Goal: Task Accomplishment & Management: Complete application form

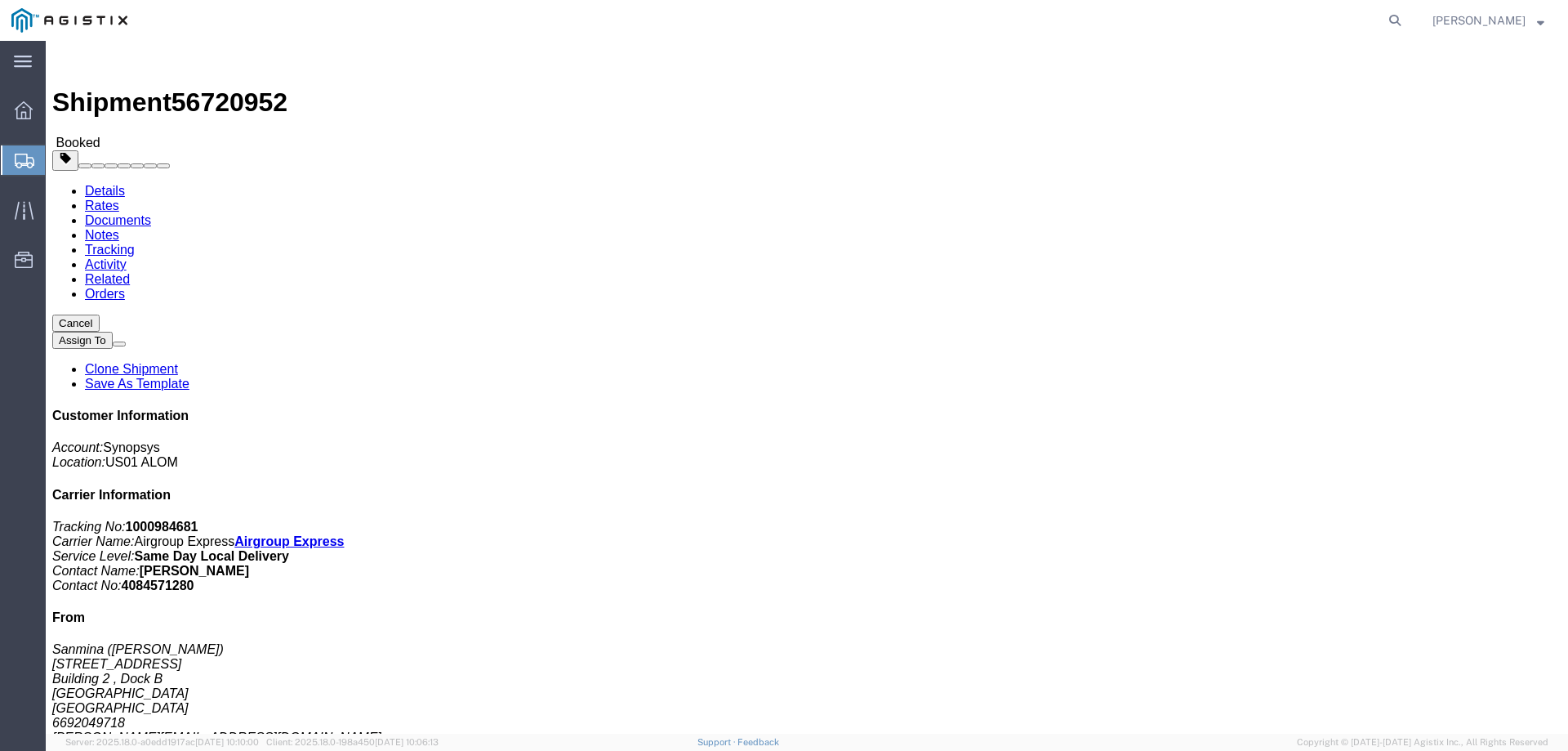
click link "Documents"
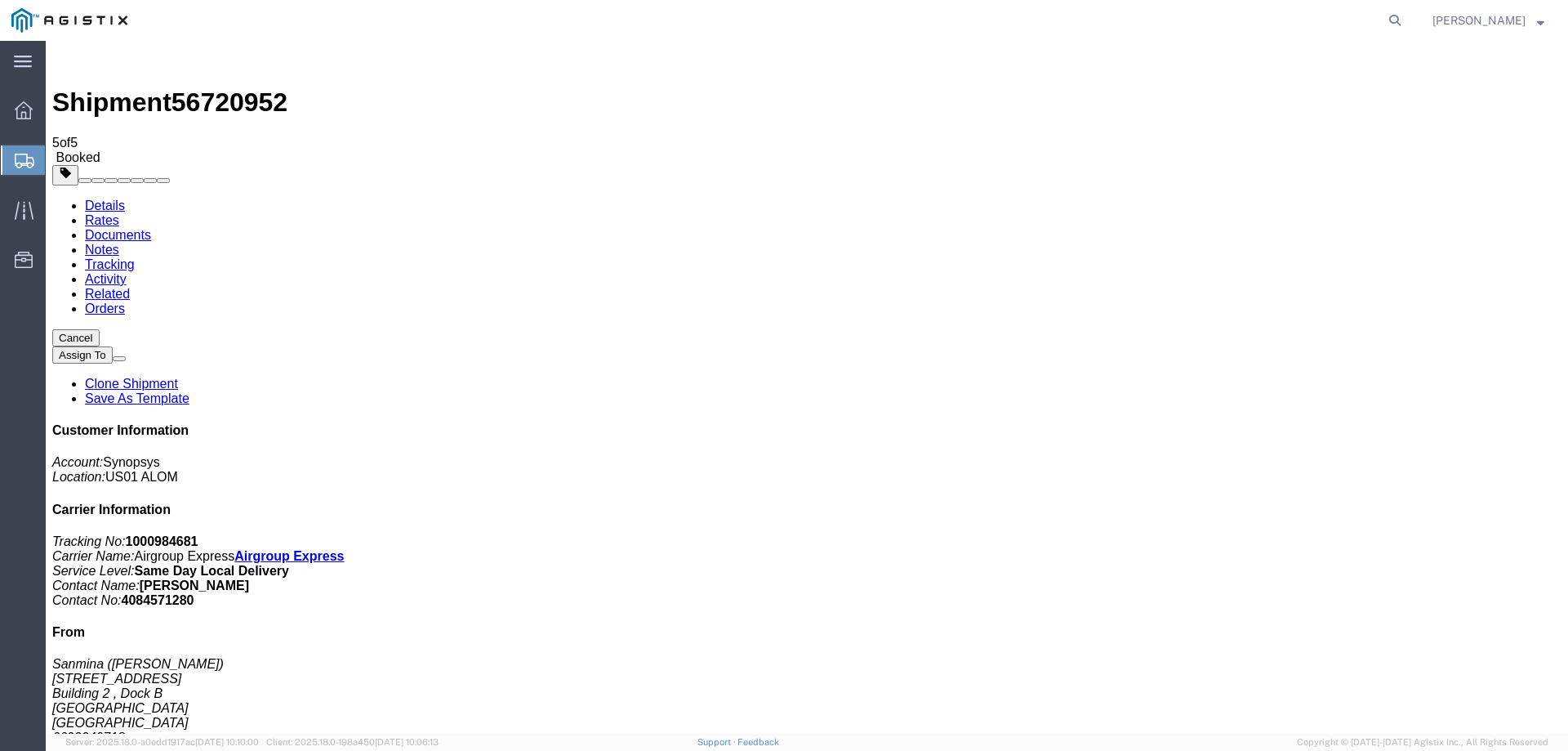
click at [0, 0] on span "Create from Template" at bounding box center [0, 0] width 0 height 0
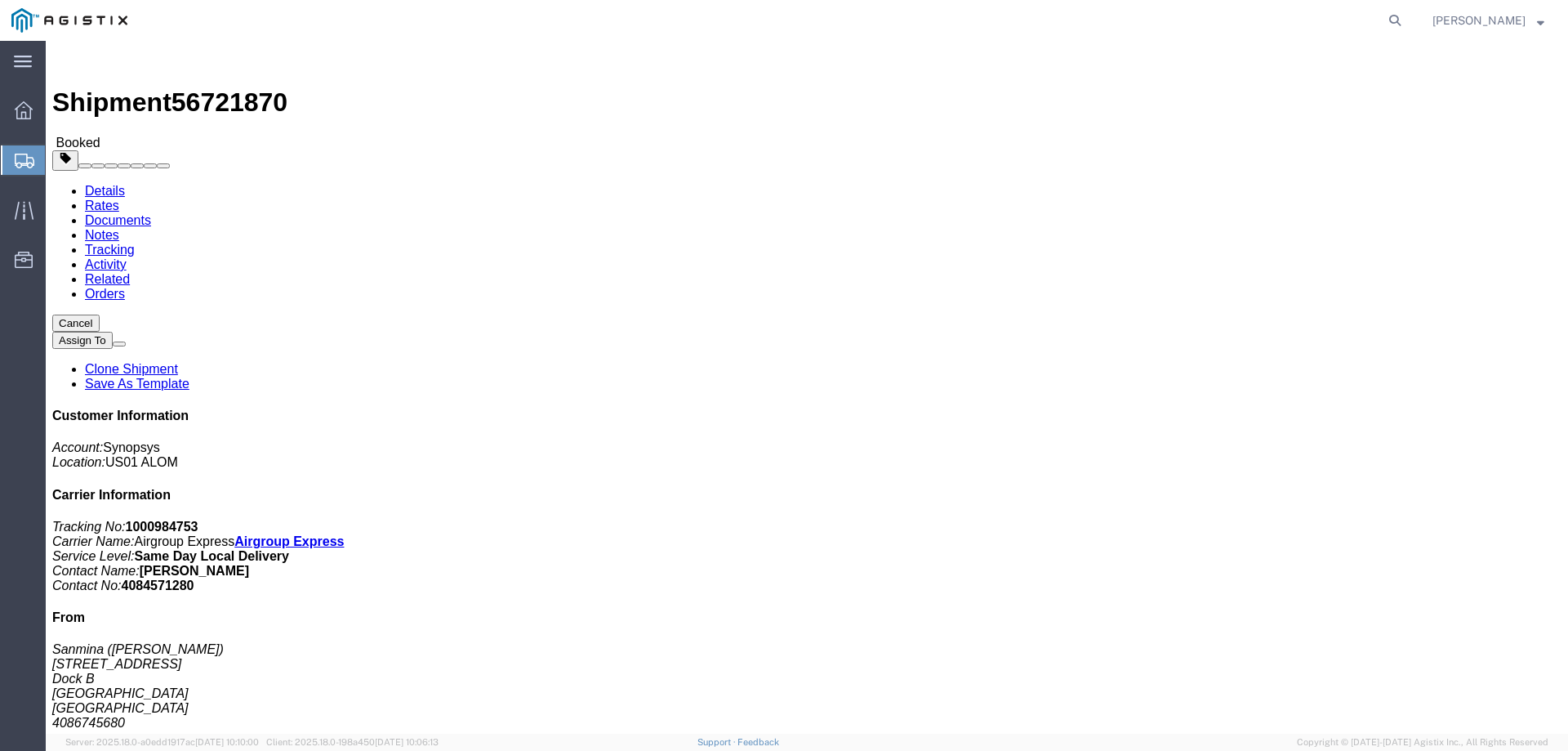
click link "Documents"
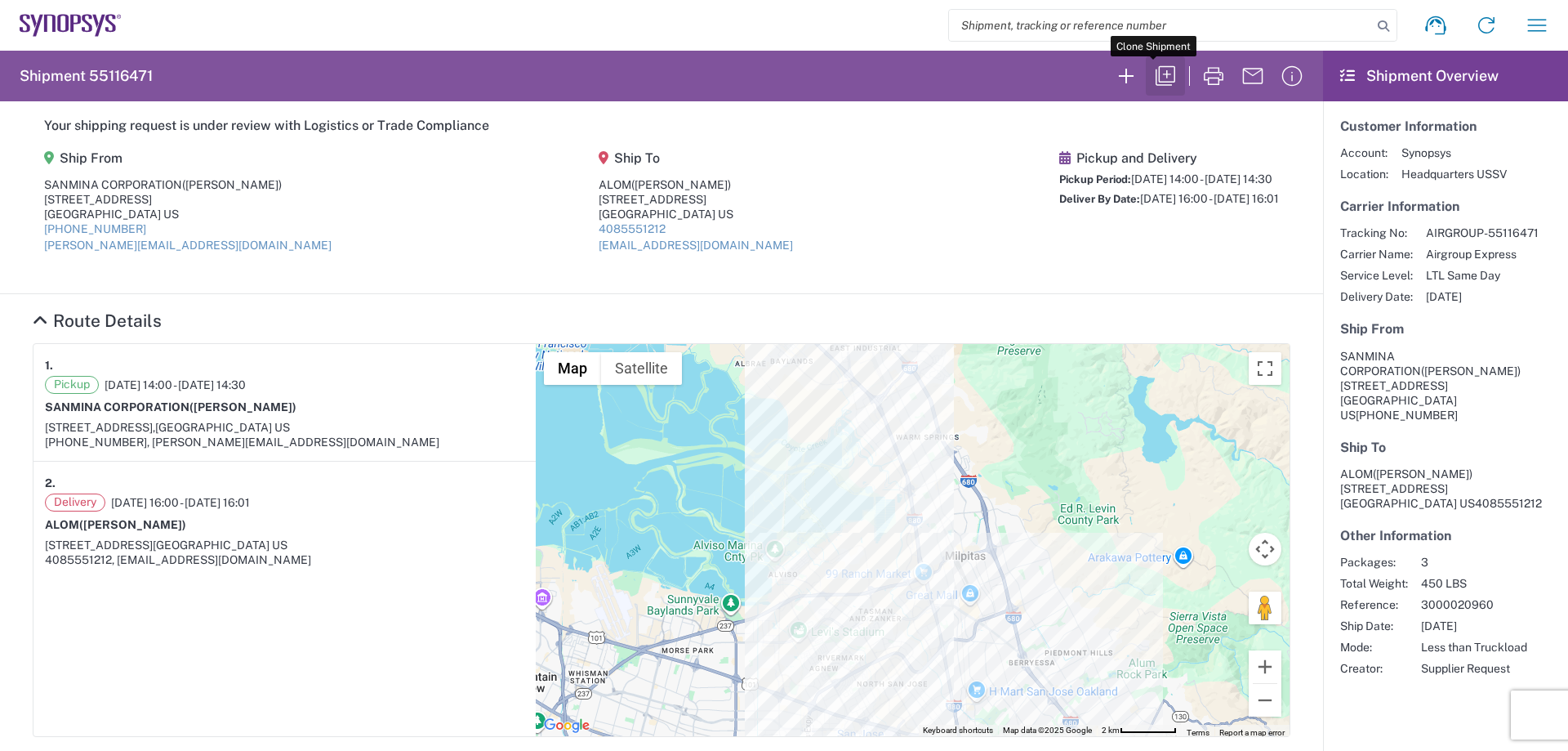
click at [1152, 72] on icon "button" at bounding box center [1165, 76] width 26 height 26
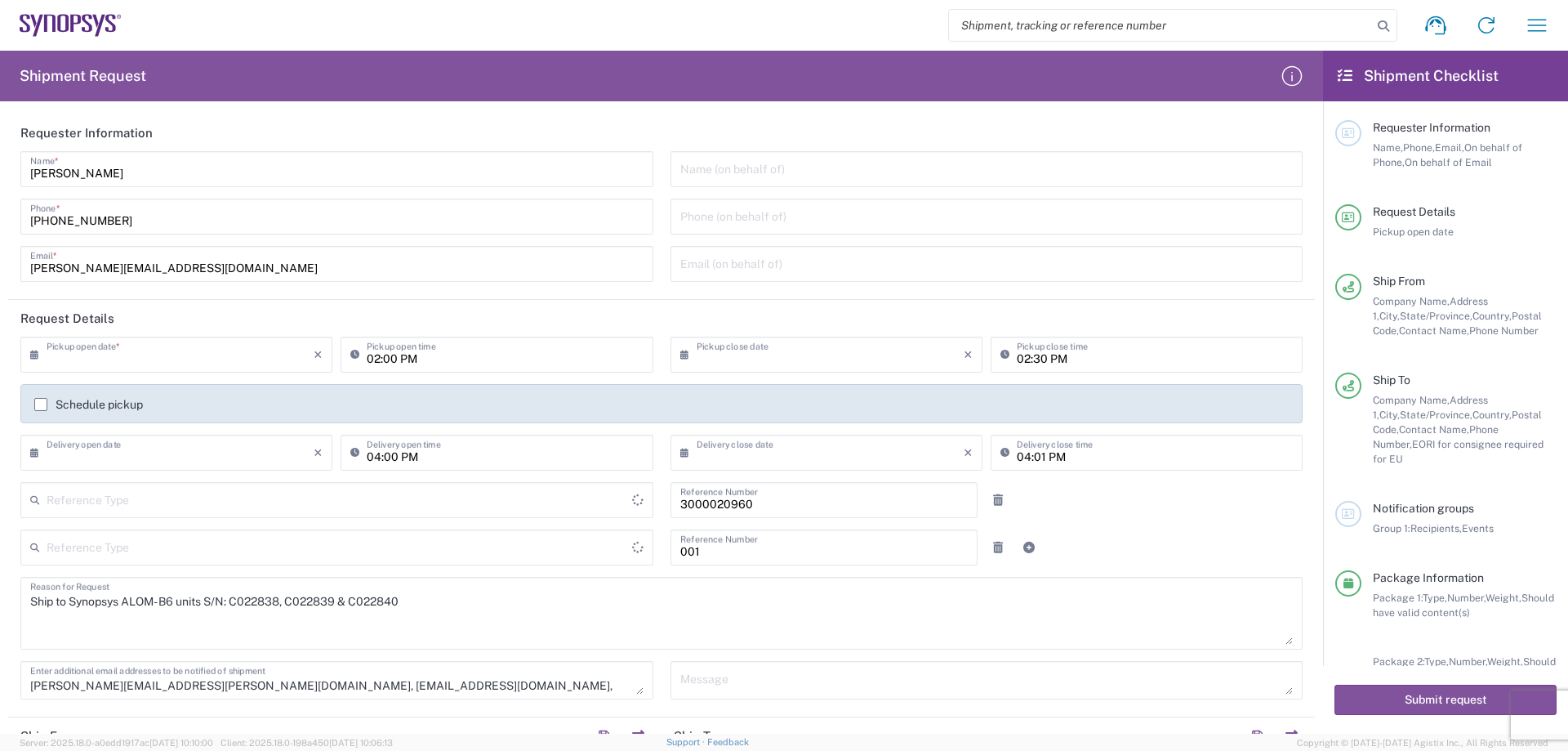
type input "Pallet(s) Standard (Not Stackable)"
type input "Department"
type input "[US_STATE]"
type input "[GEOGRAPHIC_DATA]"
type input "Pallet(s) Standard (Not Stackable)"
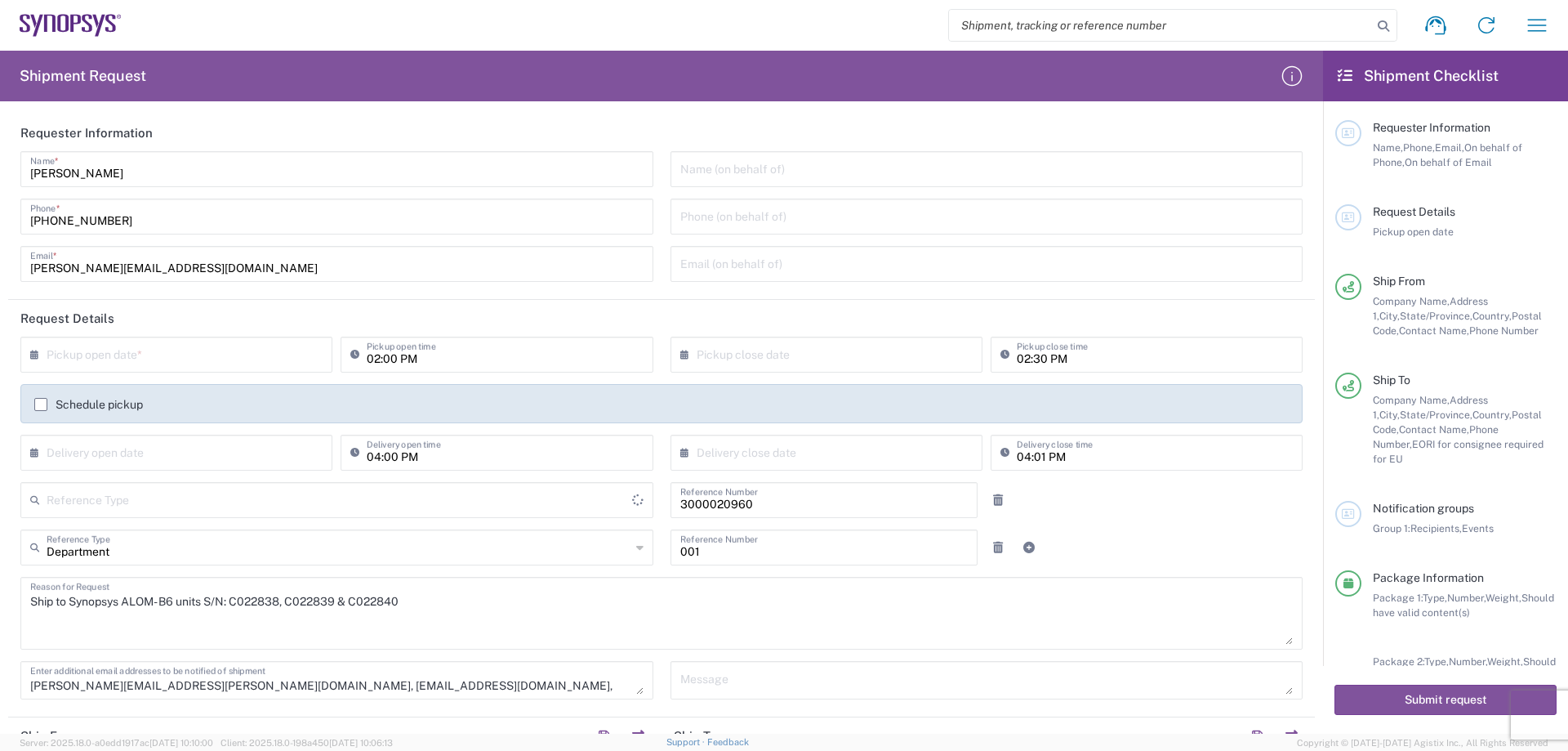
type input "Purchase Order"
type input "[US_STATE]"
type input "[GEOGRAPHIC_DATA]"
type input "Pallet(s) Standard (Not Stackable)"
click at [228, 347] on input "text" at bounding box center [180, 354] width 267 height 29
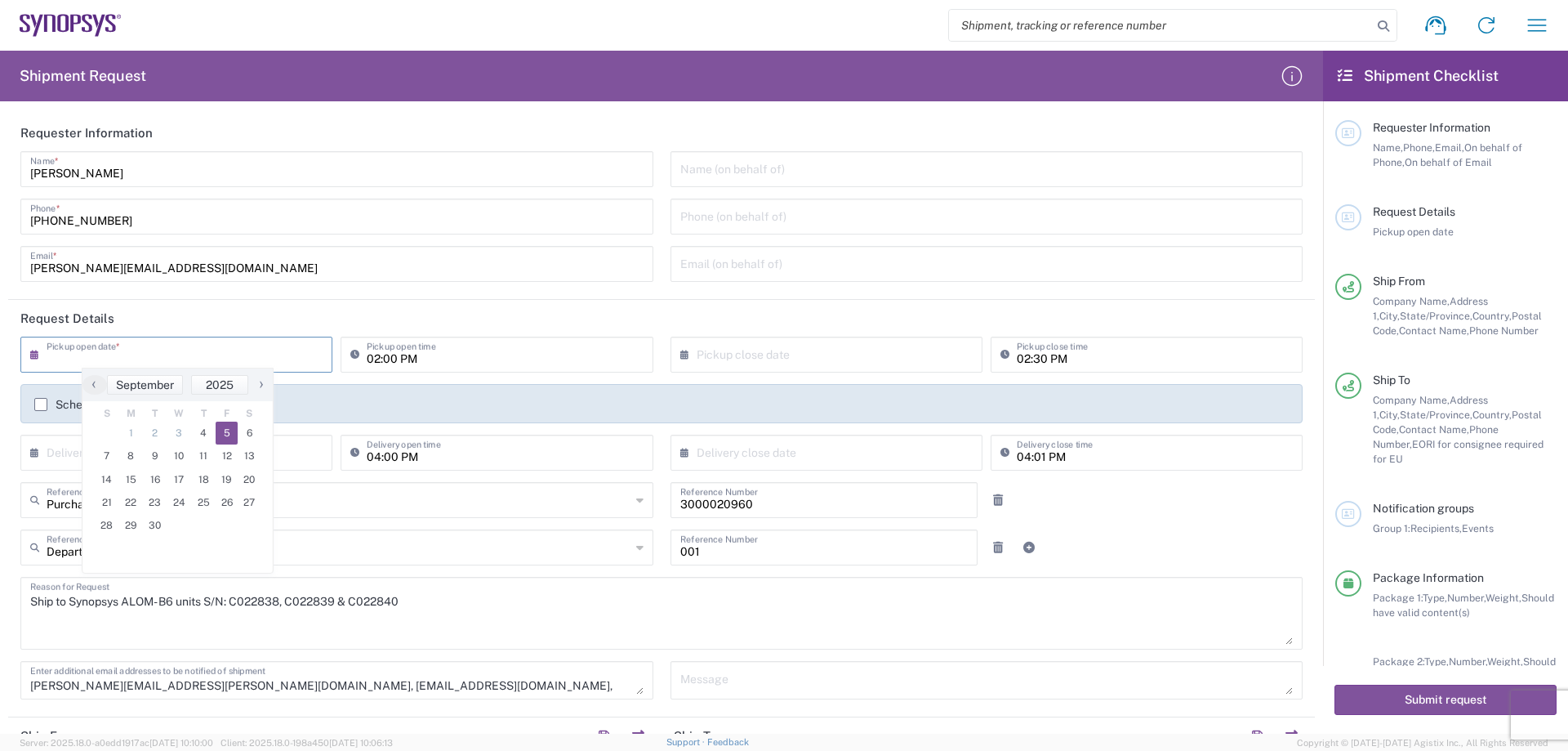
click at [229, 432] on span "5" at bounding box center [227, 433] width 23 height 23
type input "09/05/2025"
click at [380, 362] on input "02:00 PM" at bounding box center [504, 354] width 276 height 29
click at [416, 359] on input "10:00 PM" at bounding box center [504, 354] width 276 height 29
type input "10:00 AM"
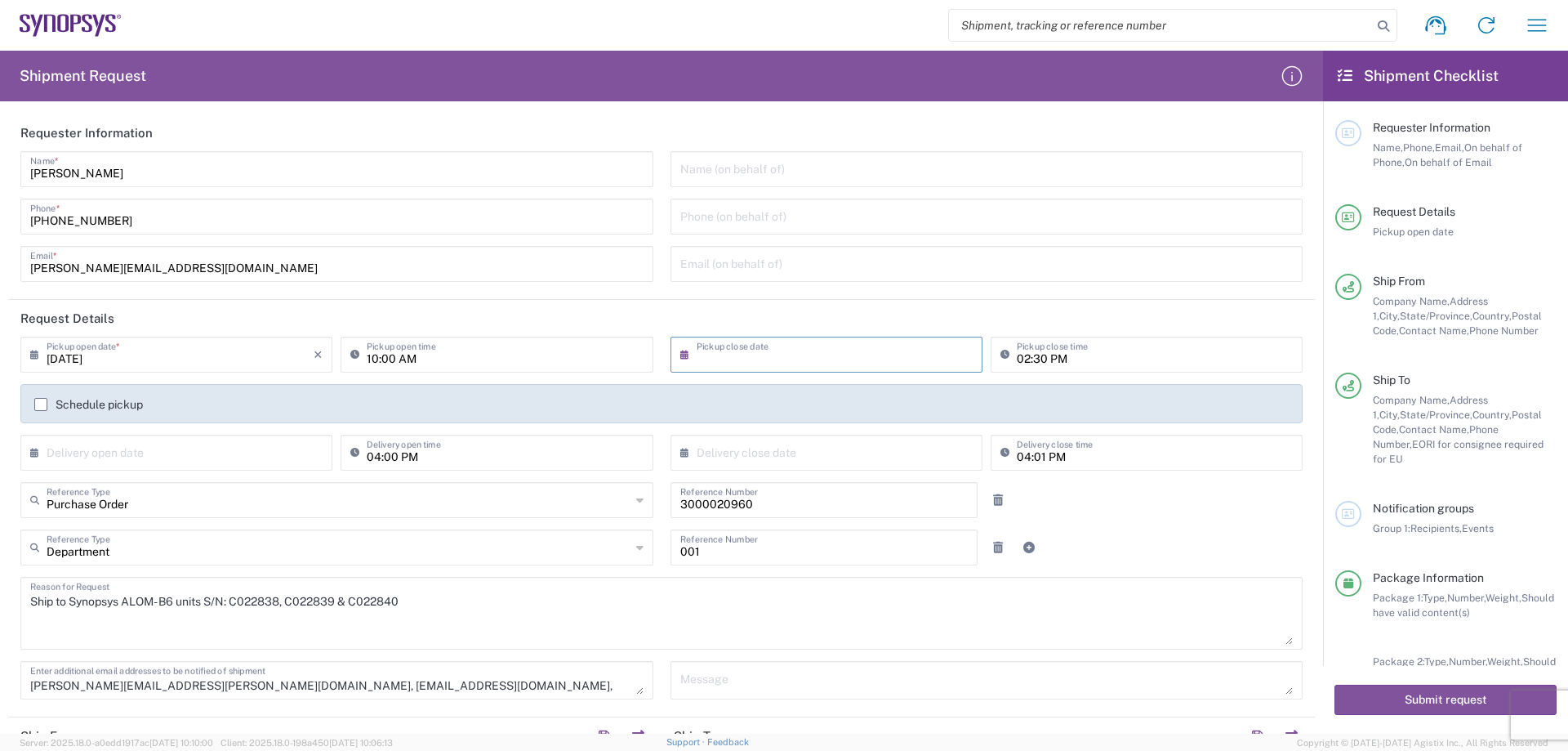
click at [718, 346] on input "text" at bounding box center [829, 354] width 267 height 29
click at [865, 434] on span "5" at bounding box center [870, 433] width 23 height 23
type input "09/05/2025"
click at [1017, 355] on input "02:30 PM" at bounding box center [1155, 354] width 276 height 29
click at [1030, 360] on input "04:30 PM" at bounding box center [1155, 354] width 276 height 29
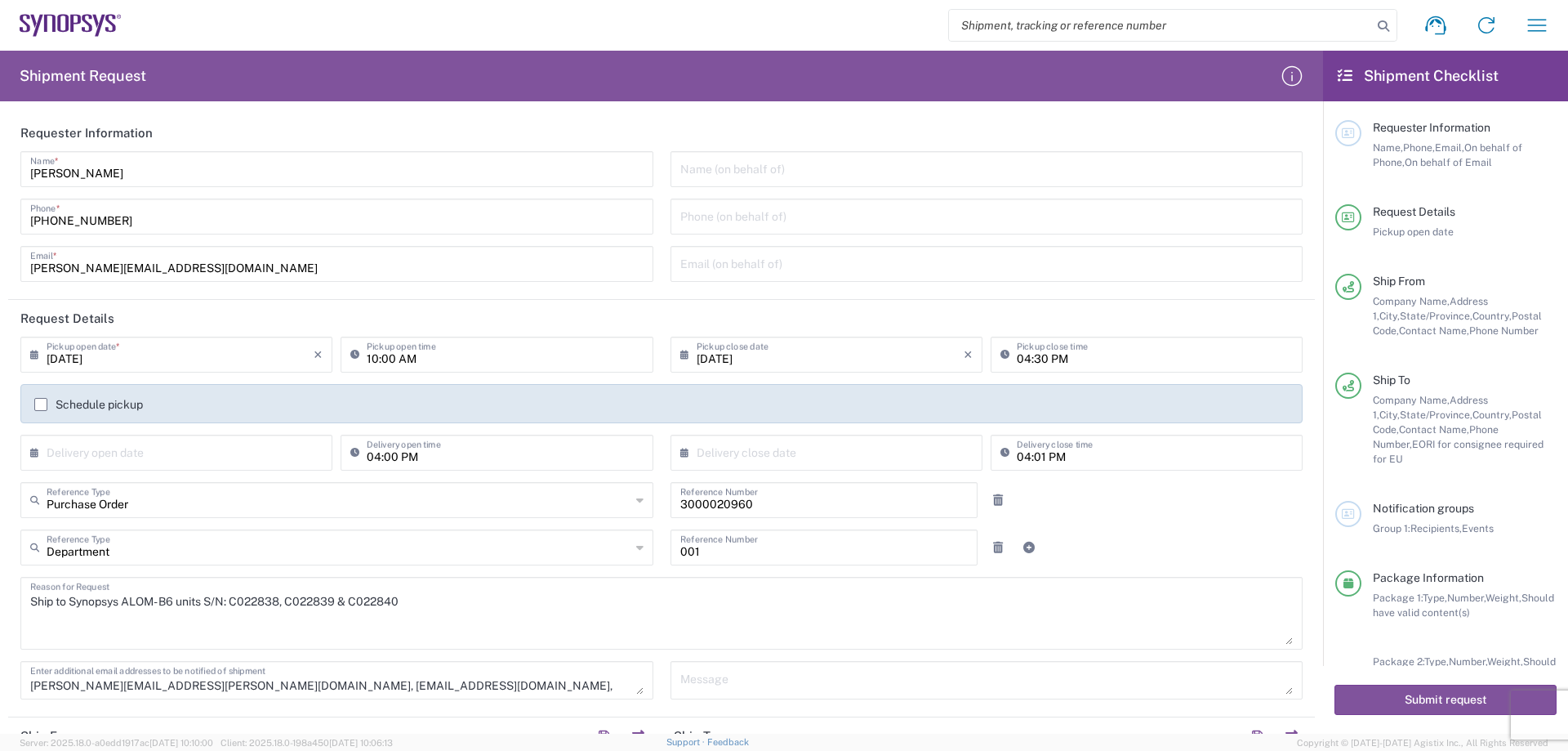
click at [1030, 360] on input "04:30 PM" at bounding box center [1155, 354] width 276 height 29
type input "04:00 PM"
click at [375, 360] on input "10:00 AM" at bounding box center [504, 354] width 276 height 29
click at [404, 360] on input "02:00 AM" at bounding box center [504, 354] width 276 height 29
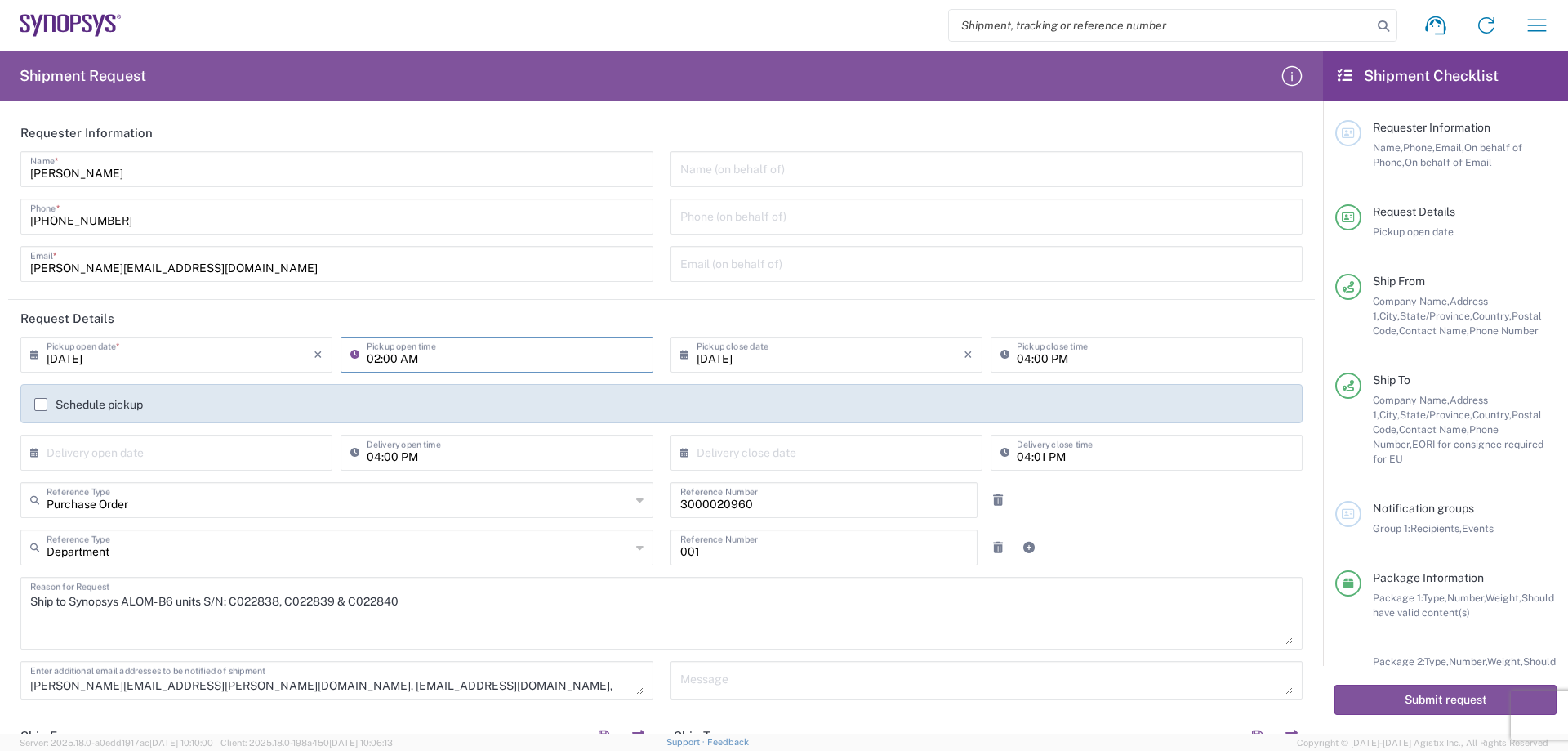
click at [407, 359] on input "02:00 AM" at bounding box center [504, 354] width 276 height 29
type input "02:00 PM"
click at [1031, 358] on input "04:00 PM" at bounding box center [1155, 354] width 276 height 29
click at [1033, 358] on input "04:00 PM" at bounding box center [1155, 354] width 276 height 29
type input "04:30 PM"
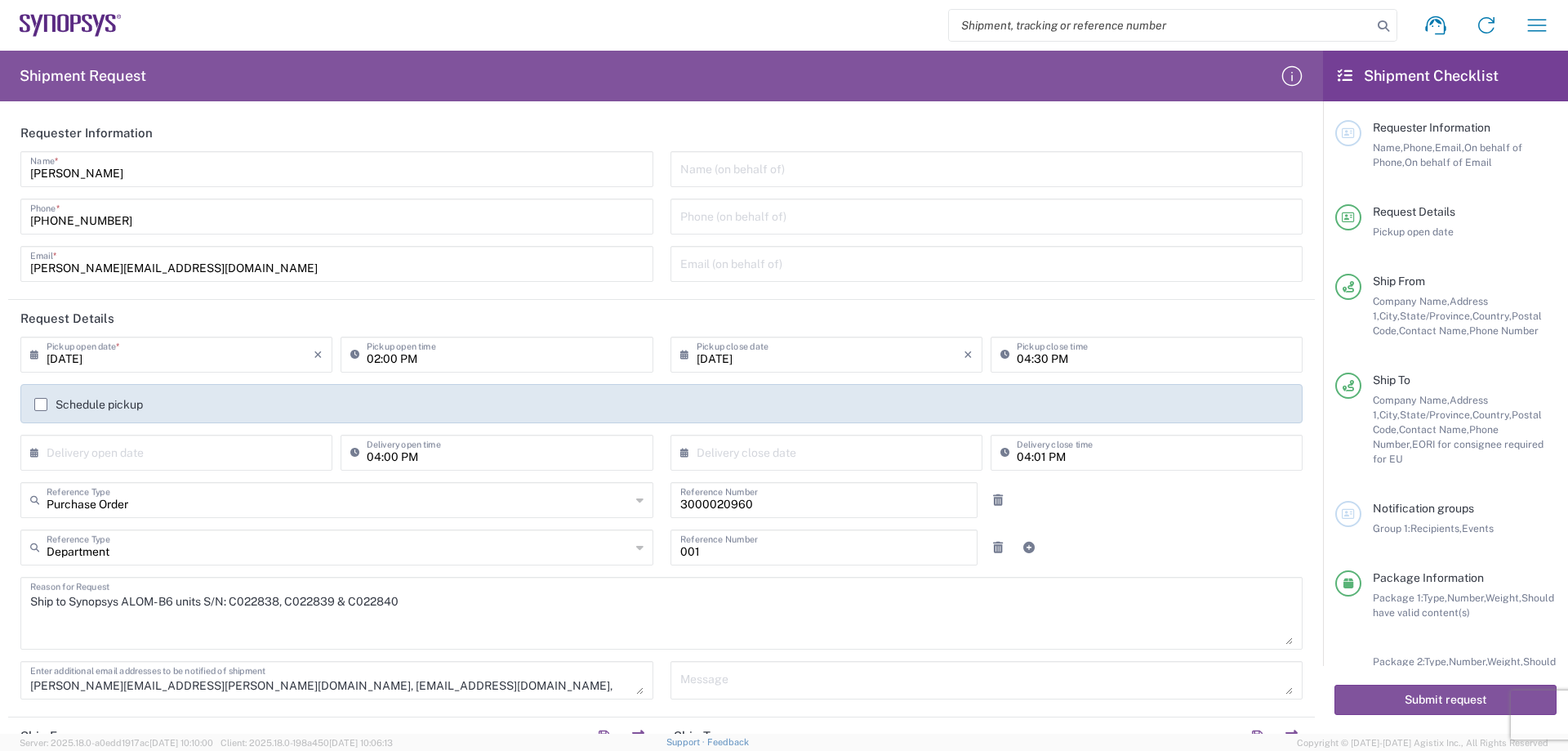
click at [37, 407] on label "Schedule pickup" at bounding box center [88, 404] width 108 height 13
click at [41, 404] on input "Schedule pickup" at bounding box center [41, 404] width 0 height 0
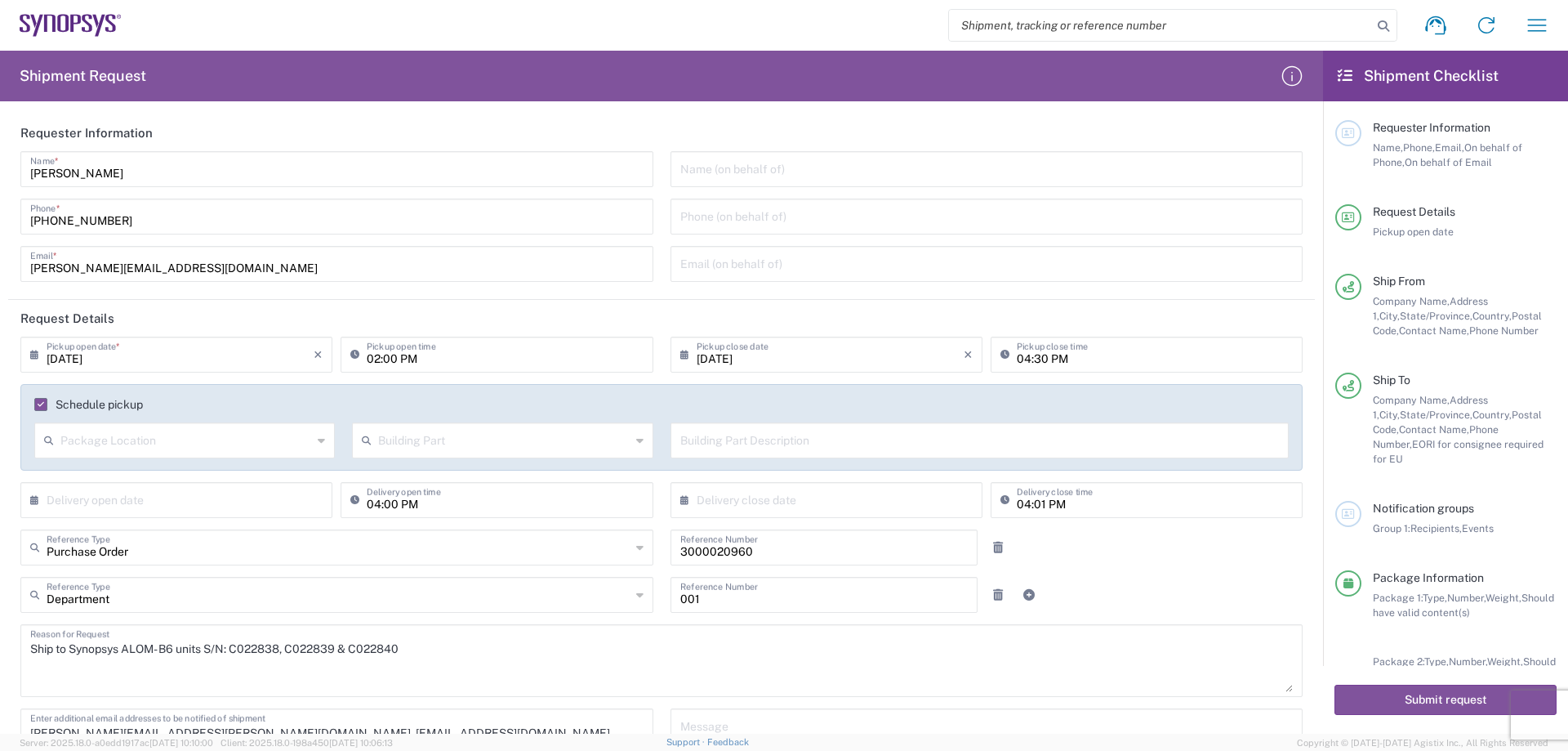
click at [42, 405] on label "Schedule pickup" at bounding box center [88, 404] width 108 height 13
click at [37, 404] on input "Schedule pickup" at bounding box center [37, 404] width 0 height 0
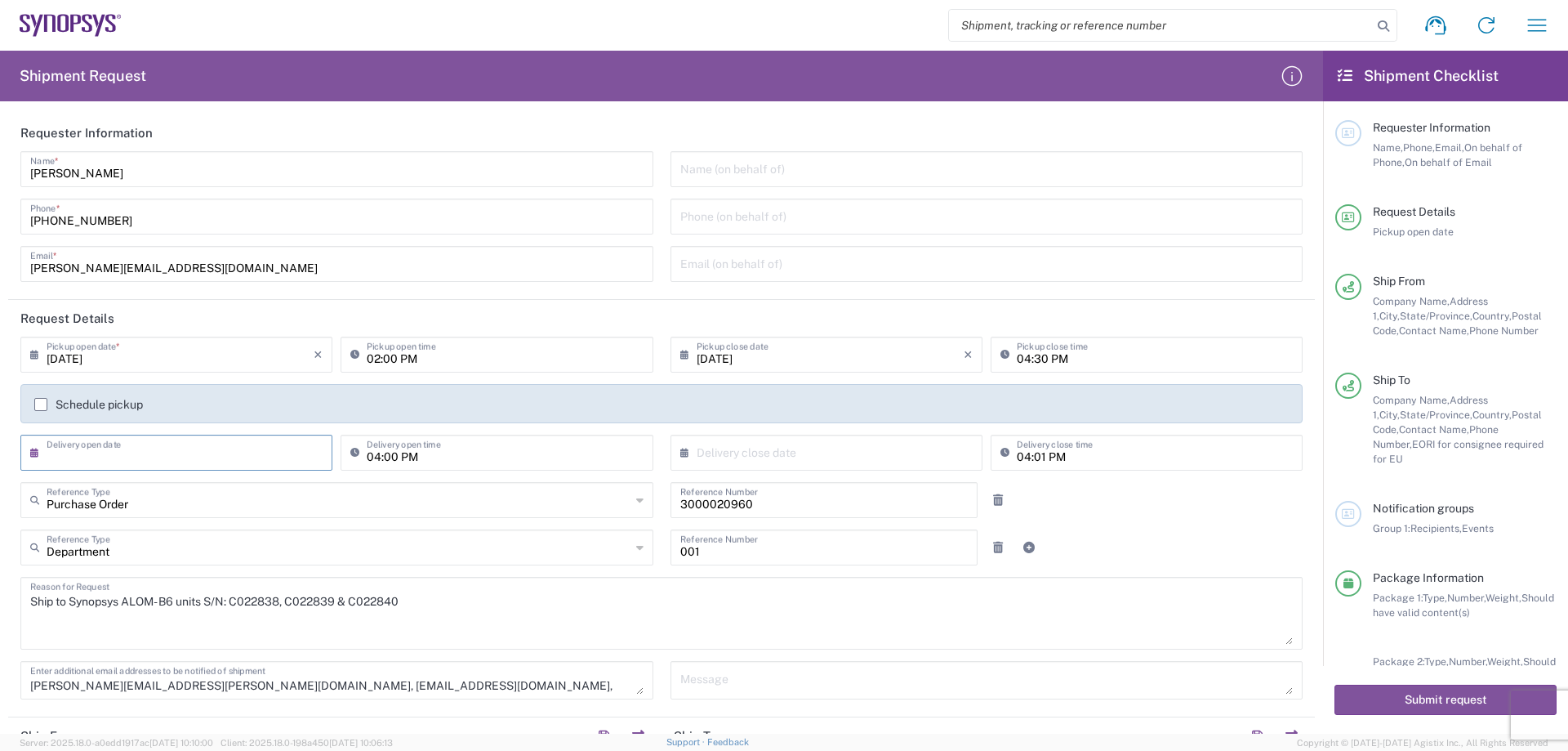
click at [182, 448] on input "text" at bounding box center [180, 452] width 267 height 29
click at [225, 531] on span "5" at bounding box center [227, 531] width 23 height 23
type input "09/05/2025"
click at [707, 447] on input "text" at bounding box center [829, 452] width 267 height 29
click at [821, 558] on span "10" at bounding box center [823, 553] width 25 height 23
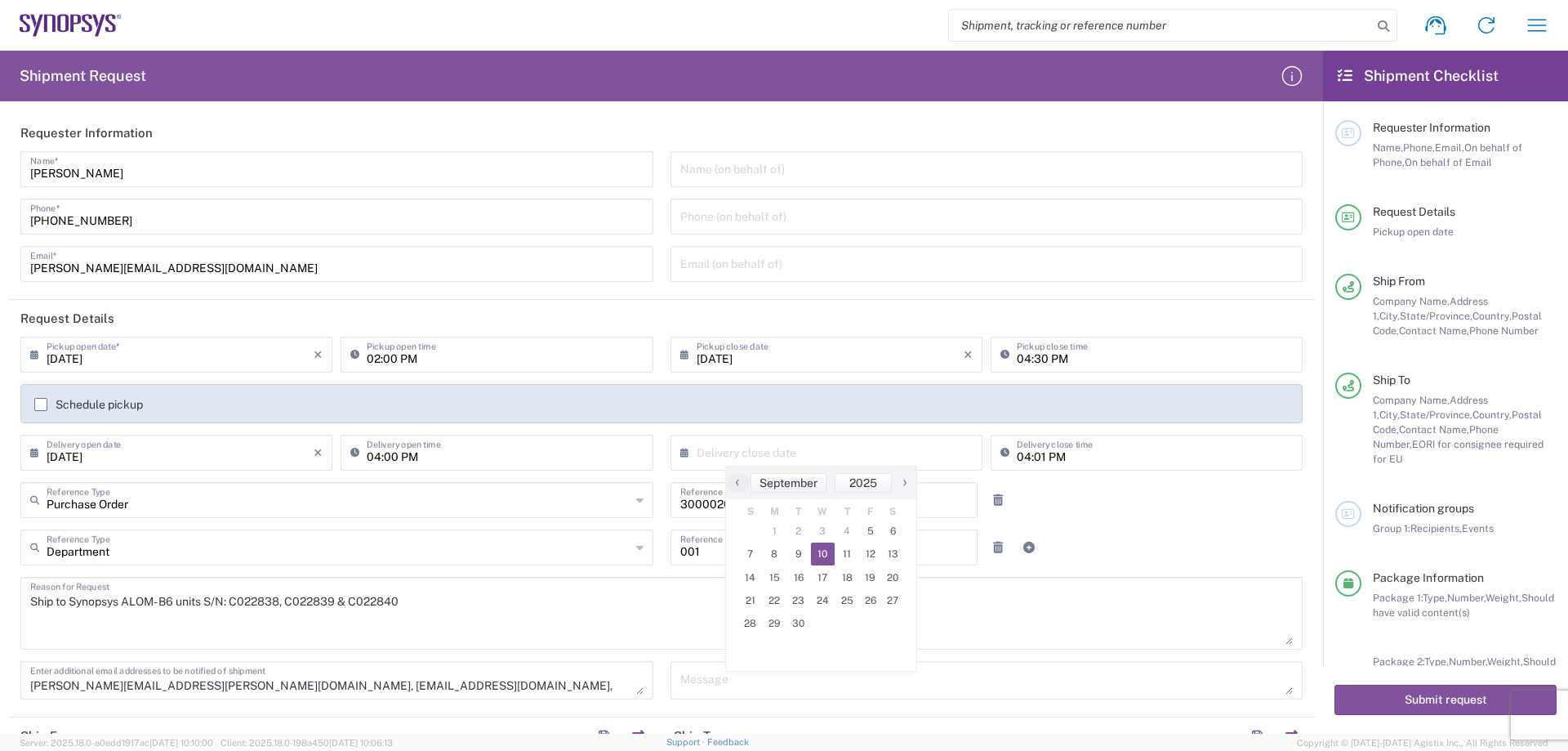
type input "09/10/2025"
drag, startPoint x: 776, startPoint y: 502, endPoint x: 667, endPoint y: 516, distance: 109.9
click at [671, 516] on div "3000020960 Reference Number" at bounding box center [824, 500] width 308 height 36
type input "4800012104"
click at [993, 547] on icon at bounding box center [998, 546] width 10 height 11
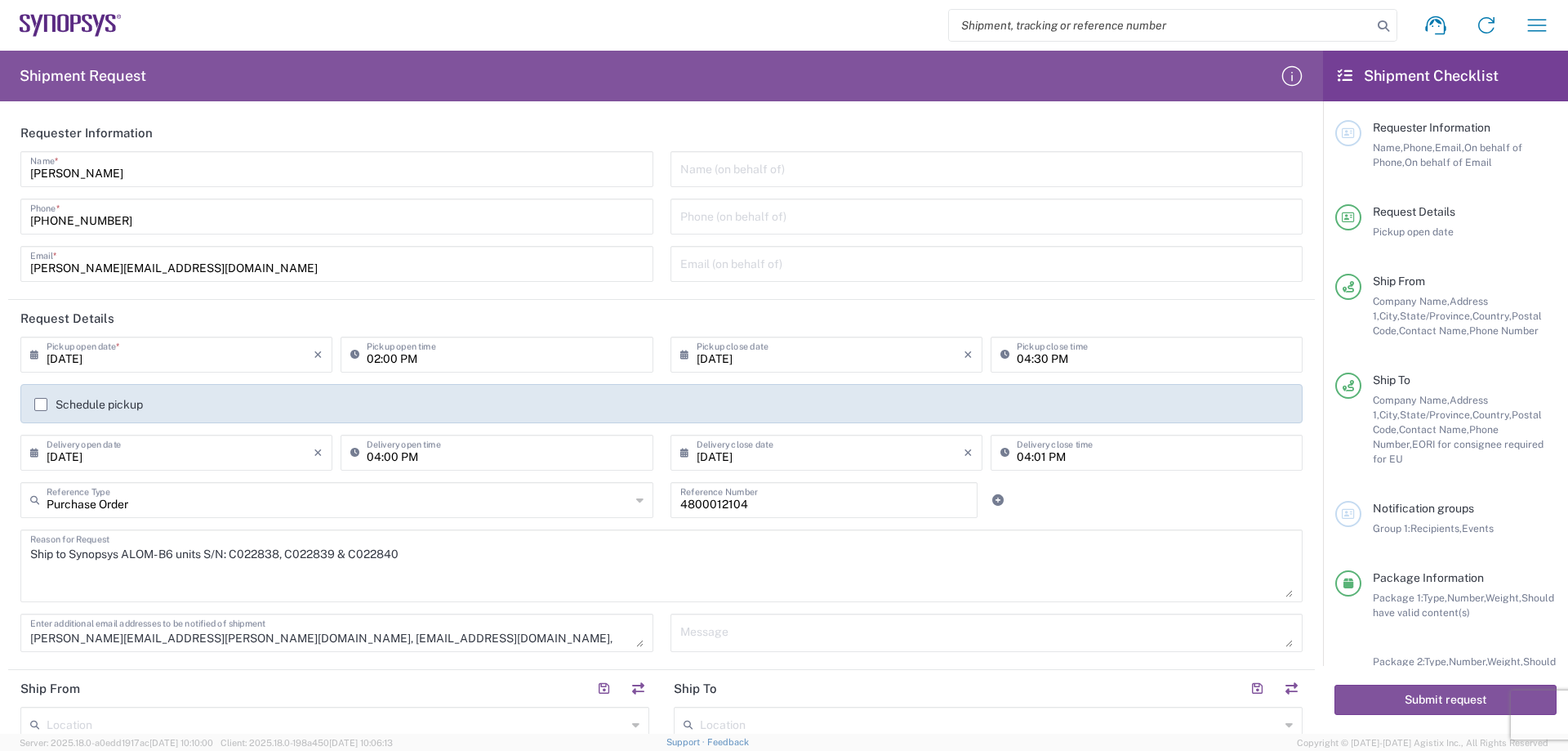
click at [417, 563] on textarea "Ship to Synopsys ALOM- B6 units S/N: C022838, C022839 & C022840" at bounding box center [661, 566] width 1263 height 63
drag, startPoint x: 422, startPoint y: 562, endPoint x: 27, endPoint y: 565, distance: 395.0
click at [27, 565] on div "Ship to Synopsys ALOM- B6 units S/N: C022838, C022839 & C022840 Reason for Requ…" at bounding box center [661, 565] width 1283 height 72
type textarea "s"
type textarea "Shipping Material to Sweden"
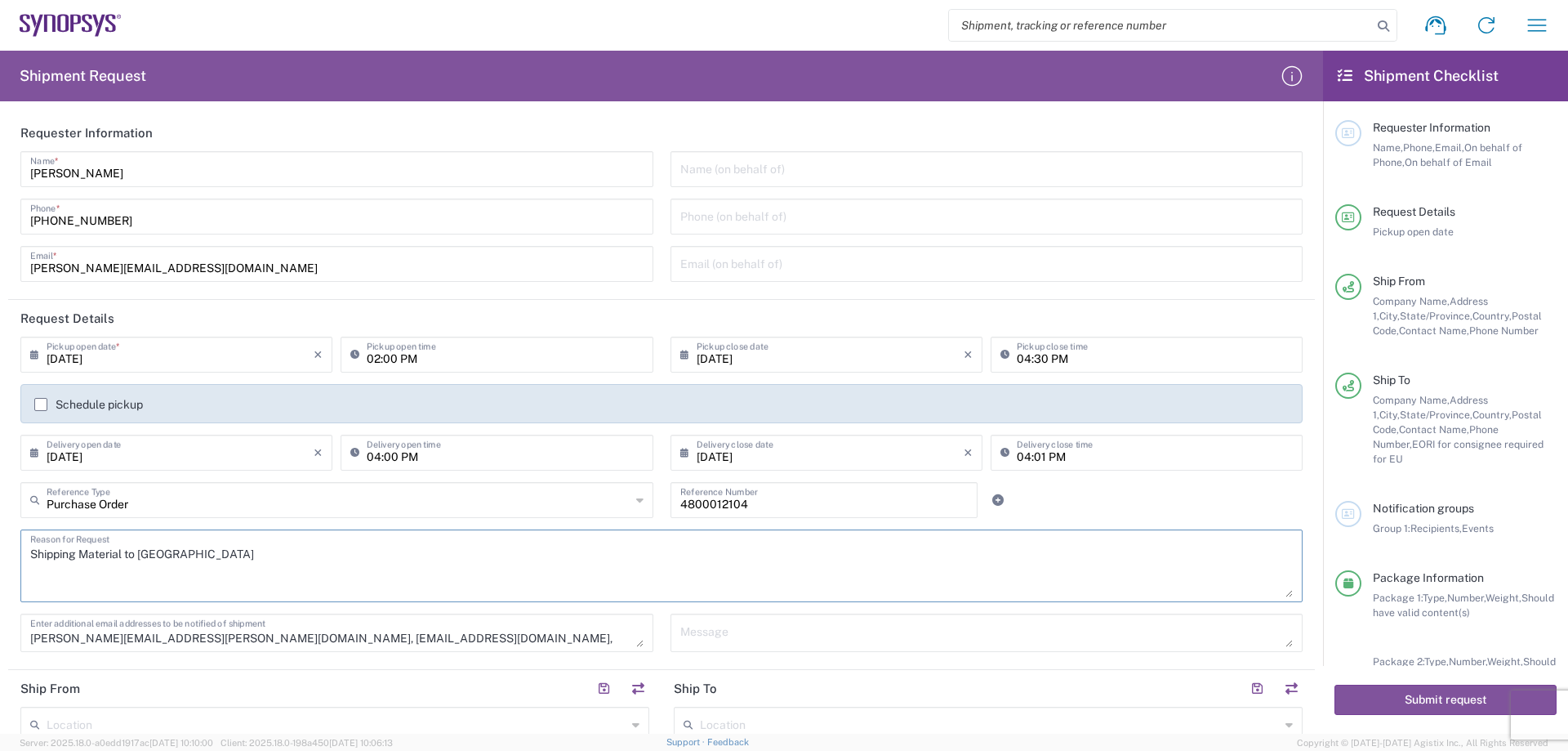
click at [1063, 502] on div at bounding box center [1041, 500] width 108 height 36
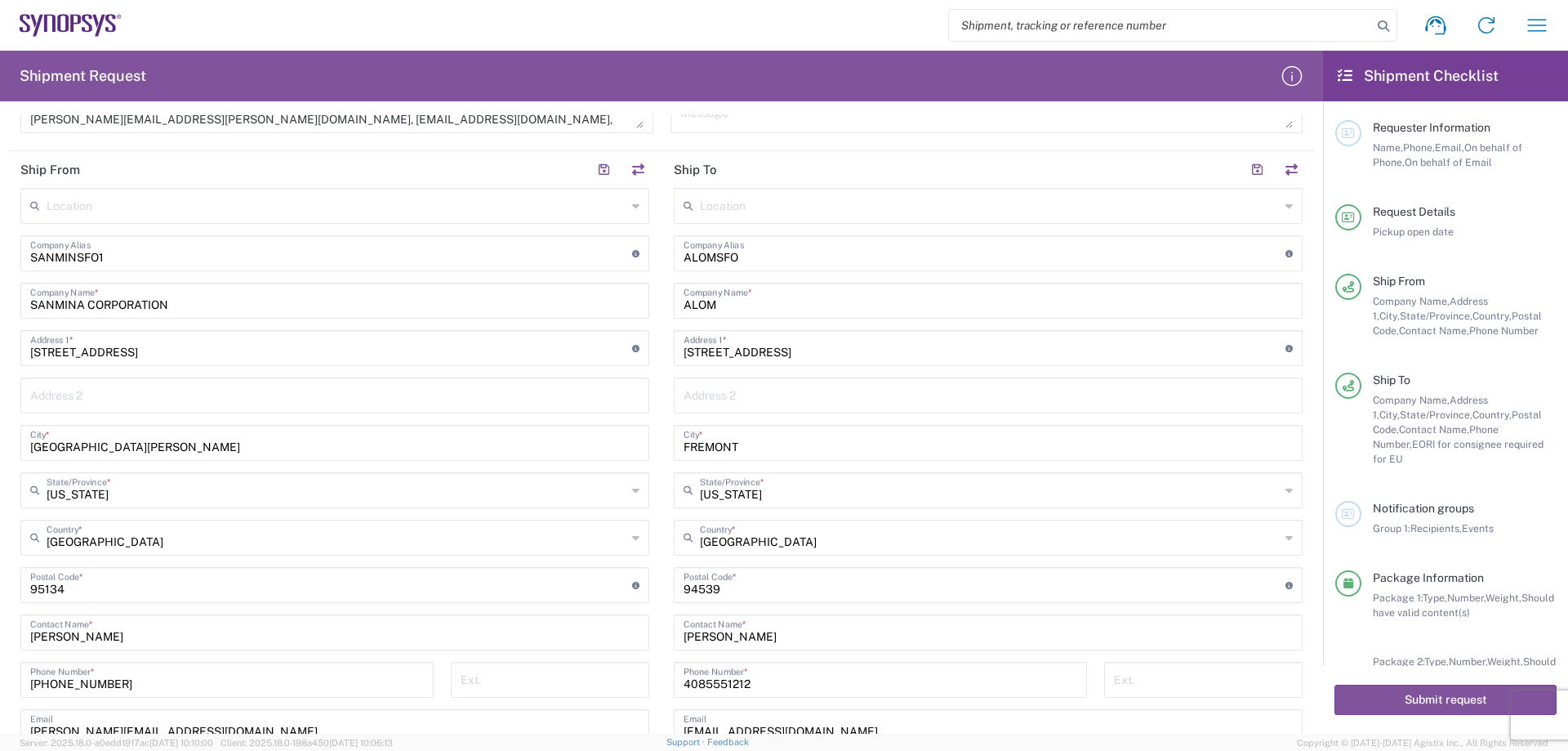
scroll to position [490, 0]
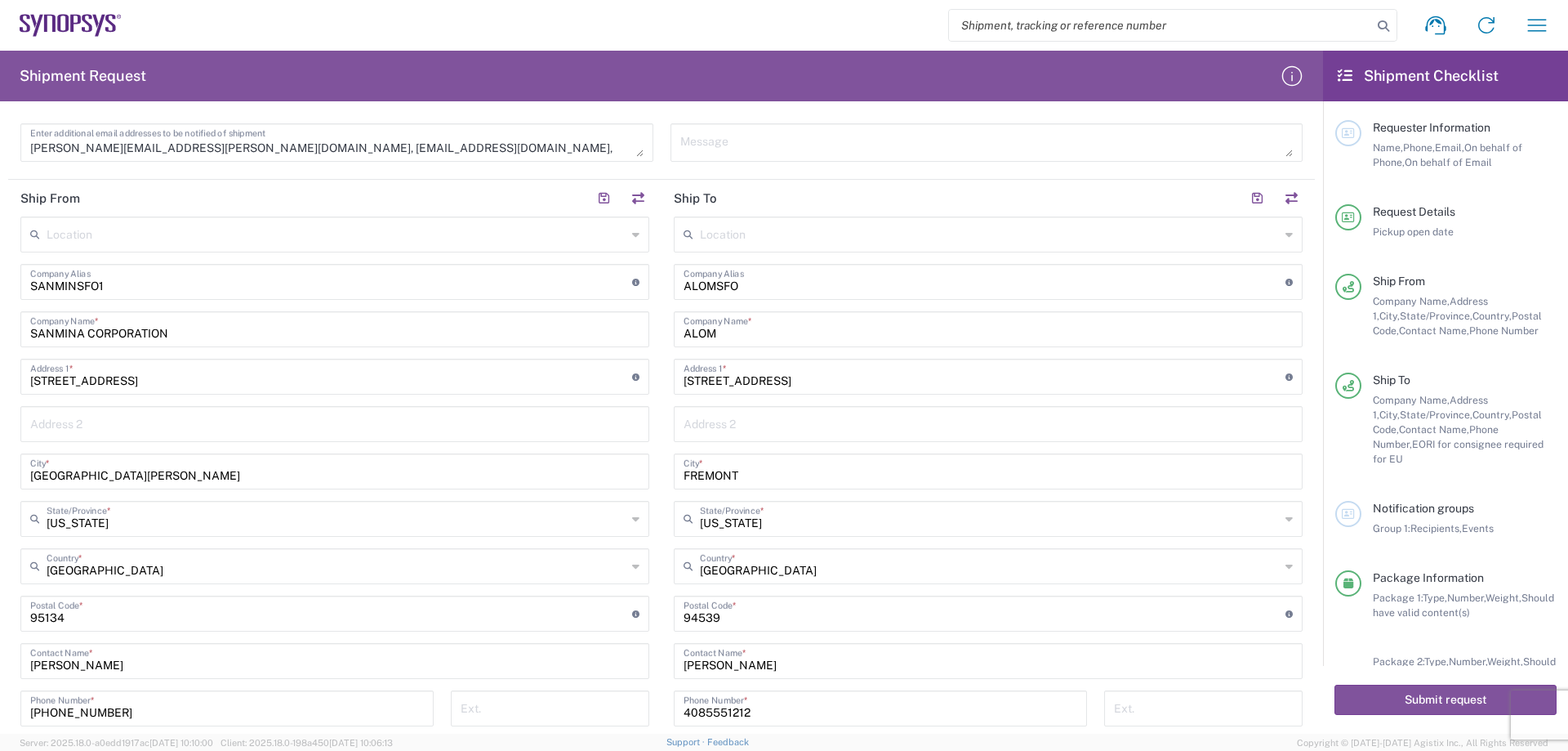
click at [803, 285] on input "ALOMSFO" at bounding box center [984, 280] width 602 height 29
type input "A"
type input "Kitron AB"
click at [712, 344] on div "ALOM Company Name *" at bounding box center [989, 329] width 629 height 36
click at [723, 331] on input "ALOM" at bounding box center [988, 328] width 609 height 29
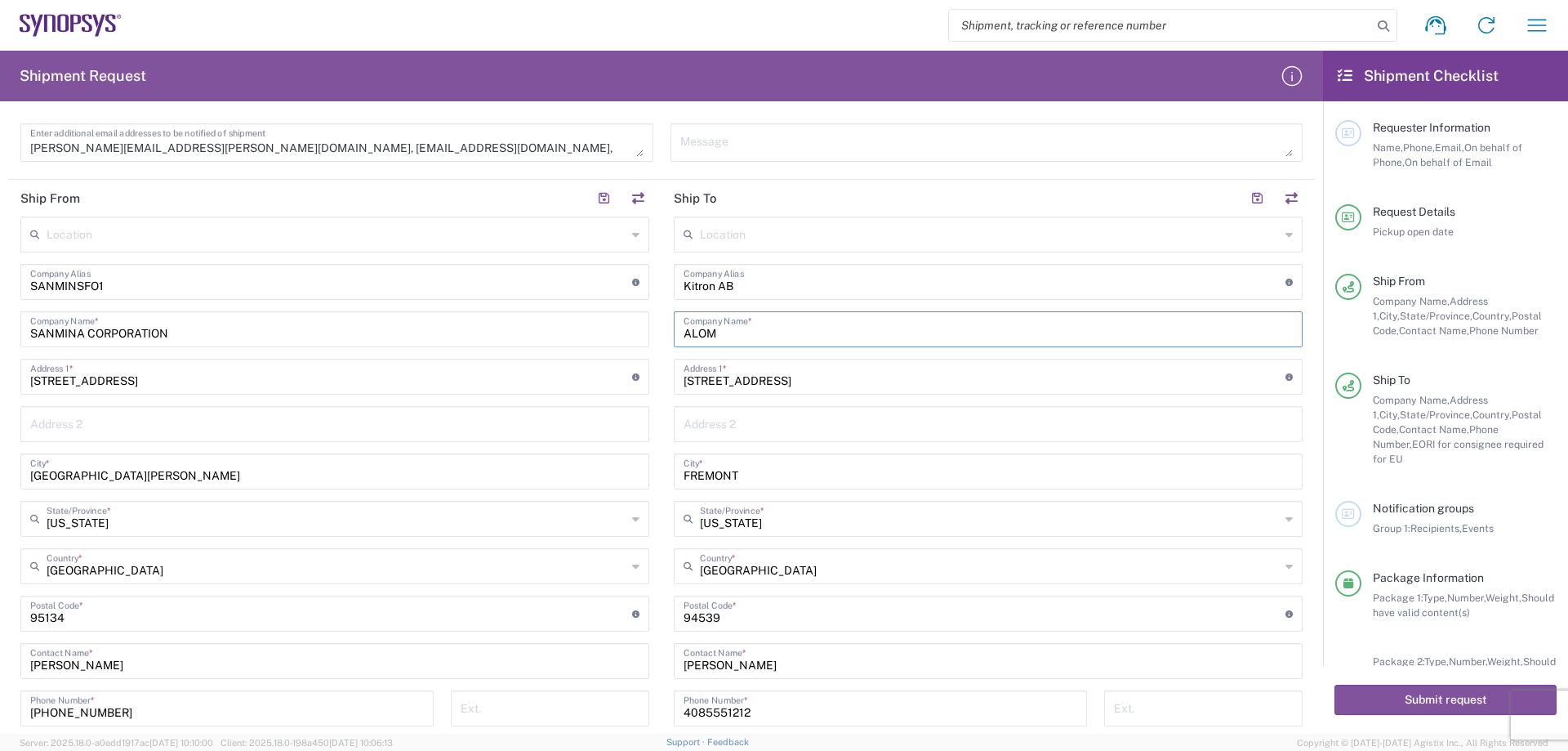
click at [723, 331] on input "ALOM" at bounding box center [988, 328] width 609 height 29
type input "Marcus War"
drag, startPoint x: 734, startPoint y: 331, endPoint x: 661, endPoint y: 347, distance: 74.7
click at [661, 347] on main "Location Aachen DE04 Agrate Brianza IT01 Aschheim DE02 Atlanta US60 Austin US26…" at bounding box center [988, 546] width 654 height 660
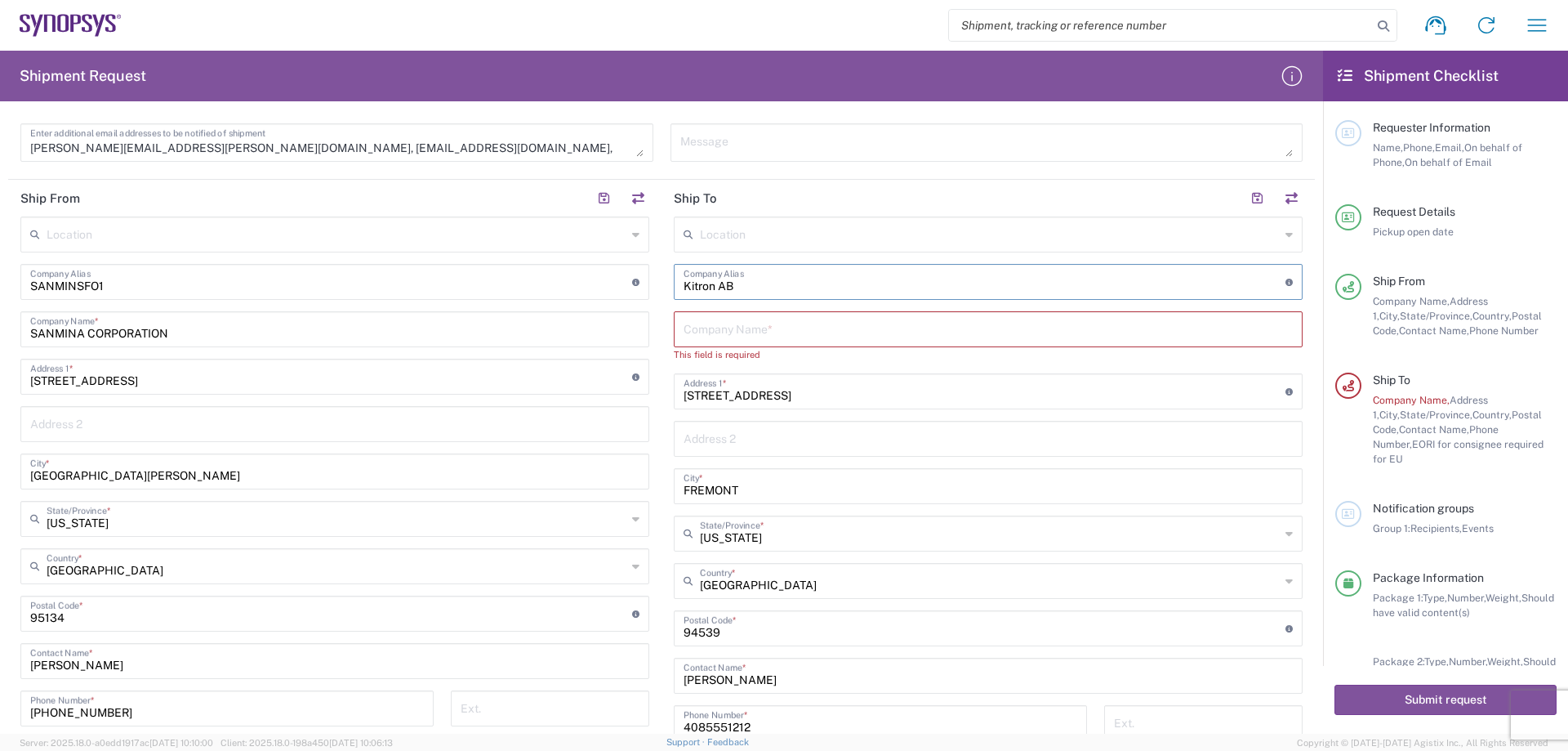
drag, startPoint x: 712, startPoint y: 286, endPoint x: 677, endPoint y: 292, distance: 35.5
click at [683, 292] on input "Kitron AB" at bounding box center [984, 280] width 602 height 29
click at [708, 326] on input "text" at bounding box center [988, 328] width 609 height 29
paste input "Kitron AB"
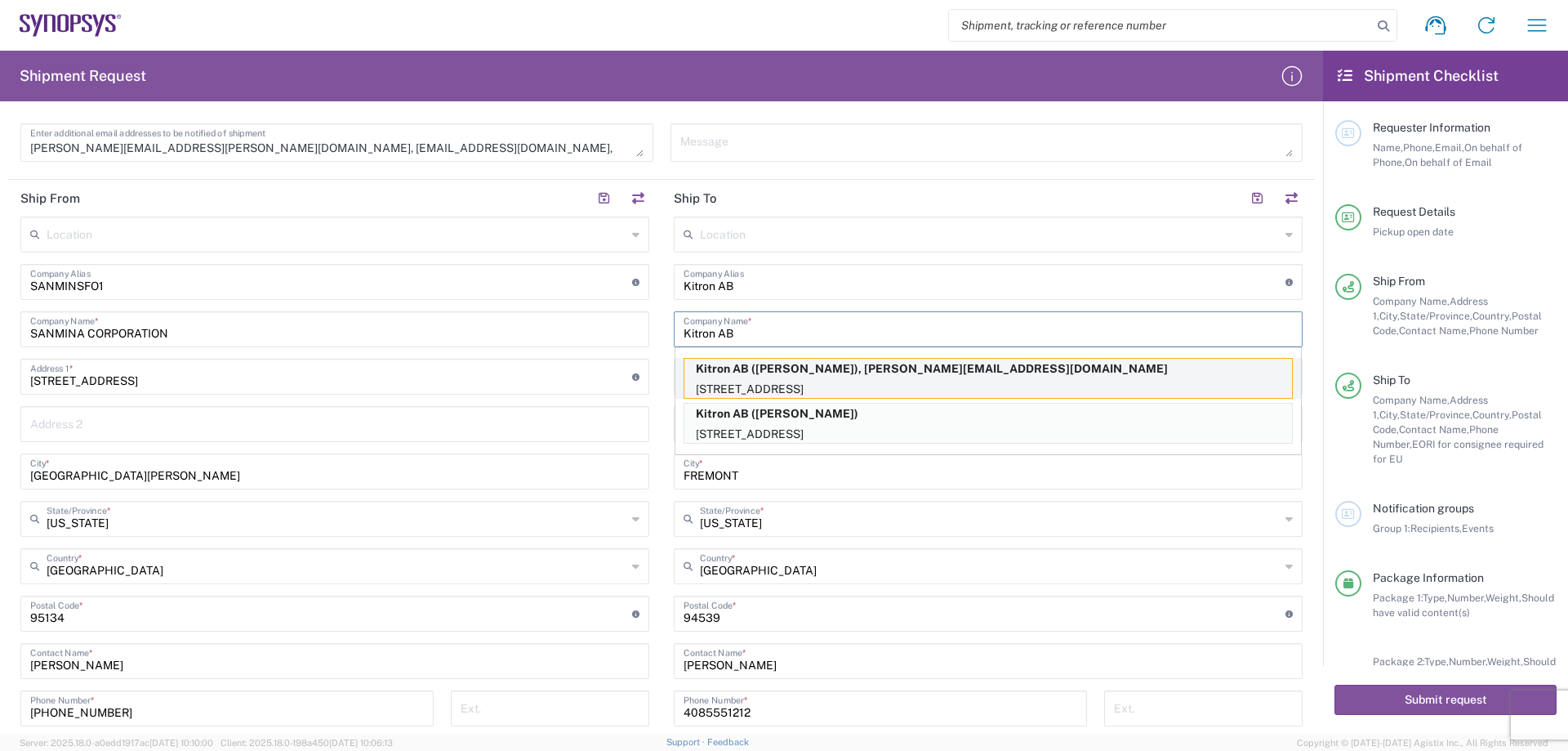
type input "Kitron AB"
click at [824, 385] on p "Mobelvagen 5, Jonkoping, 55652, SE" at bounding box center [988, 390] width 608 height 20
type input "Mobelvagen 5"
type input "Jonkoping"
type input "Sweden"
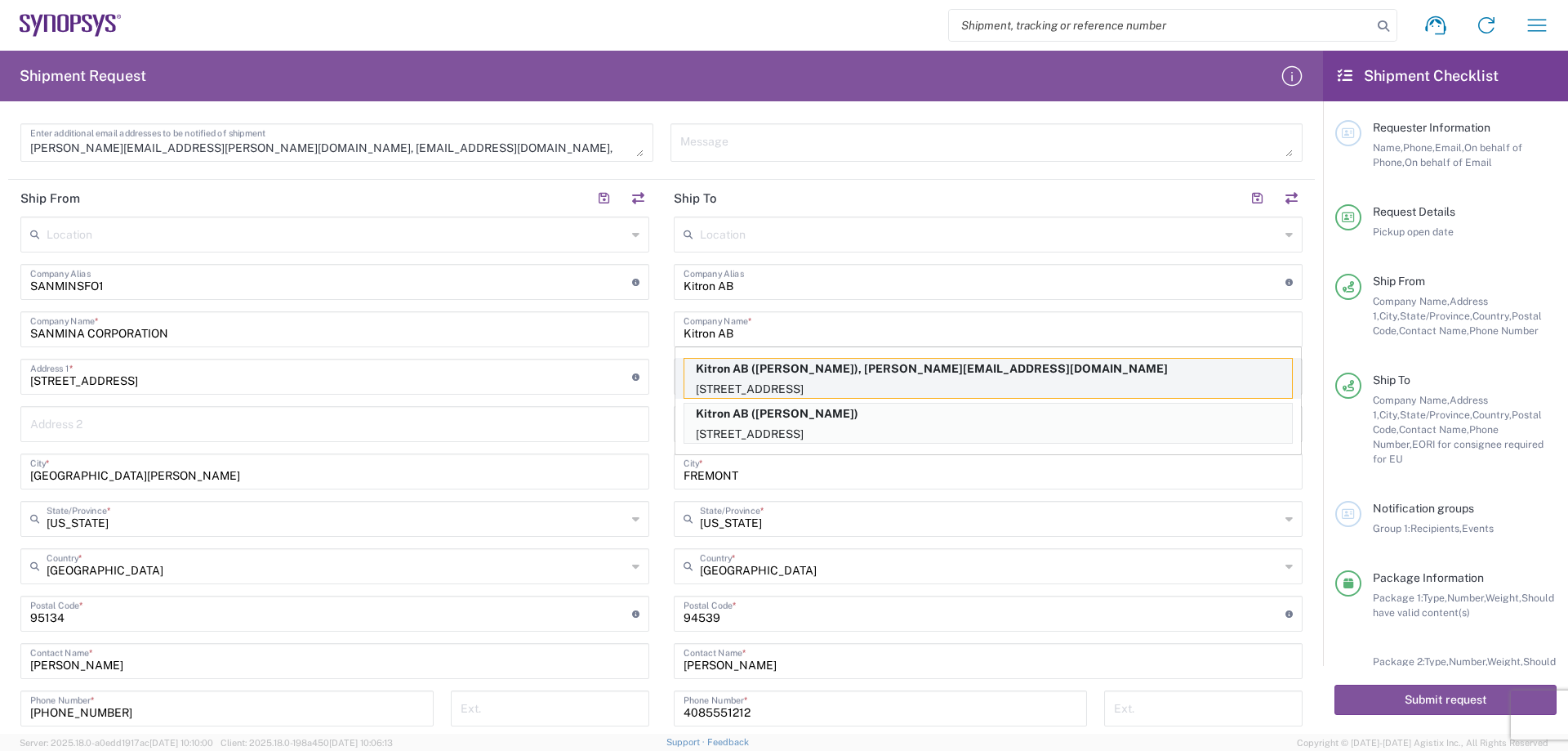
type input "55652"
type input "Marcus Warhag"
type input "+46 36-290 21 66"
type input "marcus.warhag@kitron.com"
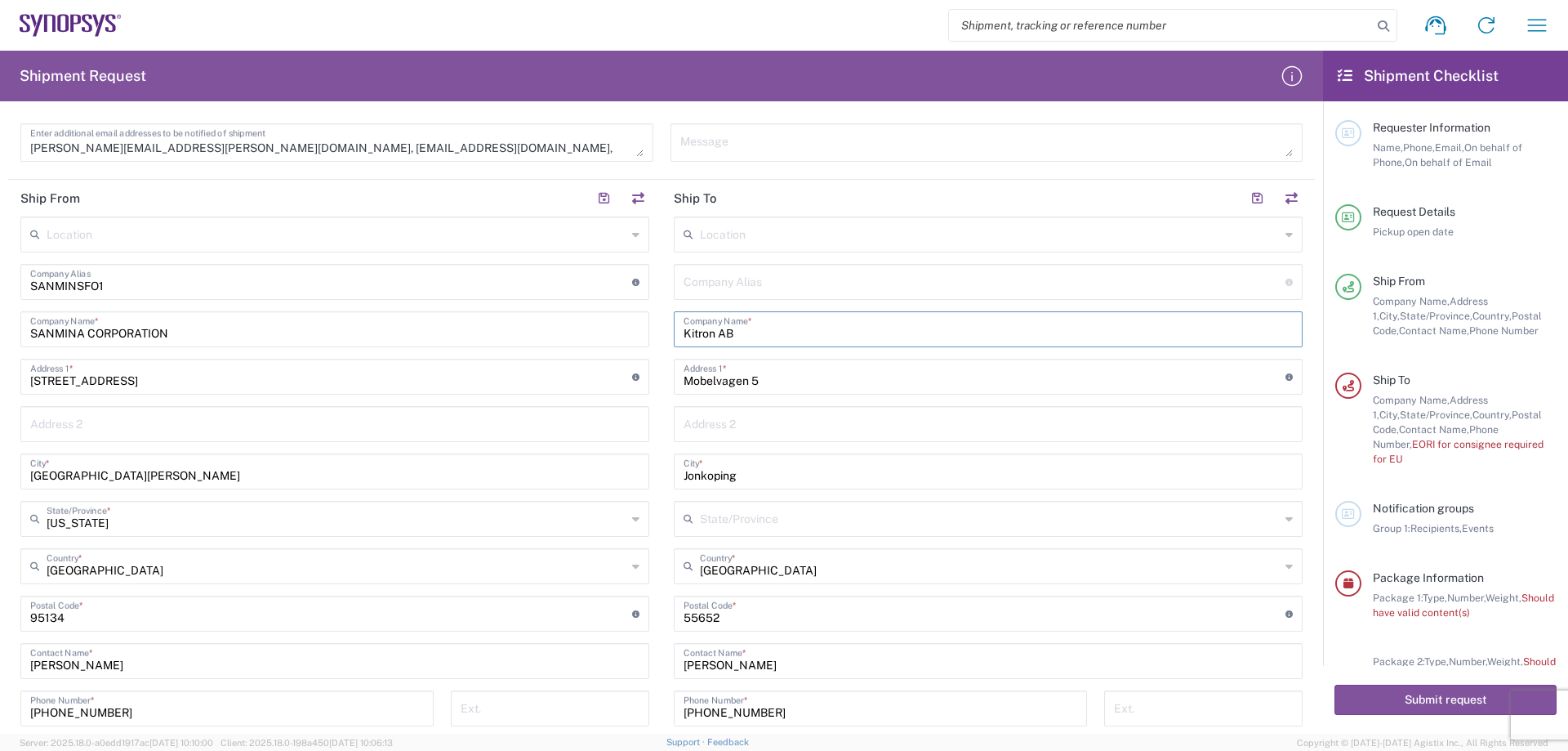
type input "California"
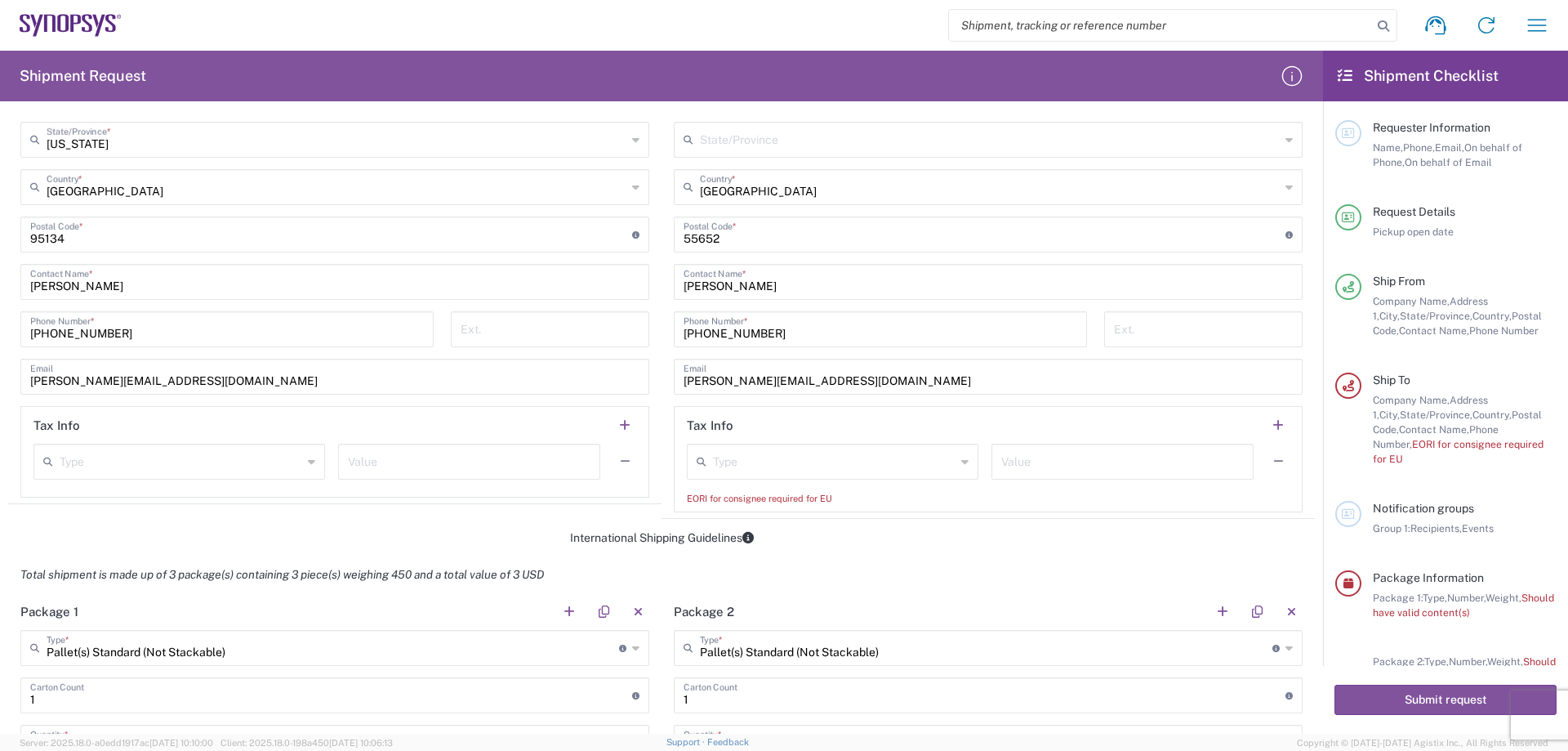
scroll to position [898, 0]
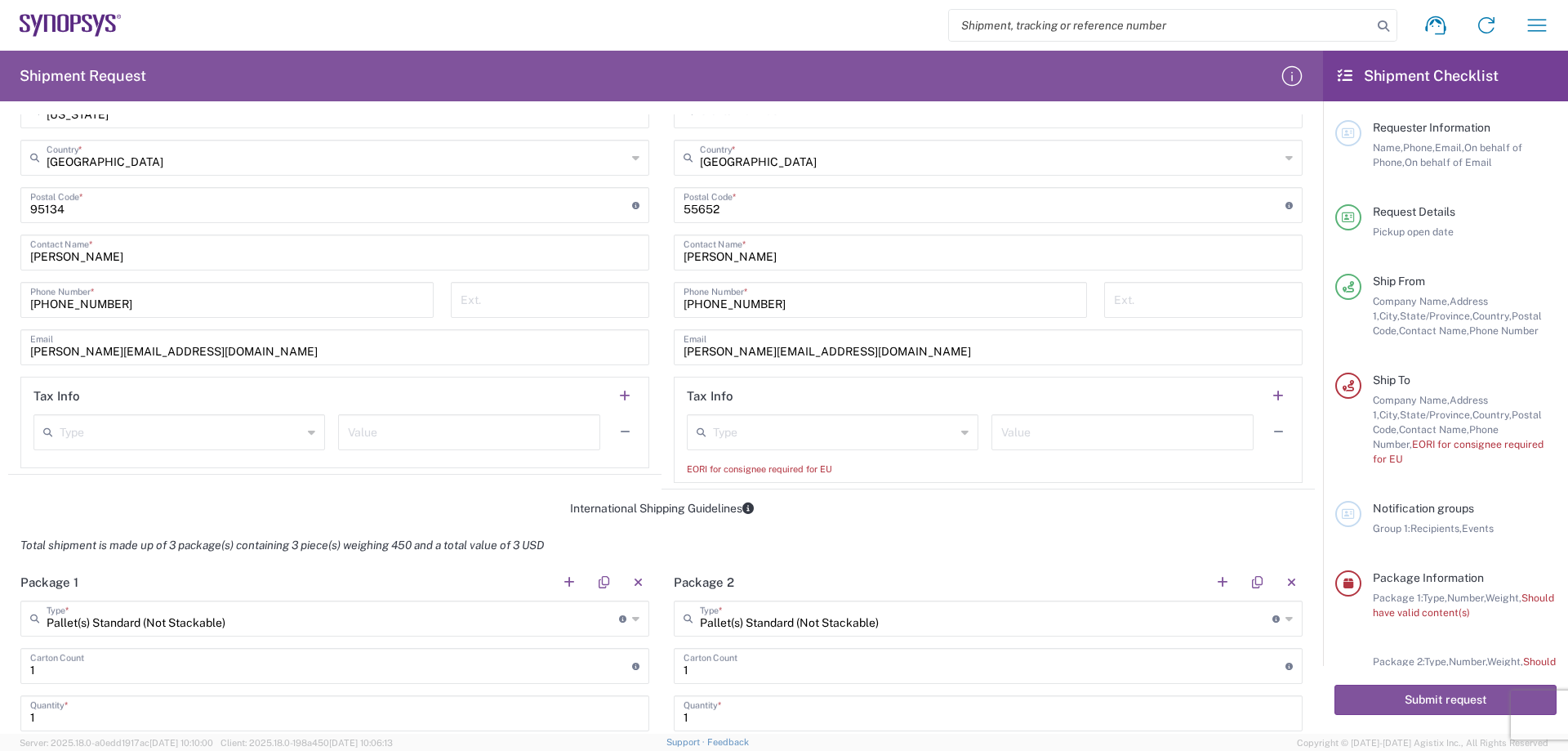
click at [747, 455] on div "Type EIN EORI Other TIN VAT Value" at bounding box center [988, 438] width 602 height 48
click at [890, 420] on input "text" at bounding box center [834, 431] width 243 height 29
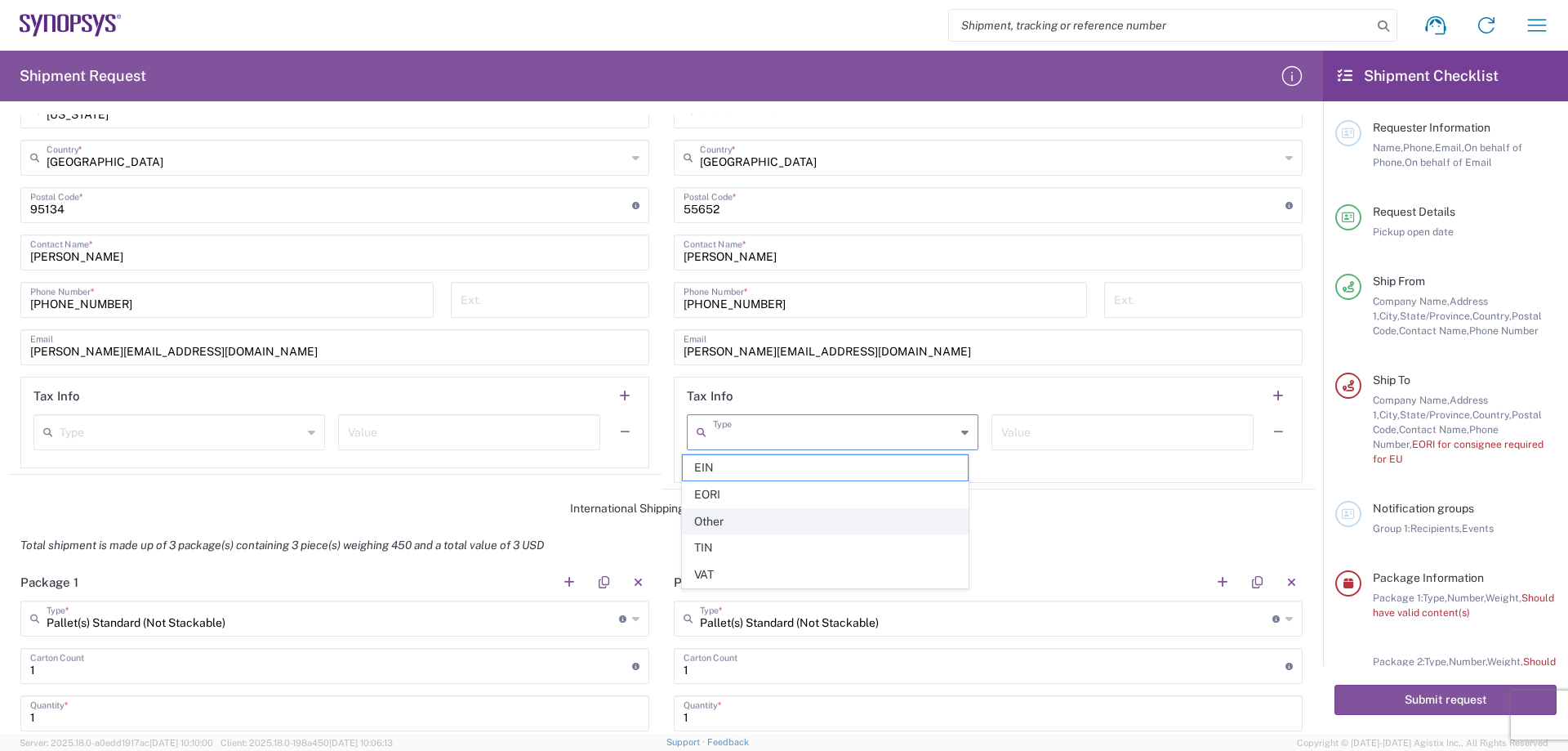
click at [831, 508] on li "Other" at bounding box center [825, 522] width 286 height 27
type input "Other"
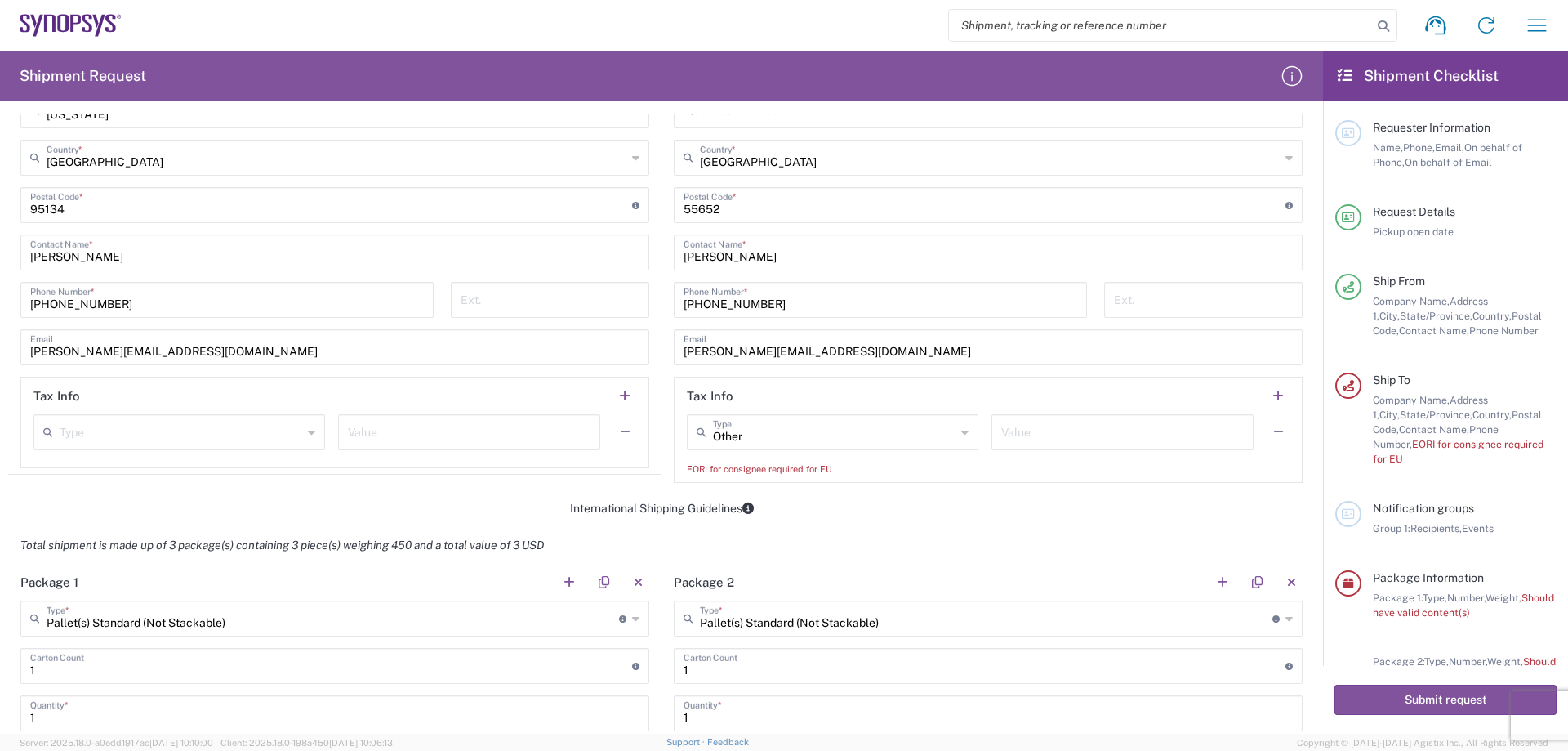
click at [952, 479] on agx-form-section "Tax Info Other Type EIN EORI Other TIN VAT Value EORI for consignee required fo…" at bounding box center [989, 430] width 629 height 107
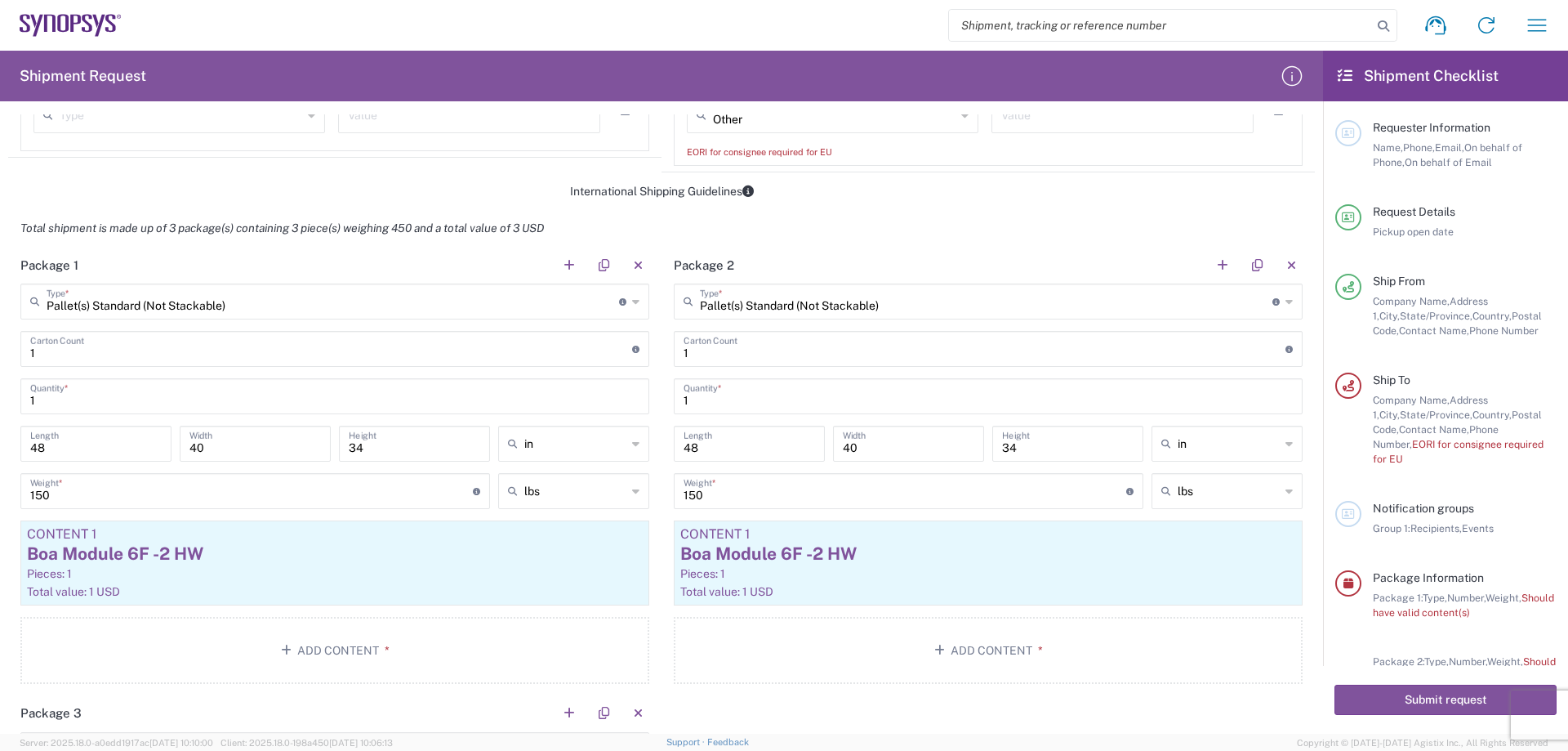
scroll to position [1226, 0]
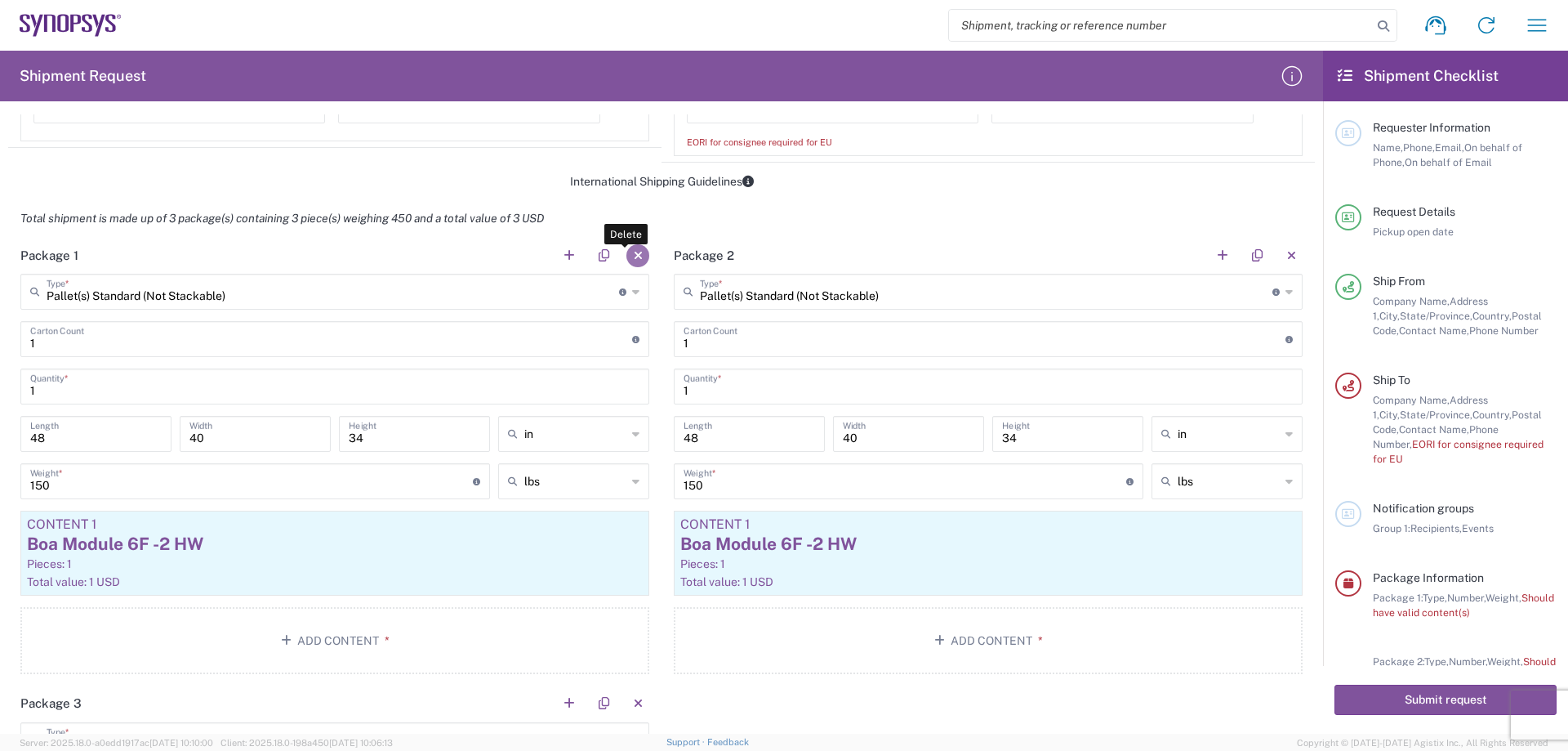
click at [631, 259] on button "button" at bounding box center [637, 256] width 23 height 23
click at [122, 332] on input "1" at bounding box center [331, 338] width 602 height 29
click at [108, 389] on input "1" at bounding box center [334, 385] width 609 height 29
click at [106, 425] on input "48" at bounding box center [95, 433] width 131 height 29
type input "4"
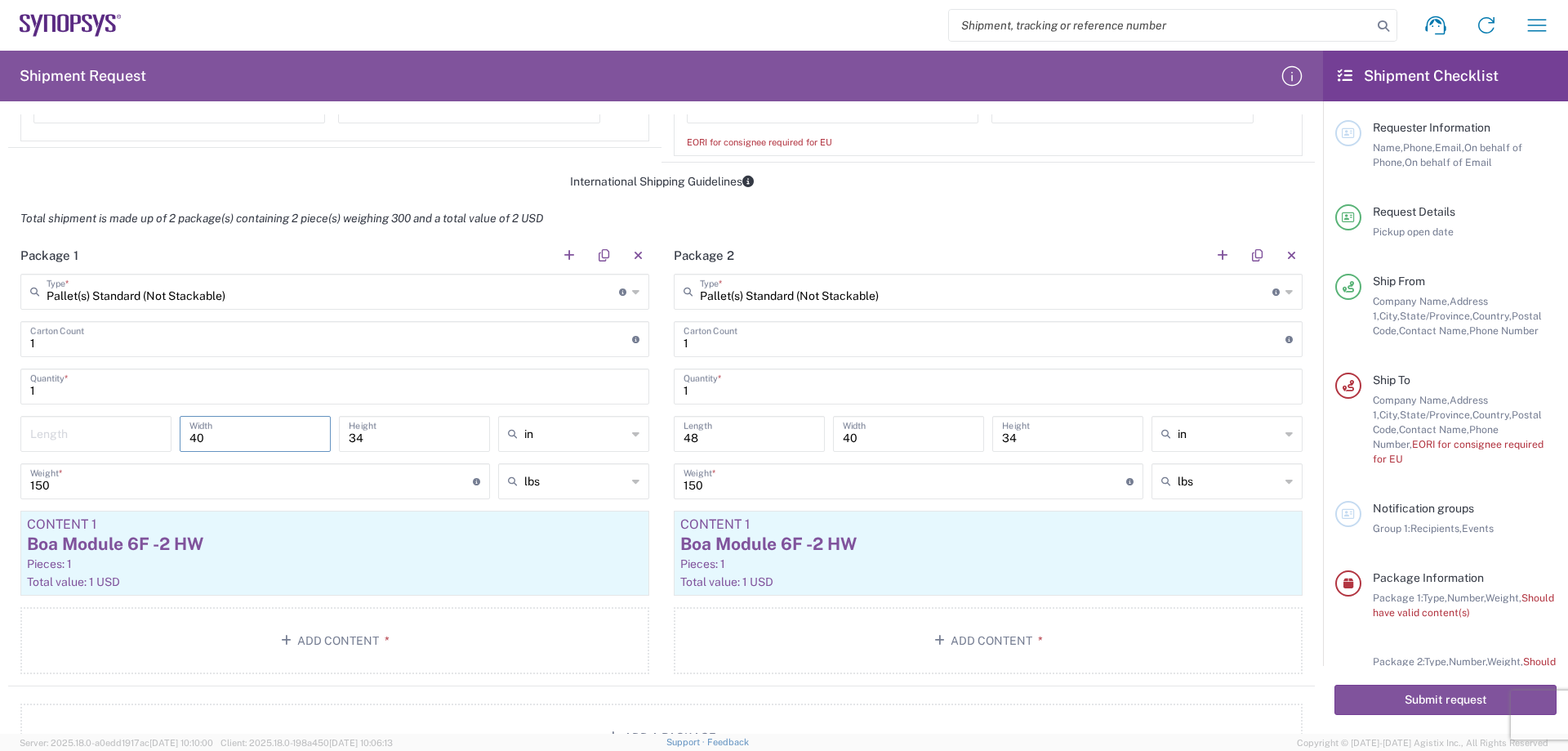
click at [226, 430] on input "40" at bounding box center [255, 433] width 131 height 29
type input "4"
type input "28"
click at [376, 425] on input "34" at bounding box center [414, 433] width 131 height 29
type input "3"
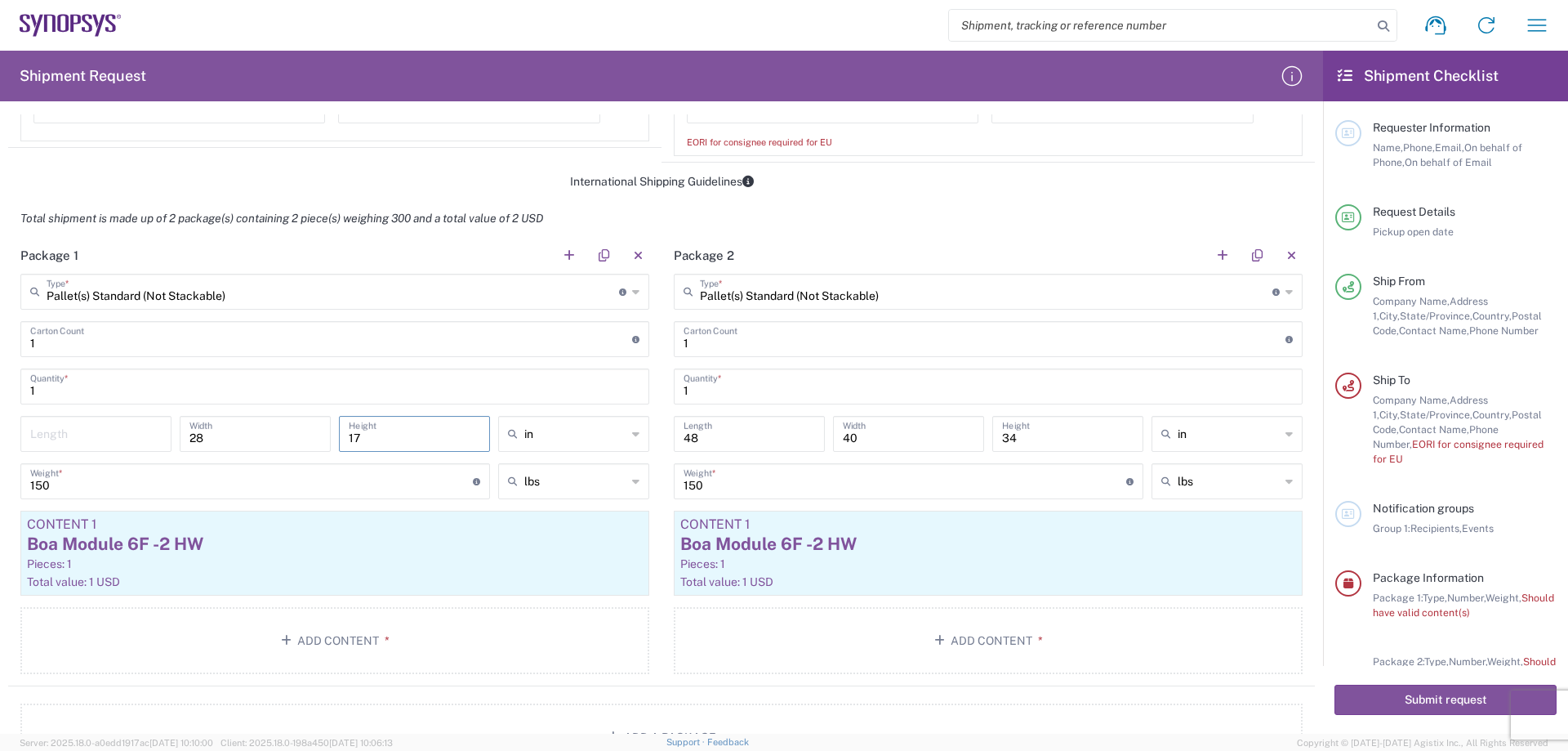
type input "17"
click at [94, 442] on input "number" at bounding box center [95, 433] width 131 height 29
type input "40"
click at [124, 481] on input "150" at bounding box center [251, 480] width 442 height 29
type input "1"
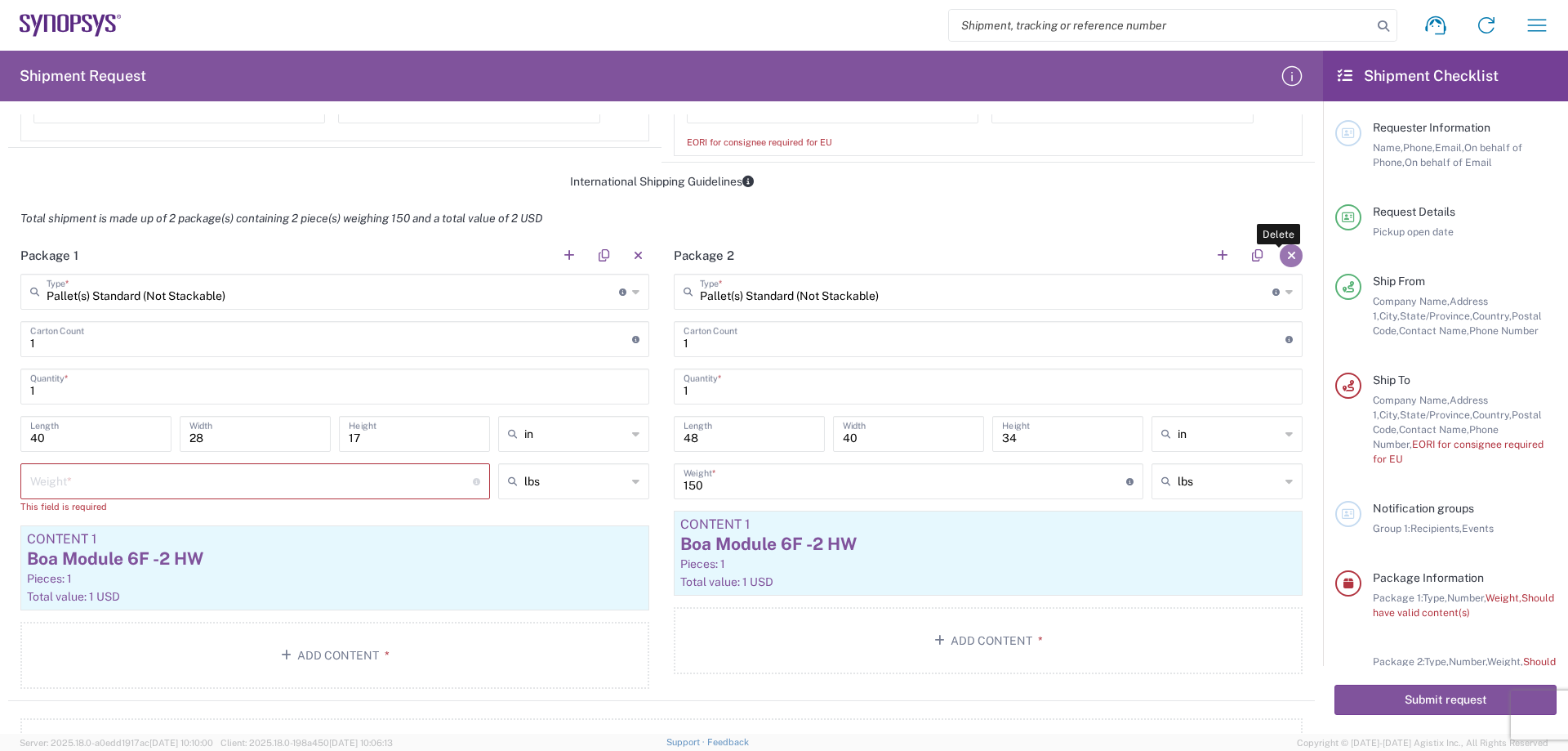
click at [1285, 254] on button "button" at bounding box center [1291, 256] width 23 height 23
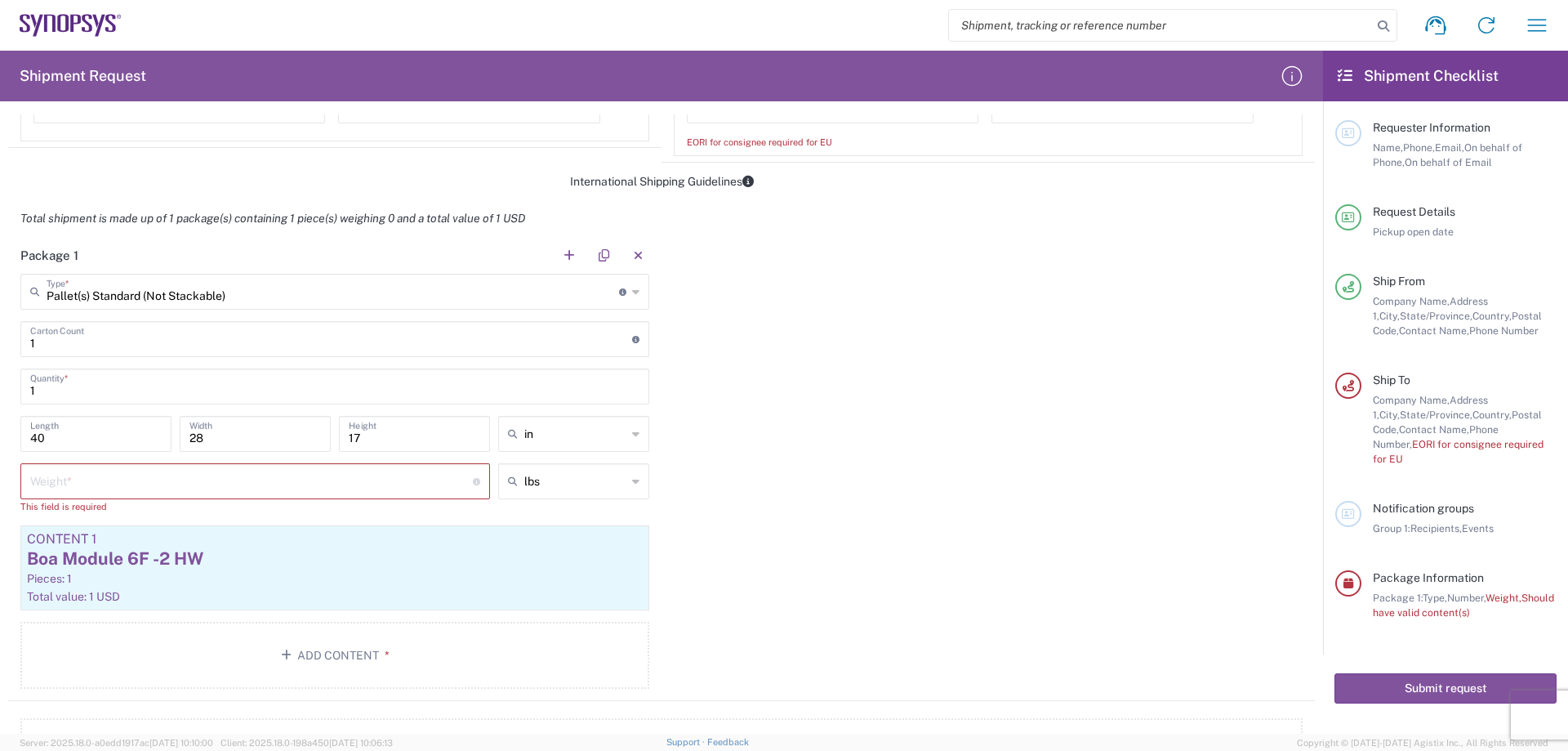
click at [173, 489] on input "number" at bounding box center [251, 480] width 442 height 29
click at [197, 575] on div "Pieces: 1" at bounding box center [335, 578] width 616 height 14
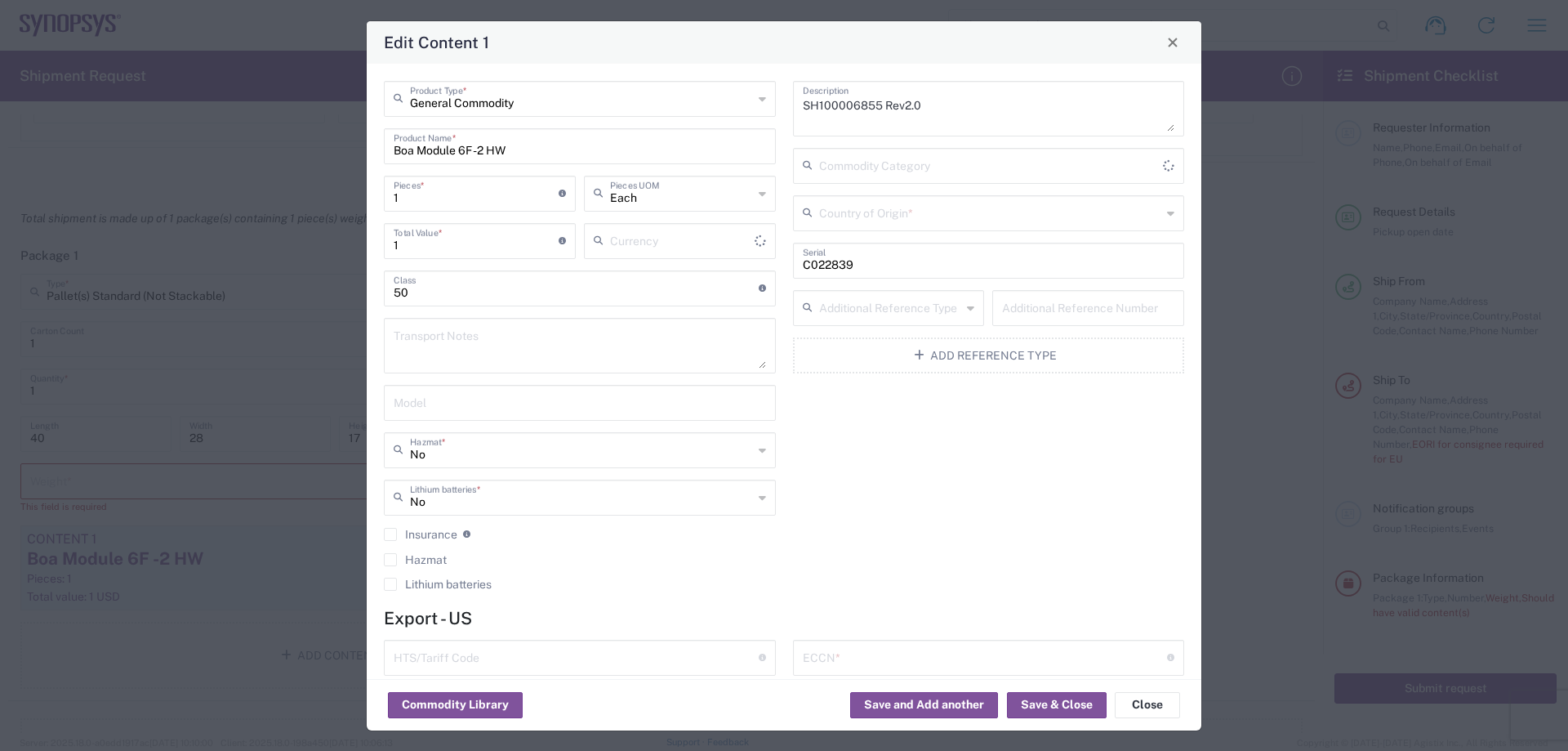
type input "US Dollar"
click at [761, 101] on div "General Commodity Product Type *" at bounding box center [579, 99] width 392 height 36
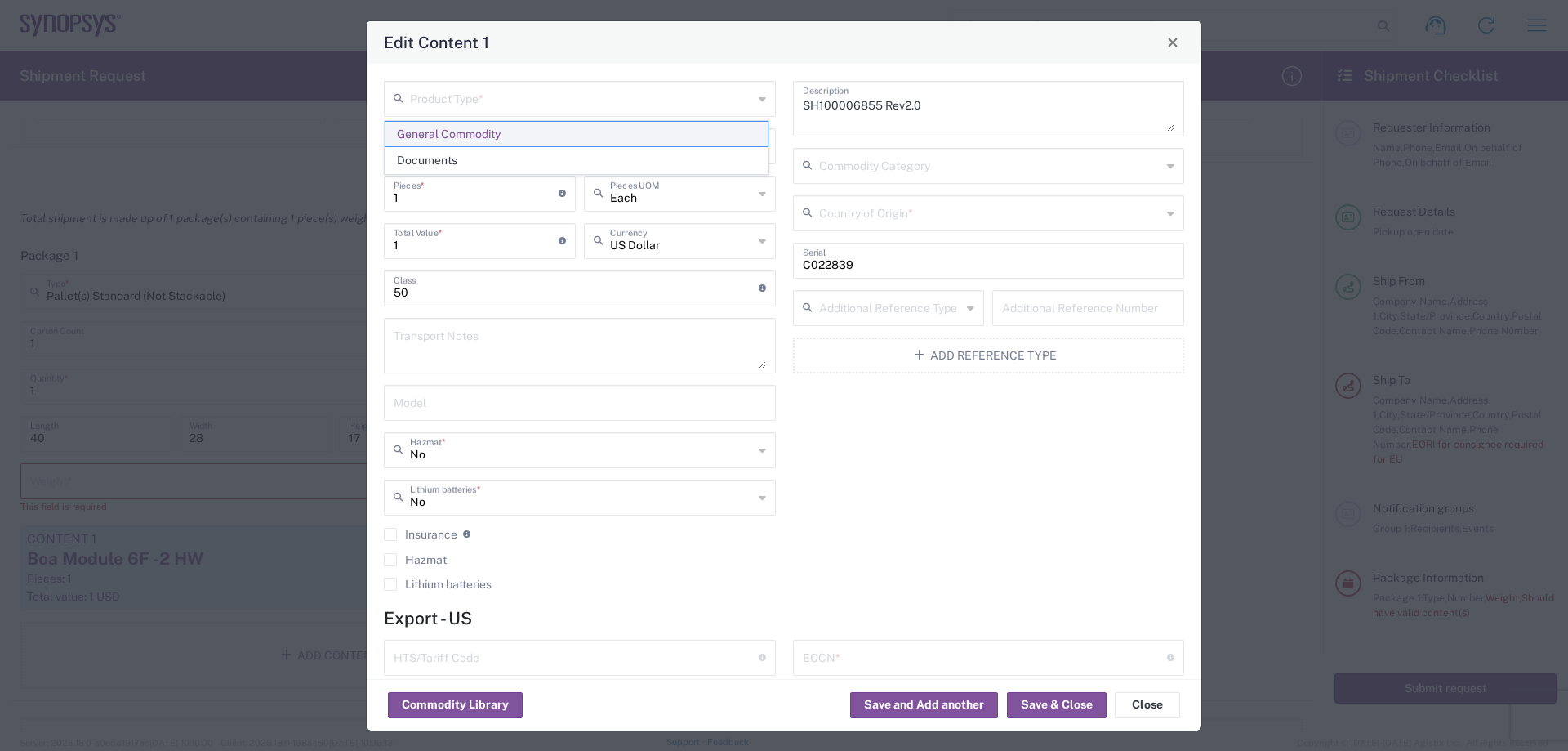
click at [637, 130] on span "General Commodity" at bounding box center [576, 135] width 383 height 26
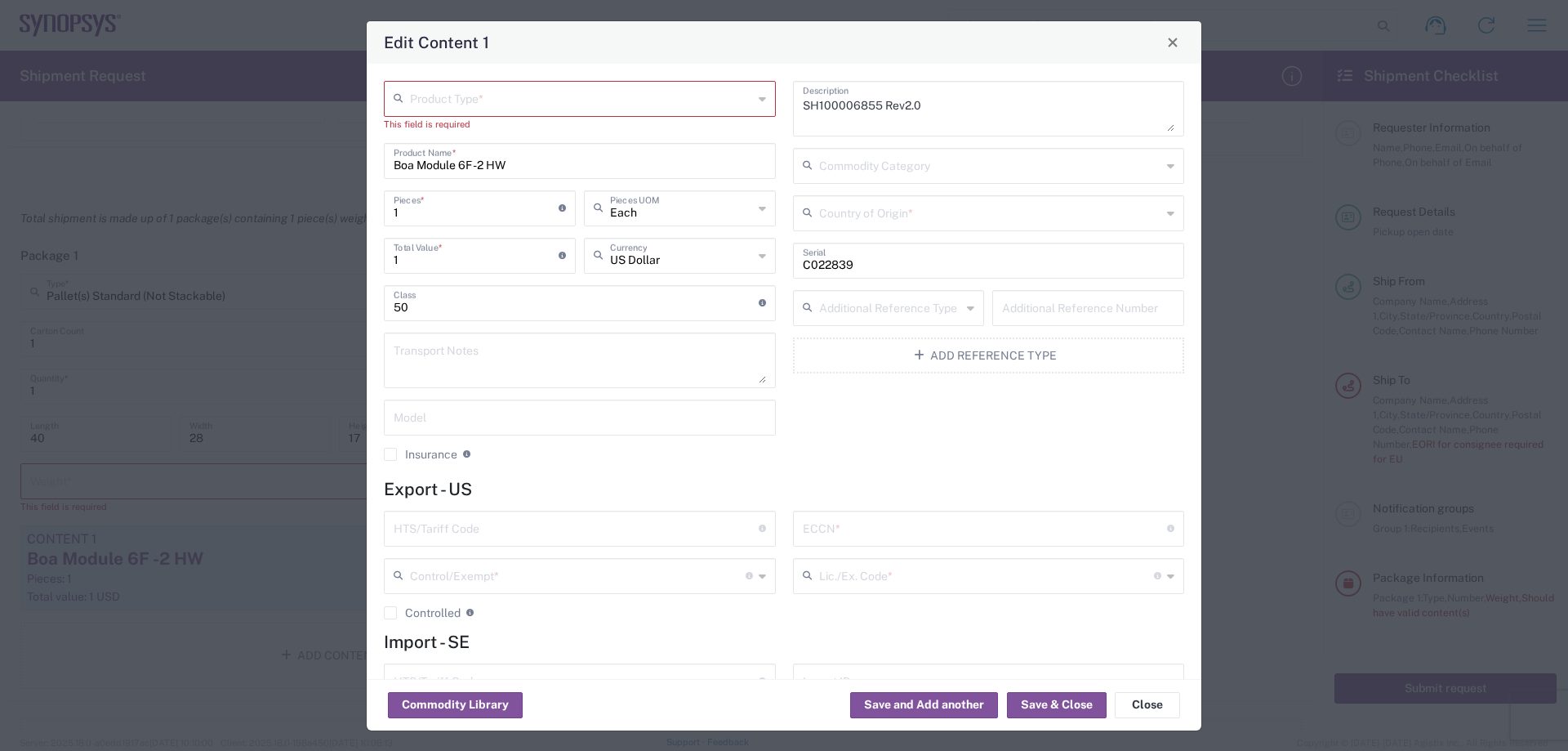
click at [545, 106] on input "text" at bounding box center [581, 98] width 343 height 29
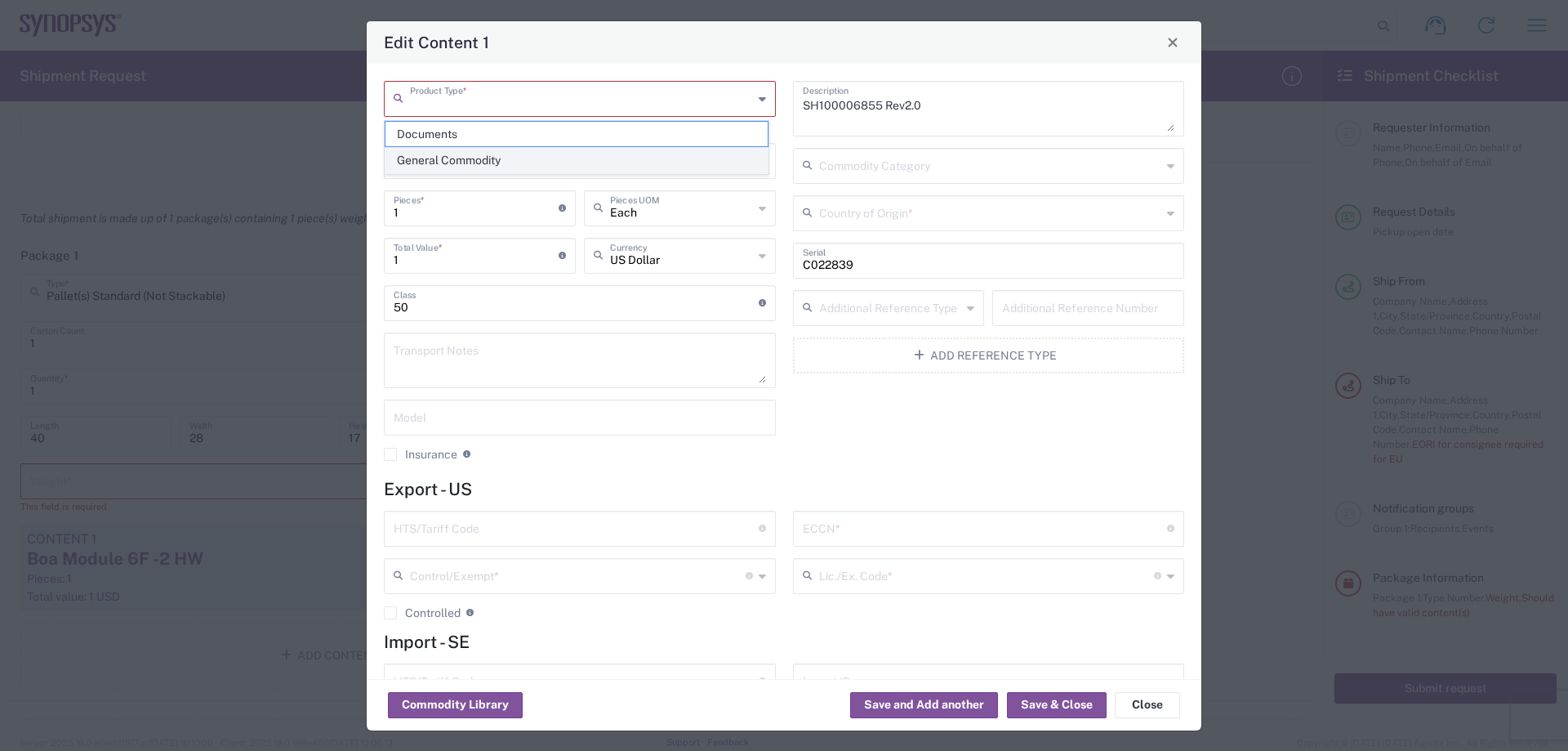
click at [485, 159] on span "General Commodity" at bounding box center [576, 160] width 383 height 26
type input "General Commodity"
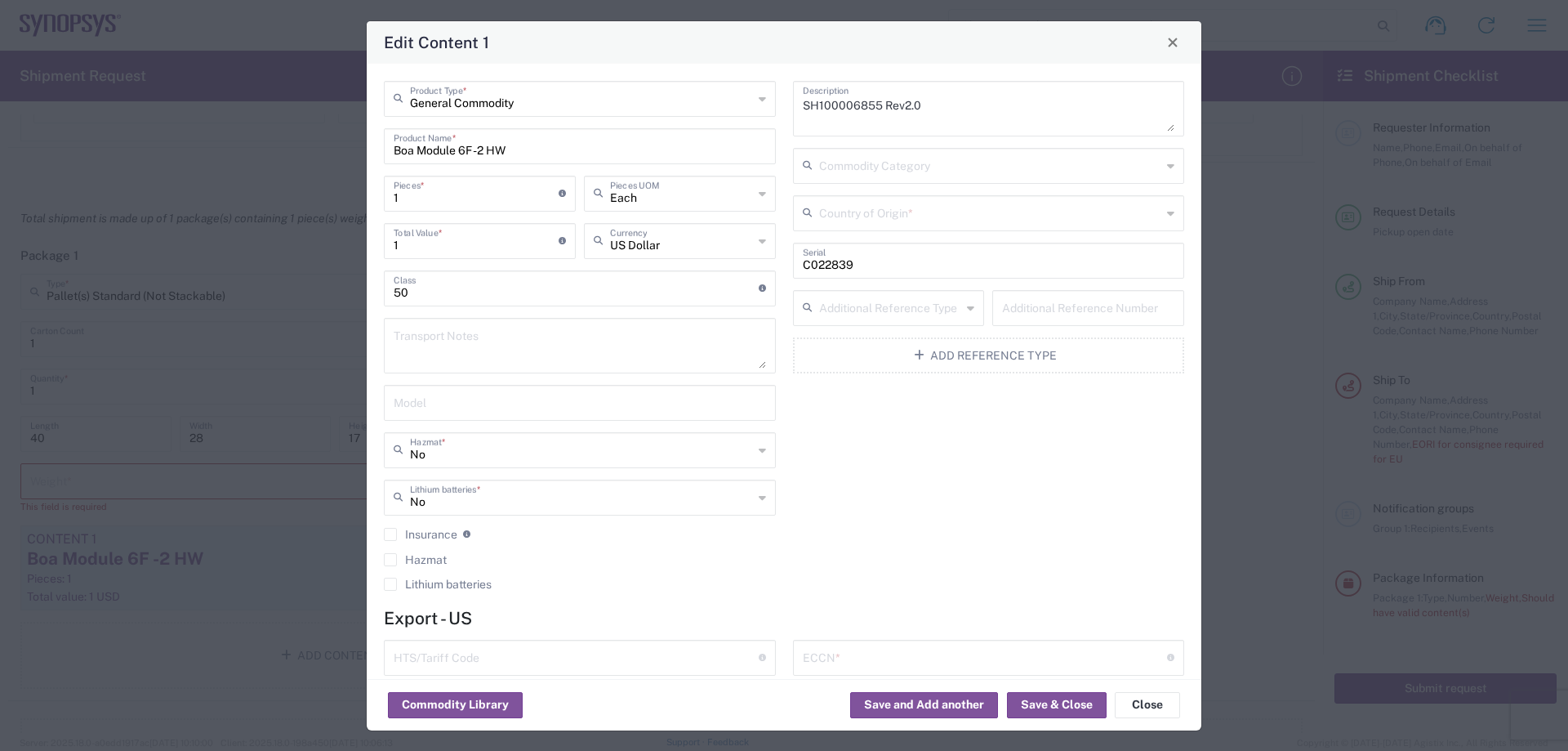
click at [516, 146] on input "Boa Module 6F -2 HW" at bounding box center [579, 145] width 372 height 29
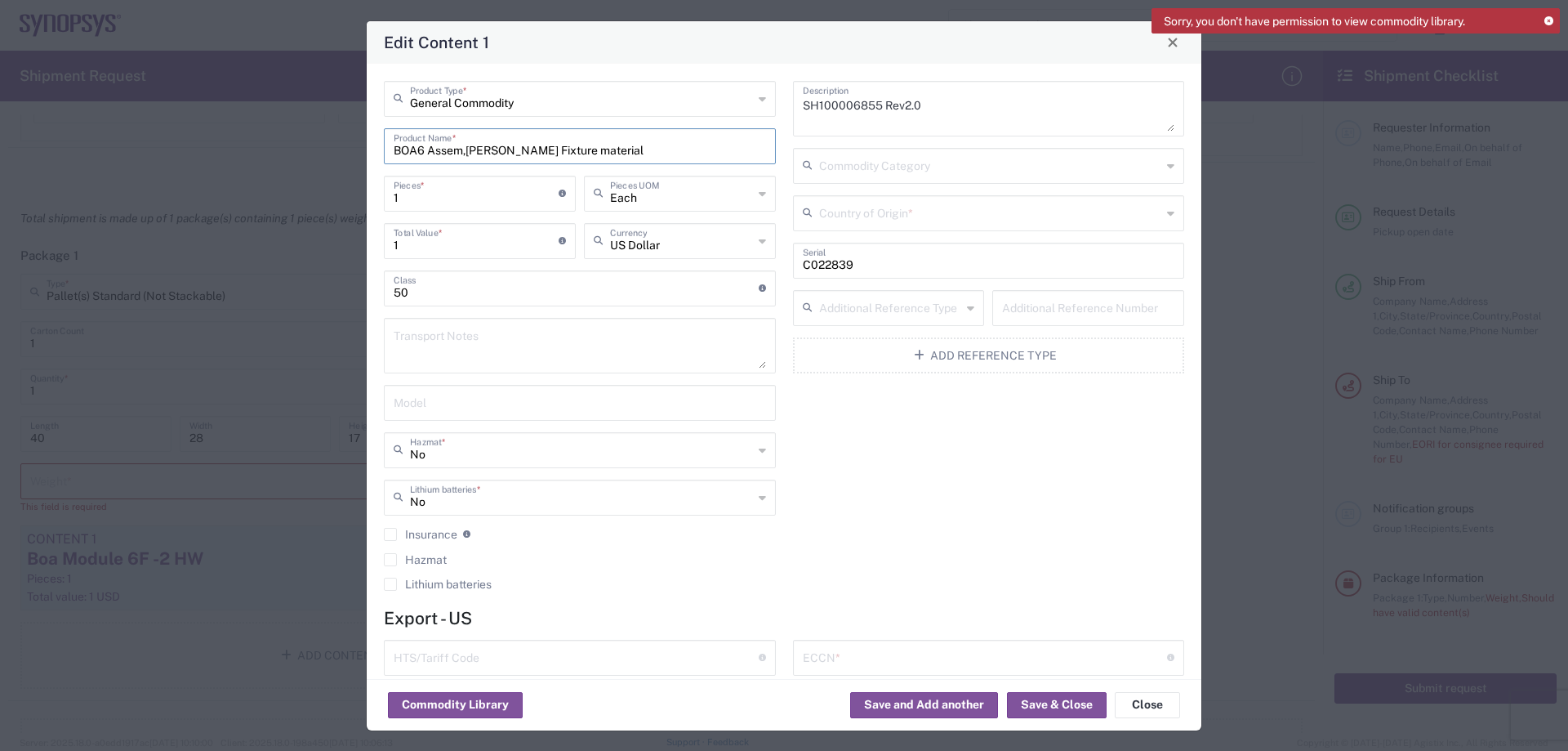
click at [464, 147] on input "BOA6 Assem,bly Fixture material" at bounding box center [579, 145] width 372 height 29
type input "BOA6 Assembly Fixture material"
click at [500, 183] on input "1" at bounding box center [476, 193] width 165 height 29
drag, startPoint x: 948, startPoint y: 108, endPoint x: 775, endPoint y: 133, distance: 174.8
click at [784, 135] on div "SH100006855 Rev2.0 Description Commodity Category Country of Origin * C022839 S…" at bounding box center [989, 341] width 409 height 521
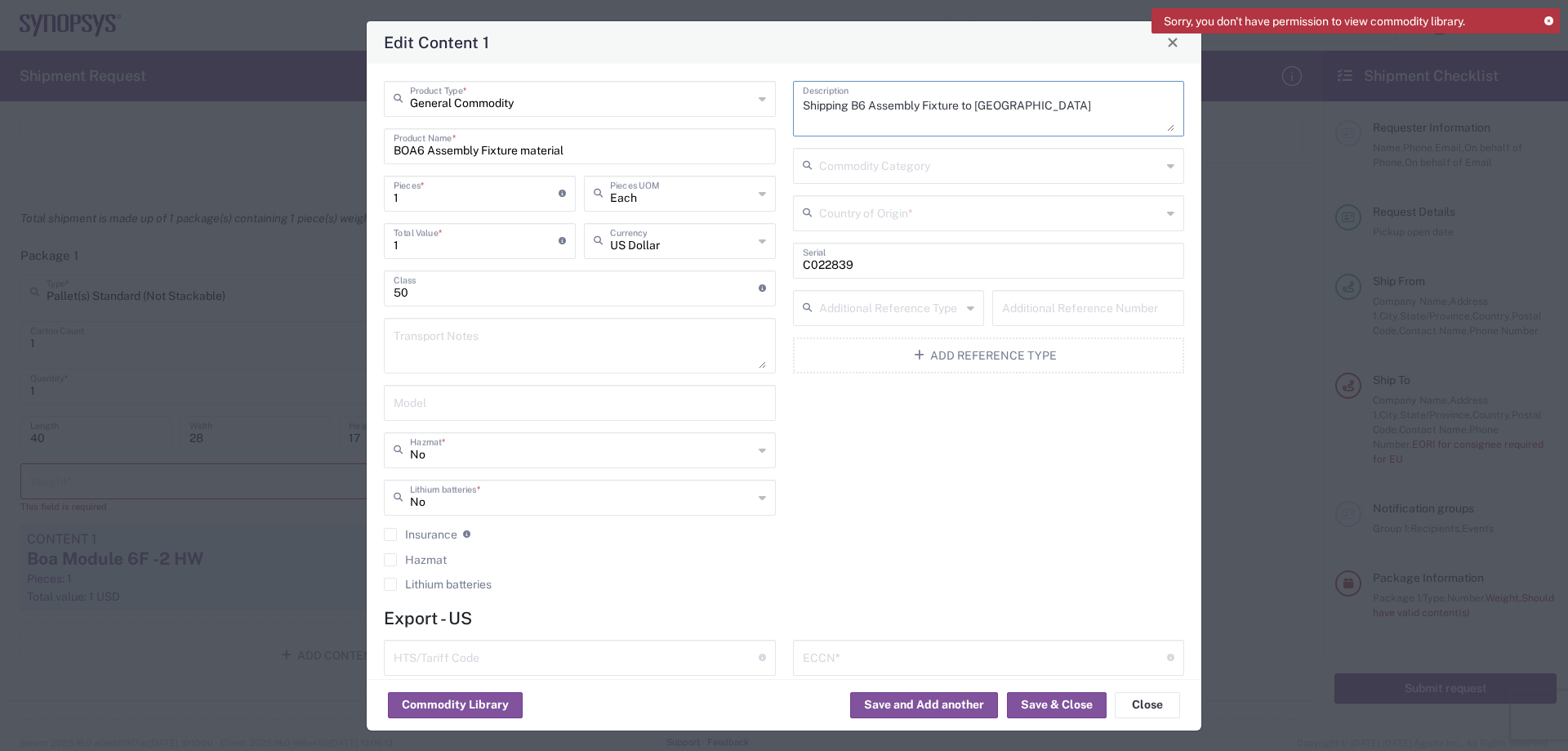
type textarea "Shipping B6 Assembly Fixture to Sweden"
drag, startPoint x: 890, startPoint y: 271, endPoint x: 791, endPoint y: 286, distance: 100.1
click at [791, 287] on div "Shipping B6 Assembly Fixture to Sweden Description Commodity Category Country o…" at bounding box center [989, 341] width 409 height 521
click at [865, 379] on div "Shipping B6 Assembly Fixture to Sweden Description Commodity Category Country o…" at bounding box center [989, 341] width 409 height 521
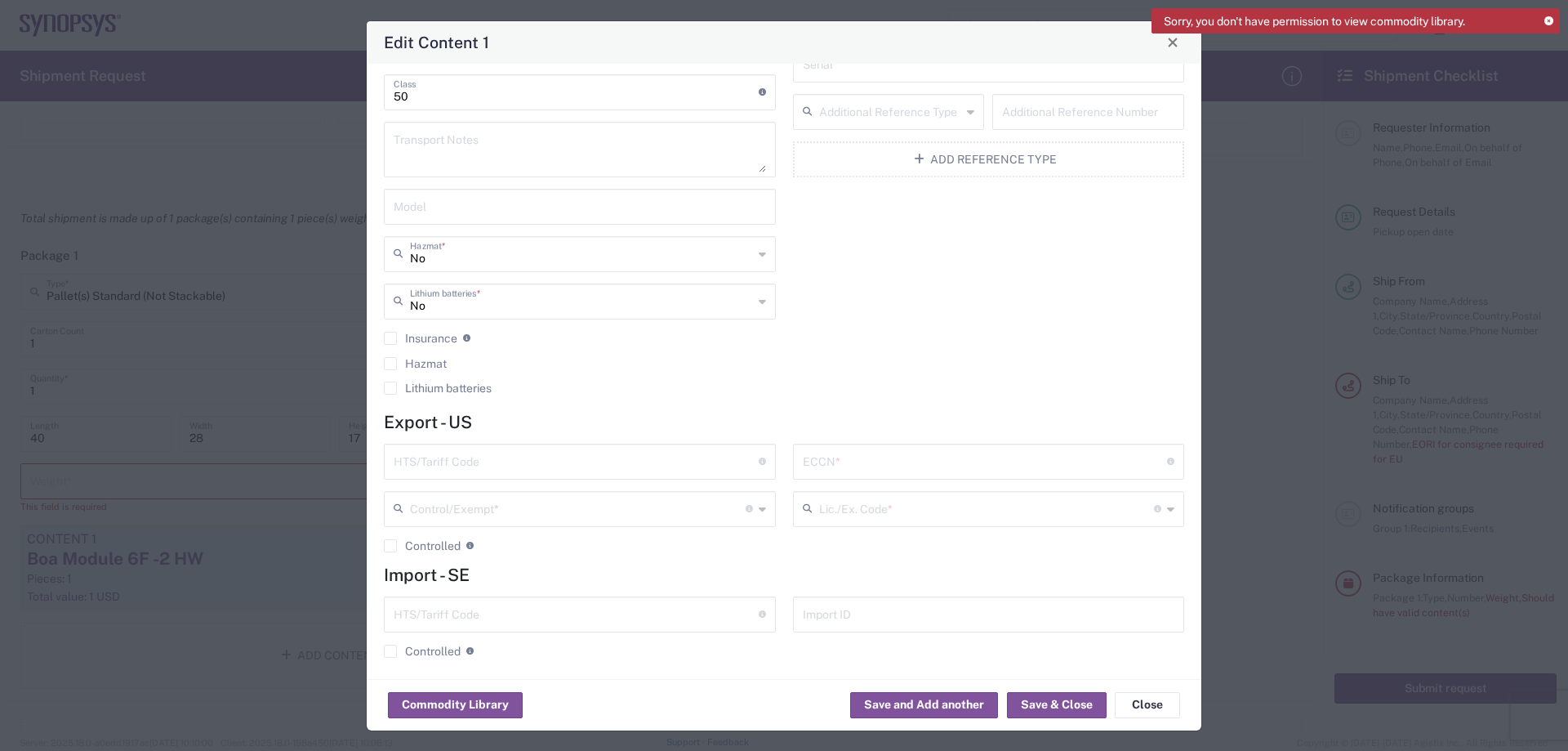
scroll to position [205, 0]
click at [578, 460] on input "text" at bounding box center [576, 453] width 365 height 29
click at [463, 452] on input "text" at bounding box center [576, 453] width 365 height 29
type input "EAR99"
click at [856, 455] on input "text" at bounding box center [985, 453] width 365 height 29
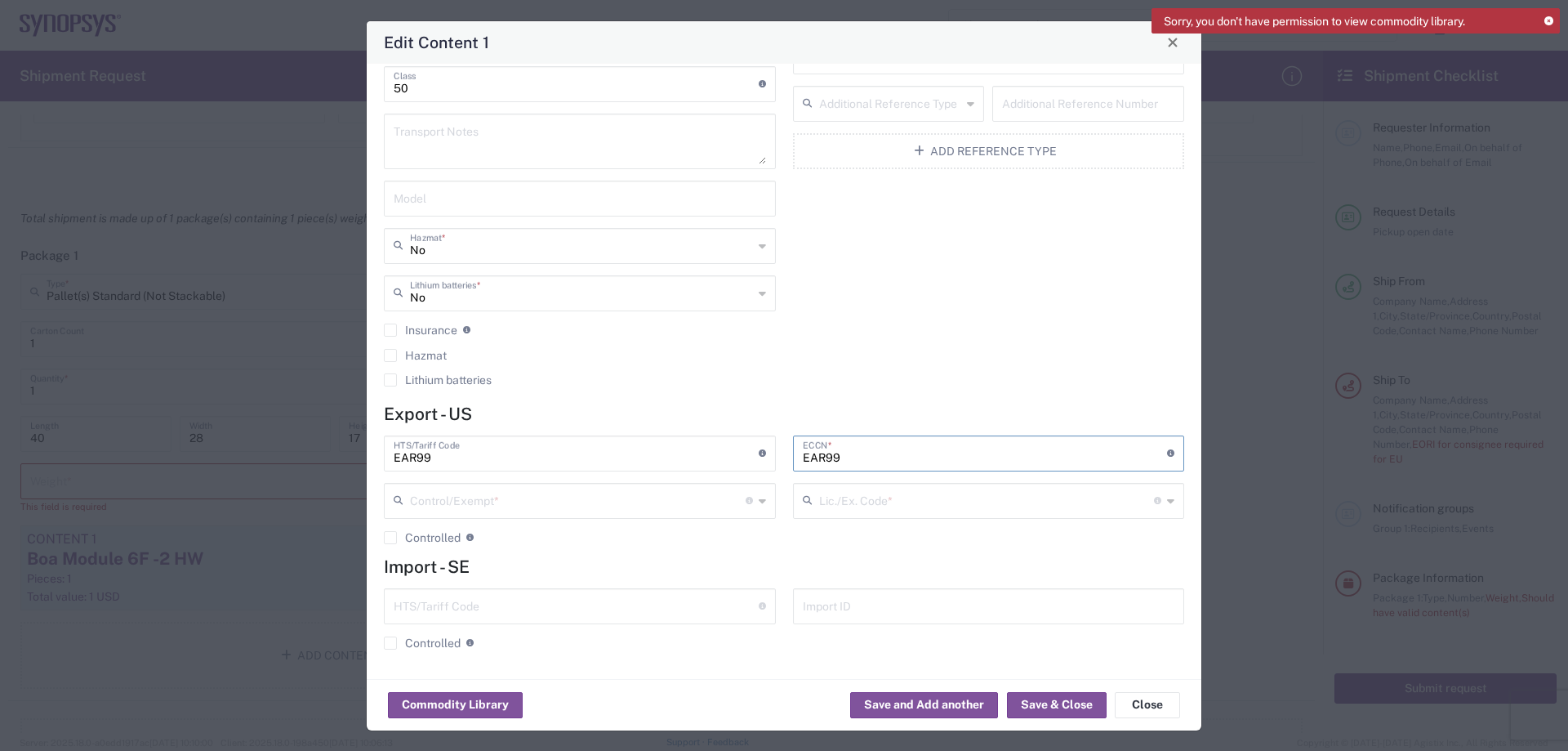
type input "EAR99"
drag, startPoint x: 494, startPoint y: 462, endPoint x: 376, endPoint y: 462, distance: 118.0
click at [376, 462] on div "EAR99 HTS/Tariff Code 10-digit U.S. import and export statistical classificatio…" at bounding box center [580, 496] width 409 height 121
click at [473, 494] on input "text" at bounding box center [578, 500] width 336 height 29
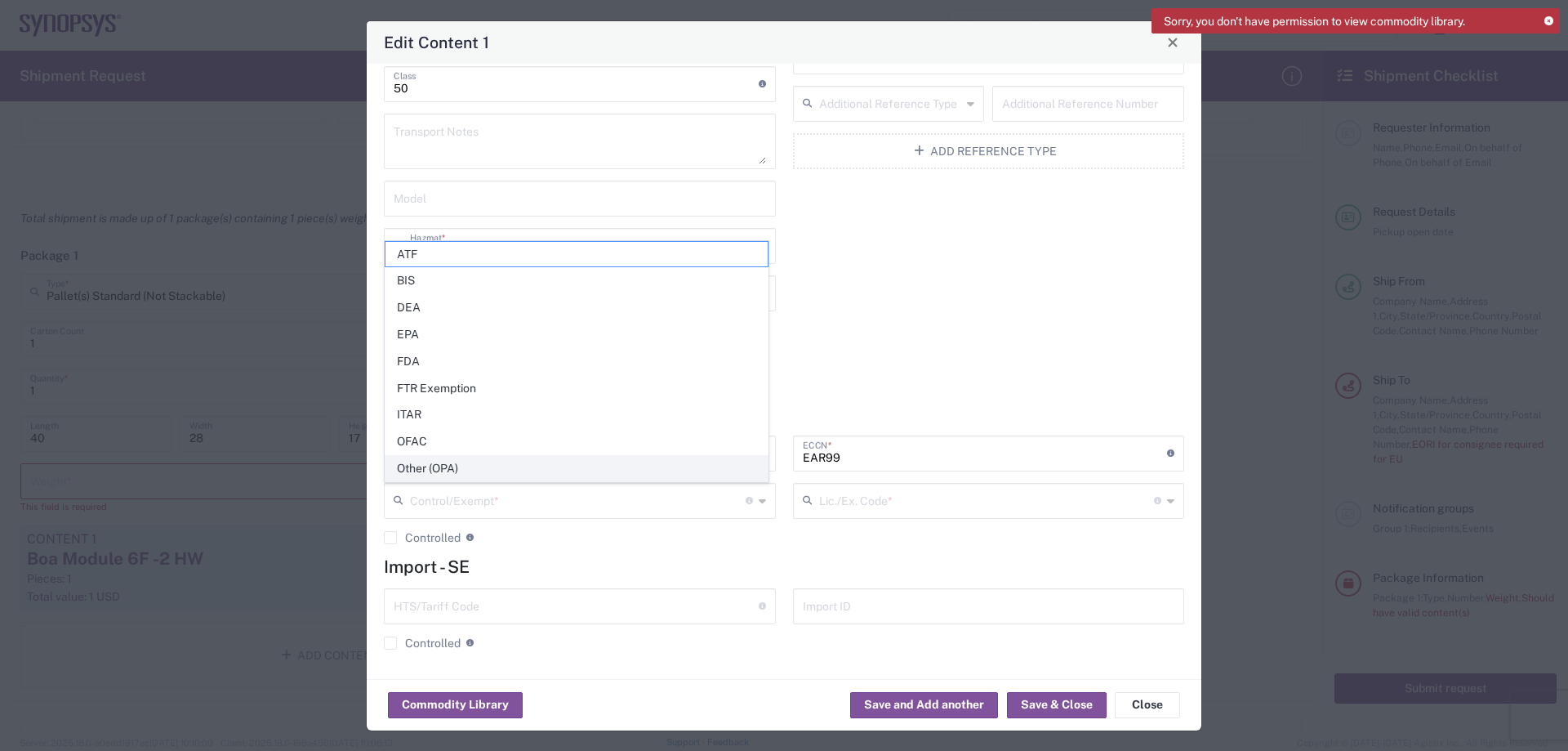
click at [476, 460] on span "Other (OPA)" at bounding box center [576, 469] width 383 height 26
type input "Other (OPA)"
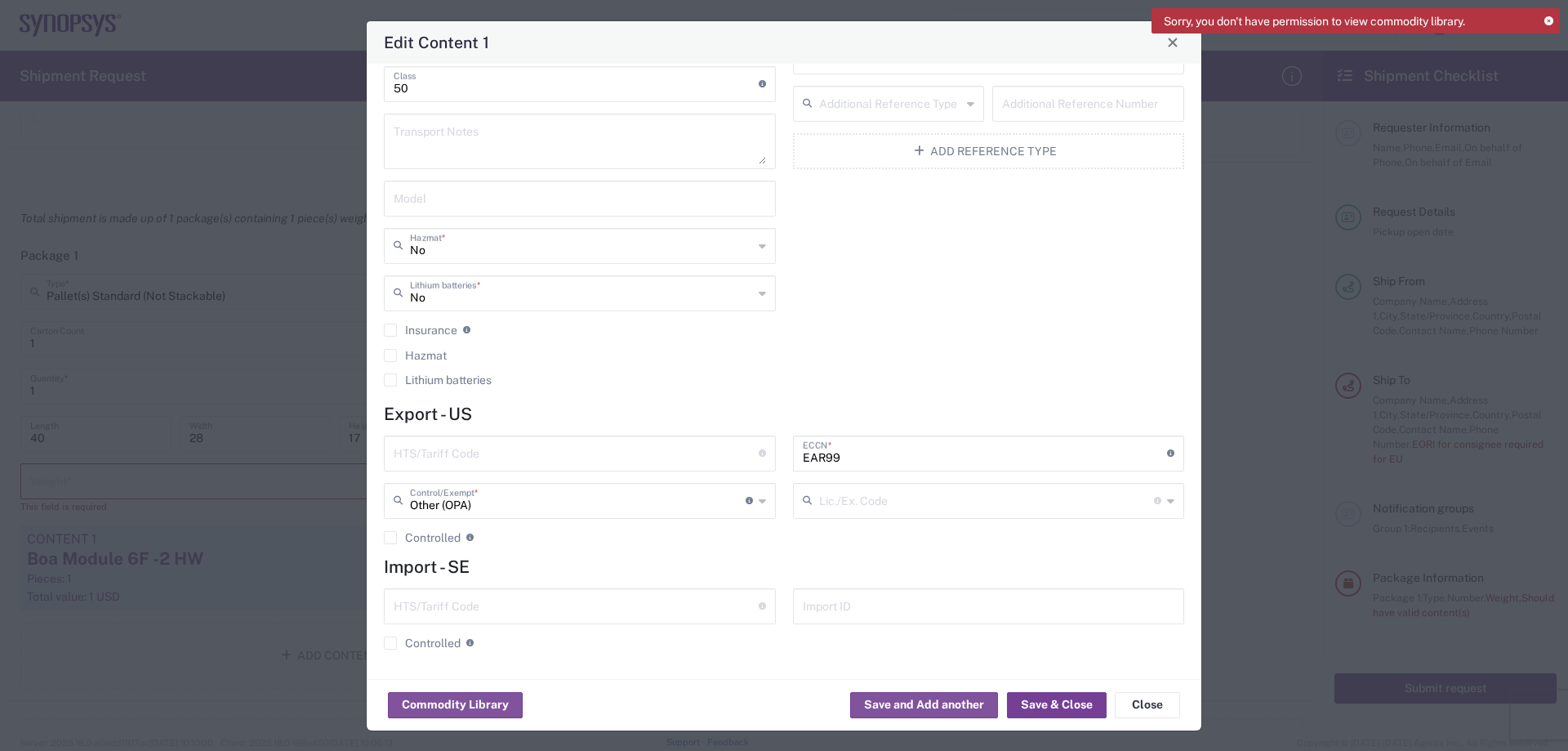
click at [1041, 709] on button "Save & Close" at bounding box center [1057, 705] width 100 height 26
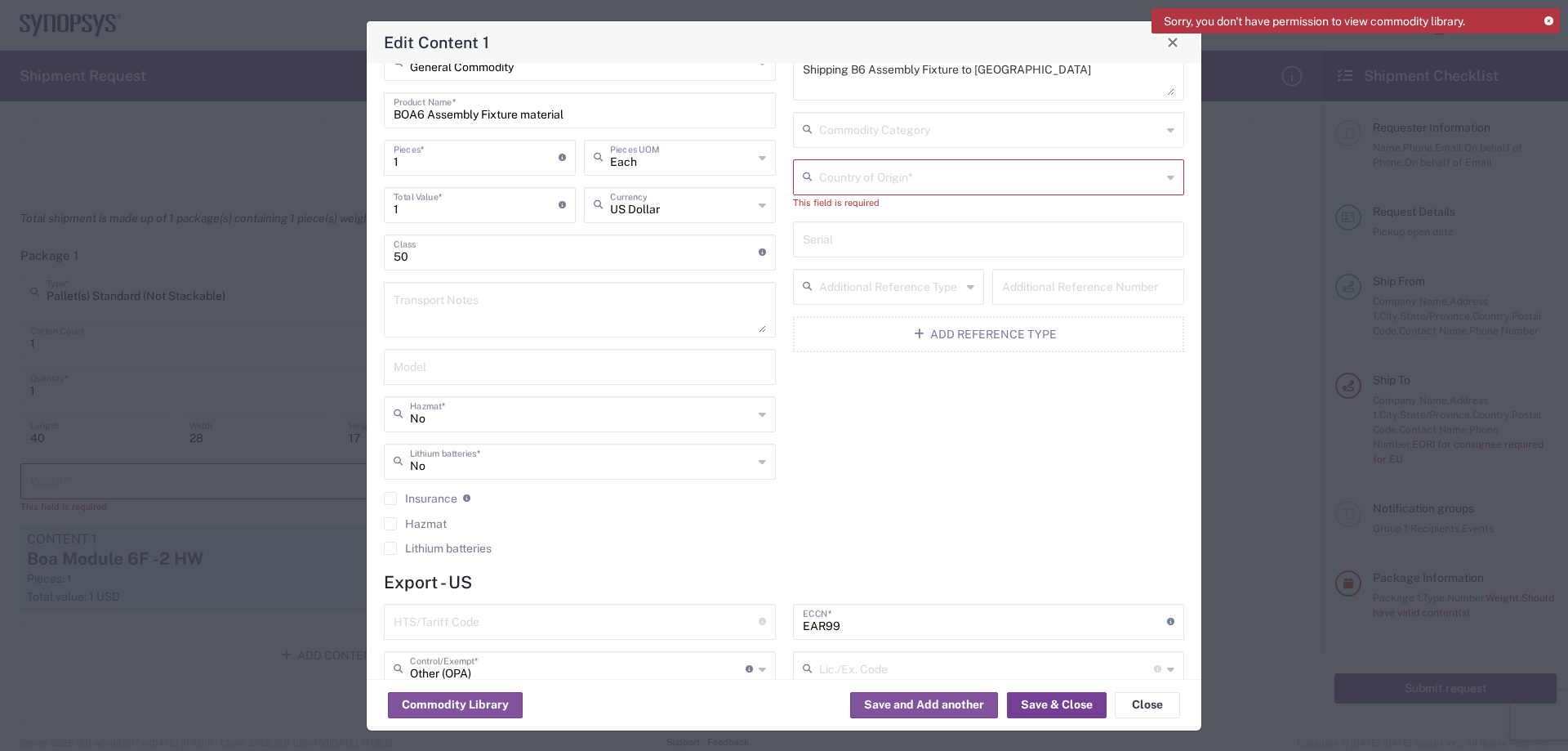
scroll to position [0, 0]
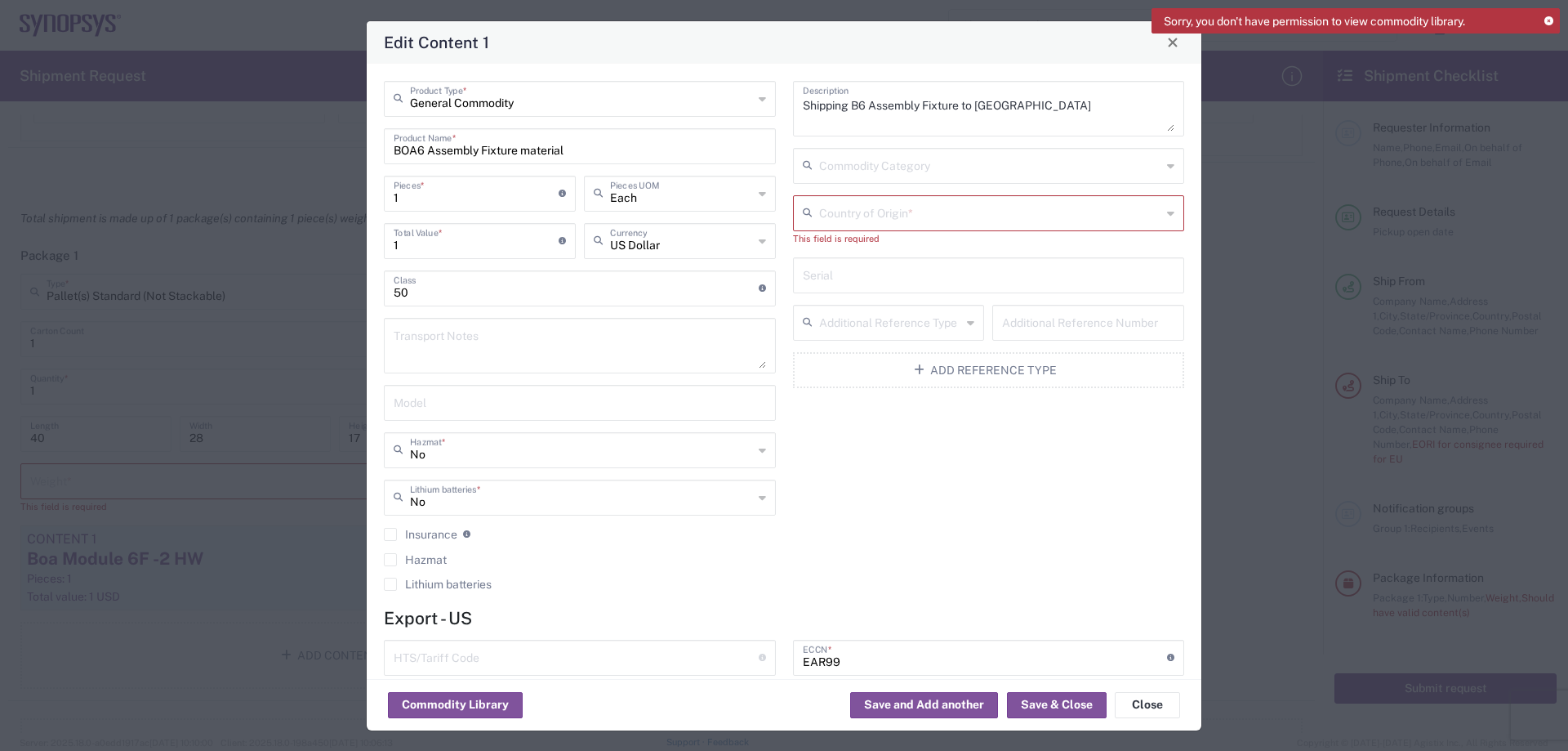
click at [893, 222] on input "text" at bounding box center [990, 212] width 343 height 29
click at [872, 303] on span "United States" at bounding box center [979, 302] width 383 height 26
type input "United States"
click at [1035, 702] on button "Save & Close" at bounding box center [1057, 705] width 100 height 26
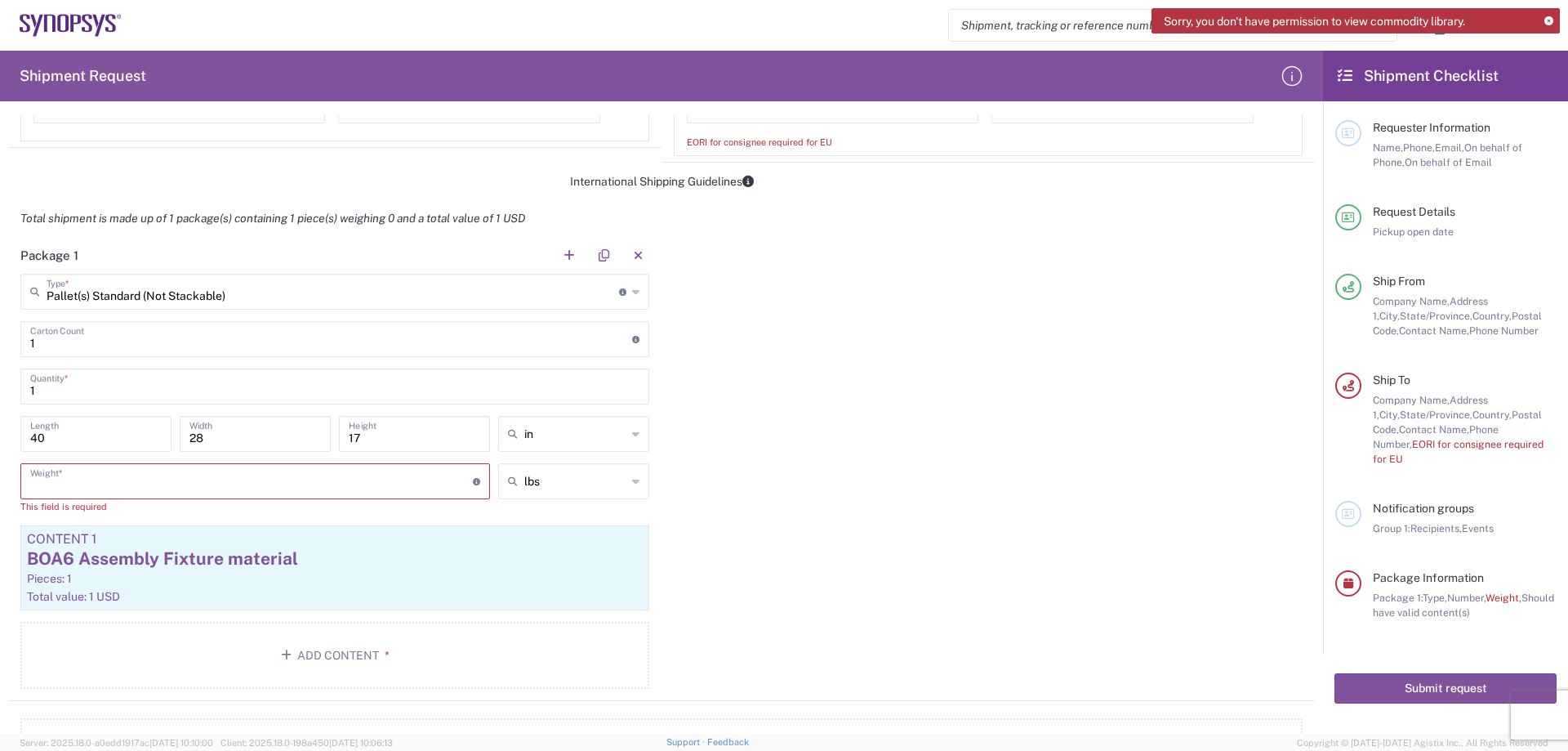
click at [151, 480] on input "number" at bounding box center [251, 480] width 442 height 29
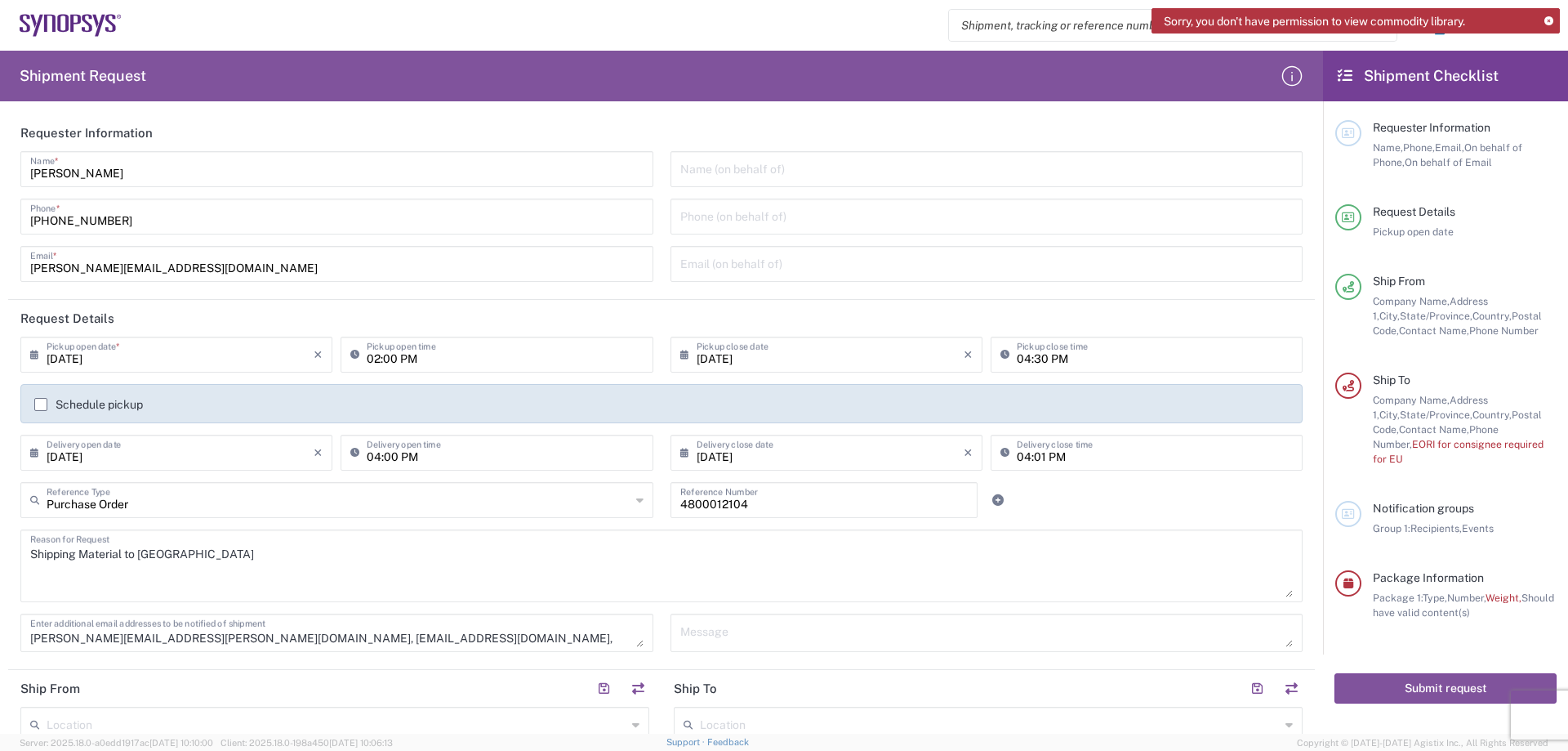
click at [1551, 20] on icon at bounding box center [1548, 21] width 9 height 9
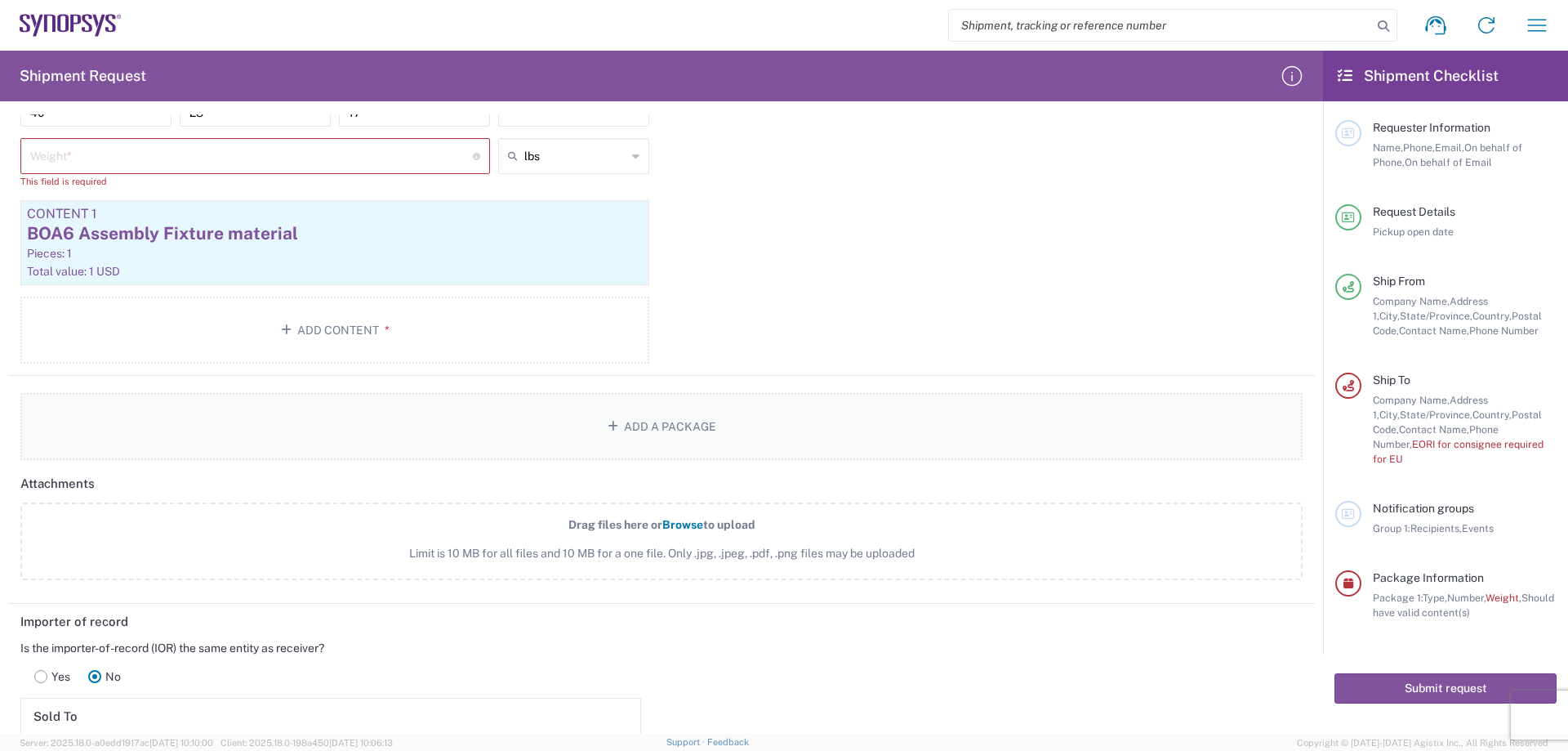
scroll to position [1552, 0]
click at [337, 336] on button "Add Content *" at bounding box center [335, 328] width 629 height 67
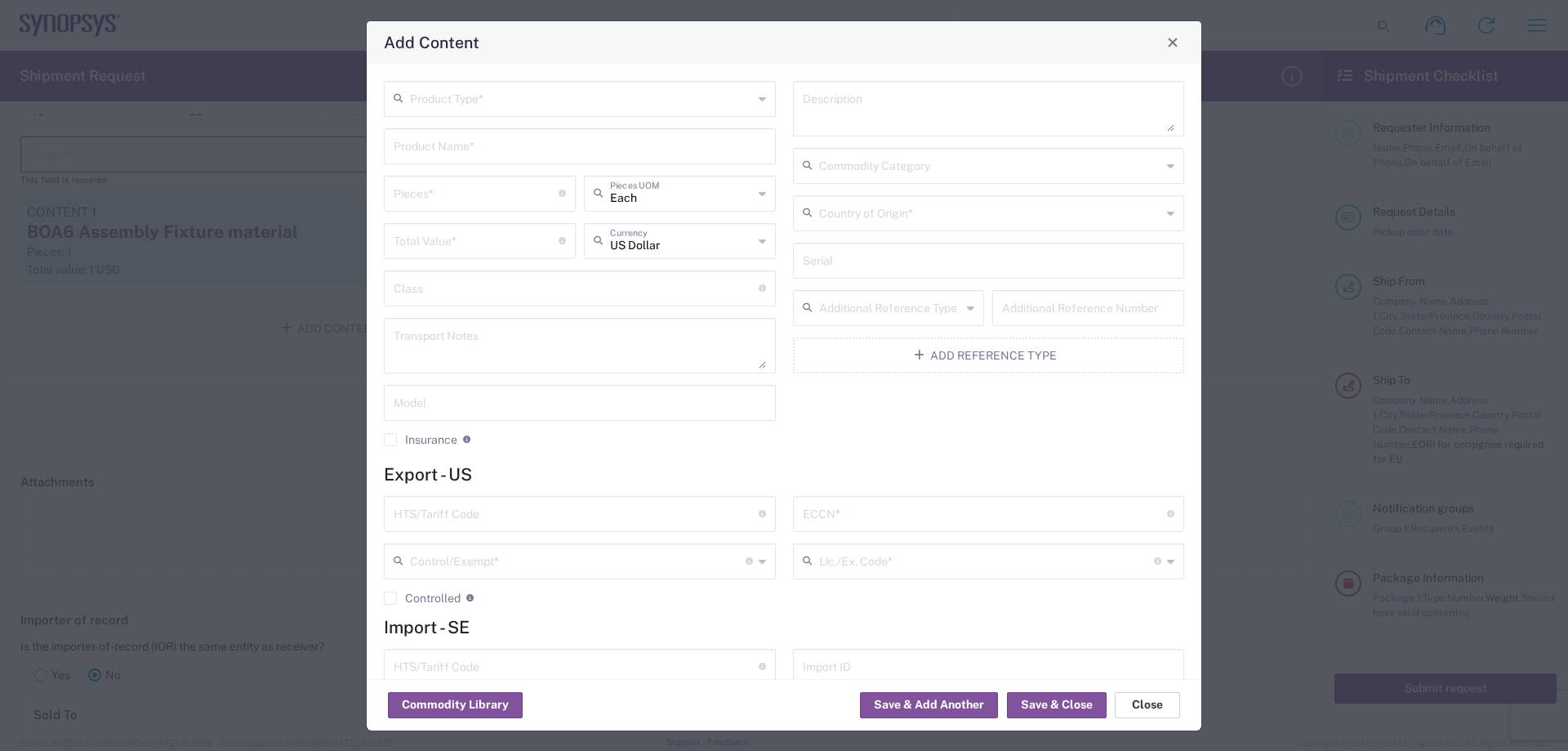
click at [1161, 699] on button "Close" at bounding box center [1147, 705] width 66 height 26
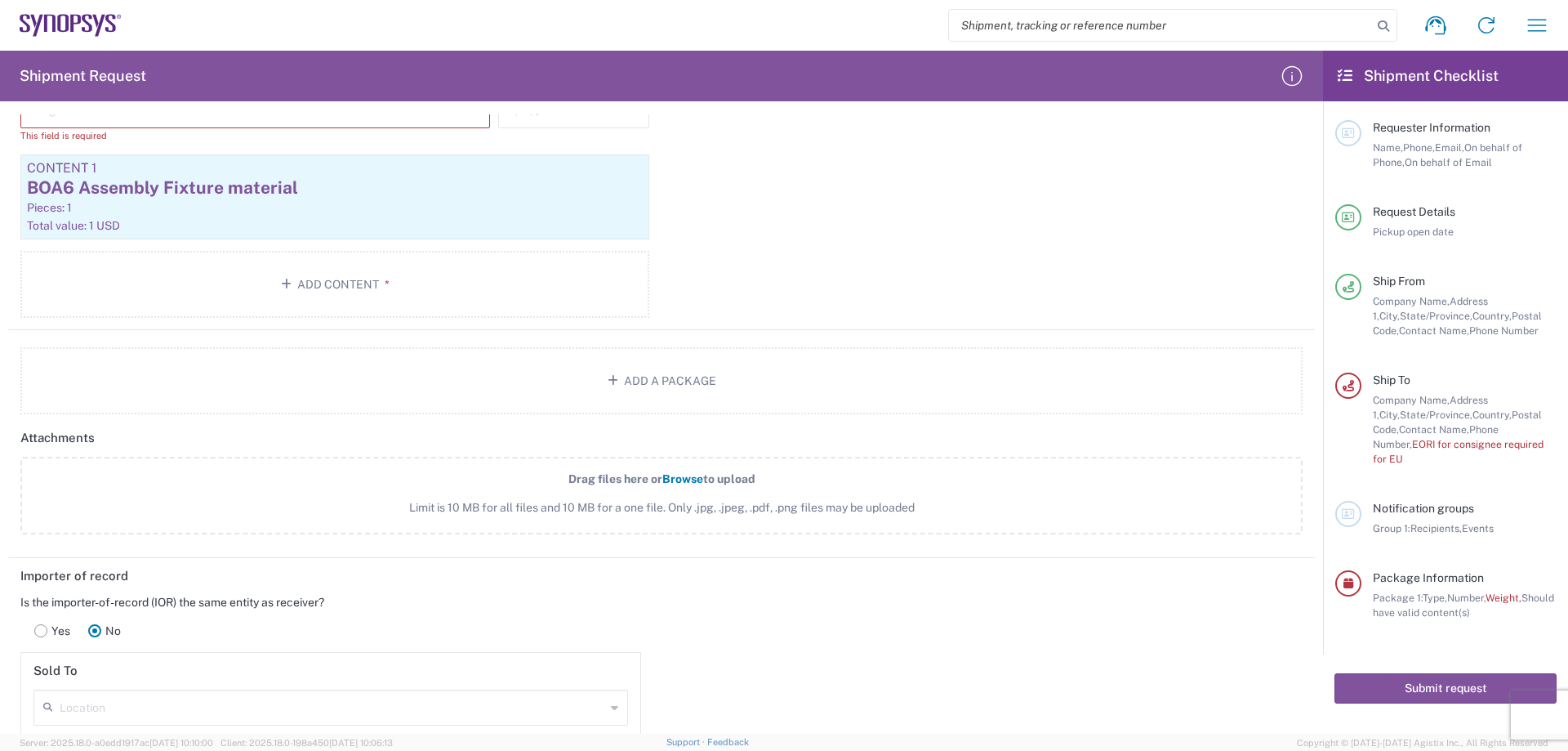
scroll to position [1716, 0]
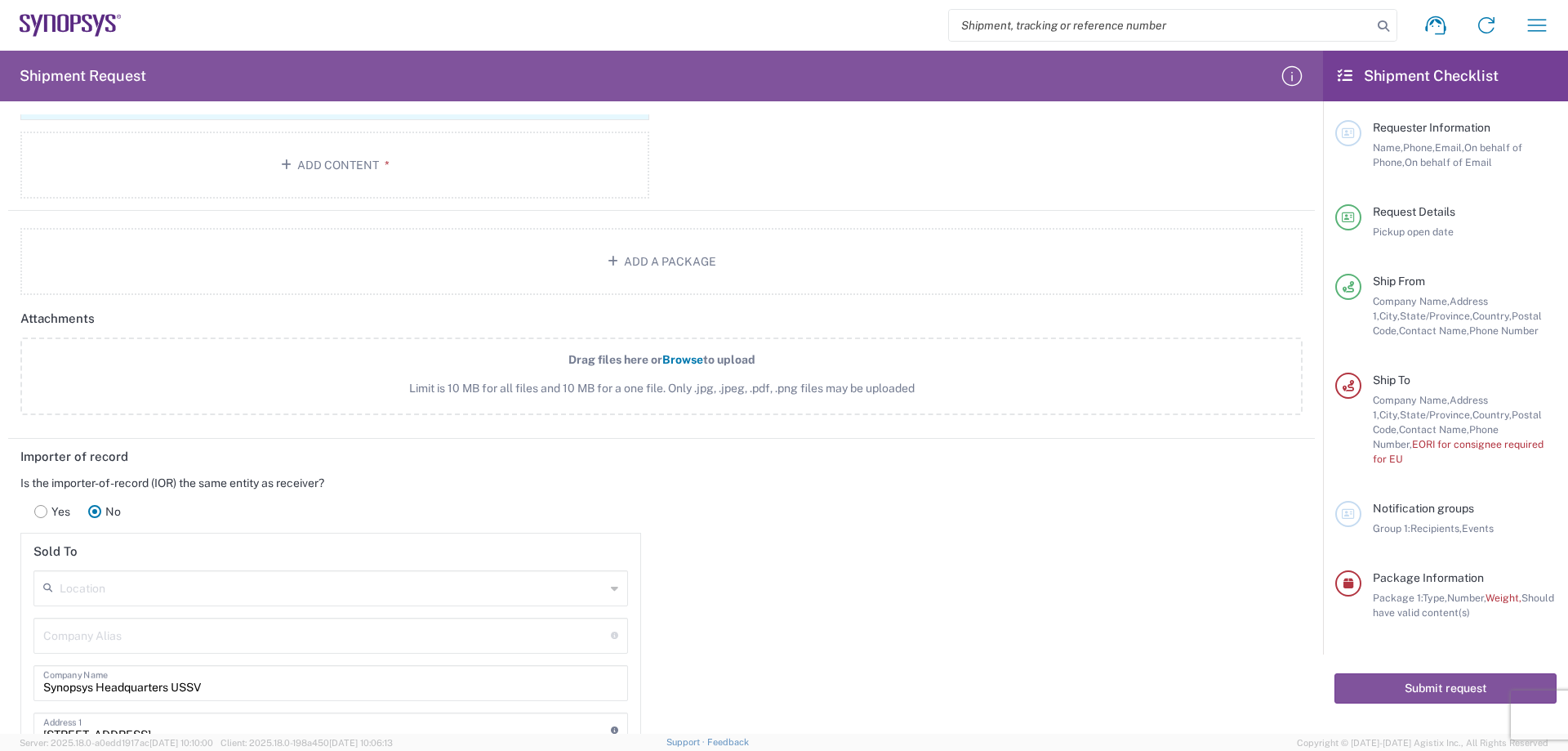
click at [679, 361] on span "Browse" at bounding box center [683, 359] width 41 height 13
click at [0, 0] on input "Drag files here or Browse to upload Limit is 10 MB for all files and 10 MB for …" at bounding box center [0, 0] width 0 height 0
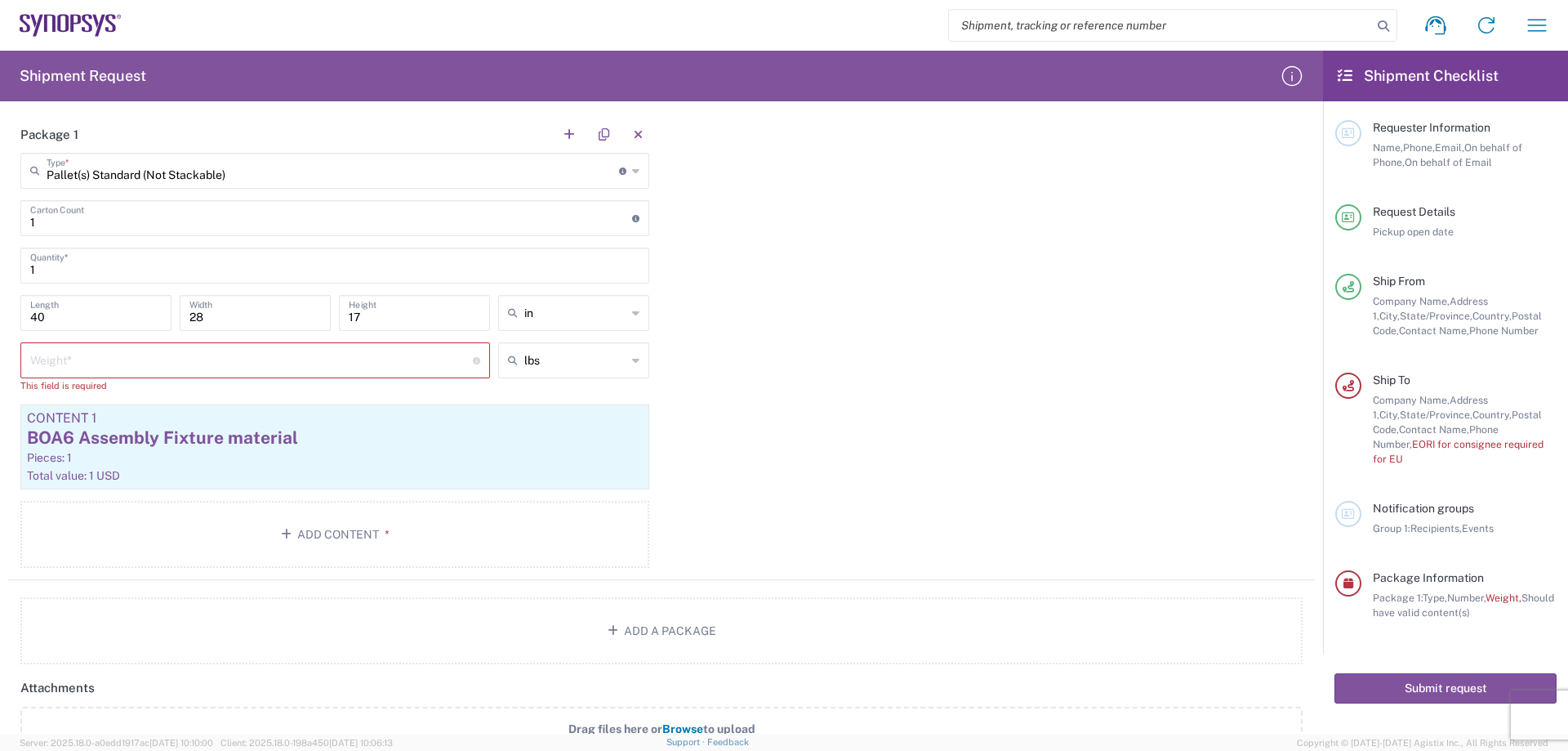
scroll to position [1324, 0]
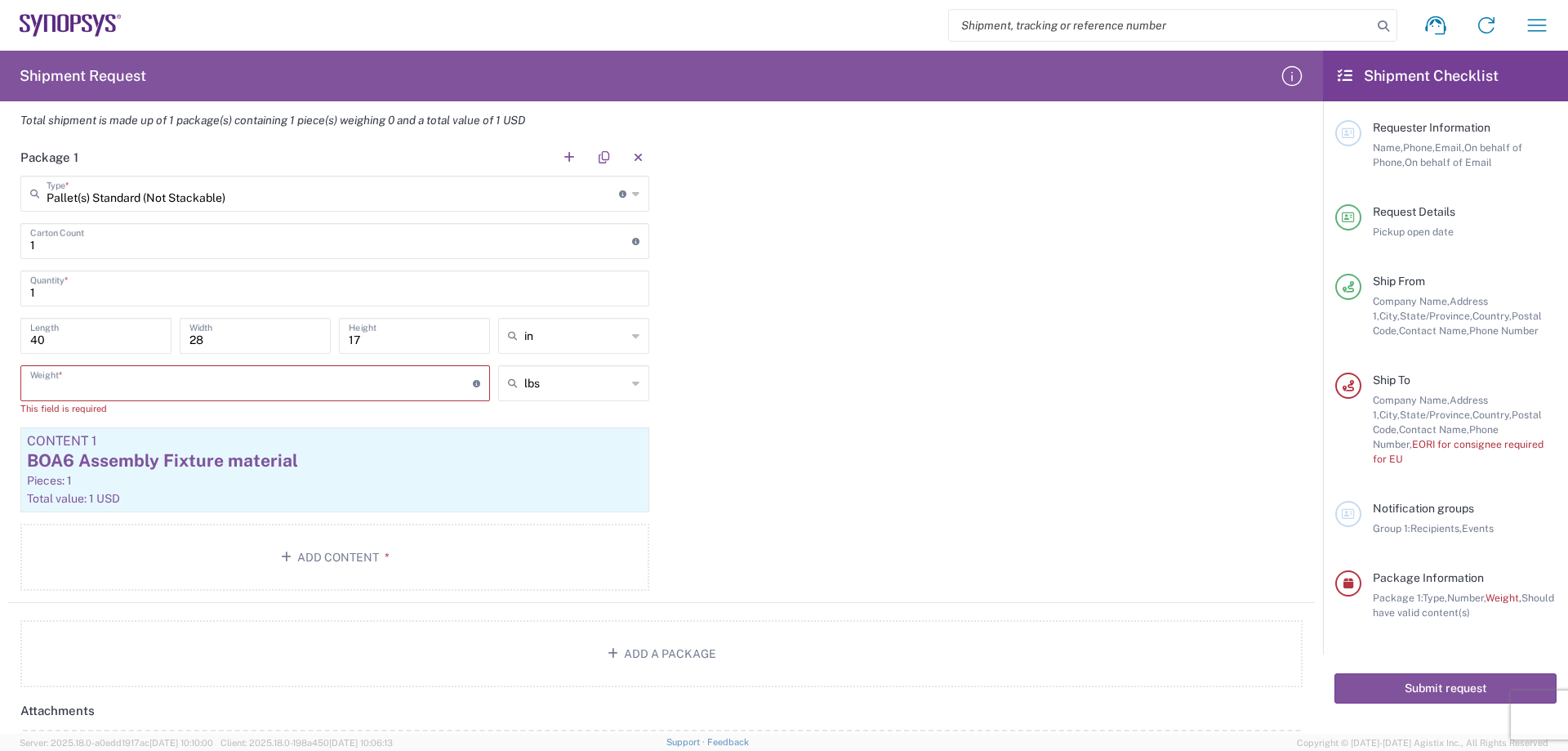
click at [278, 384] on input "number" at bounding box center [251, 382] width 442 height 29
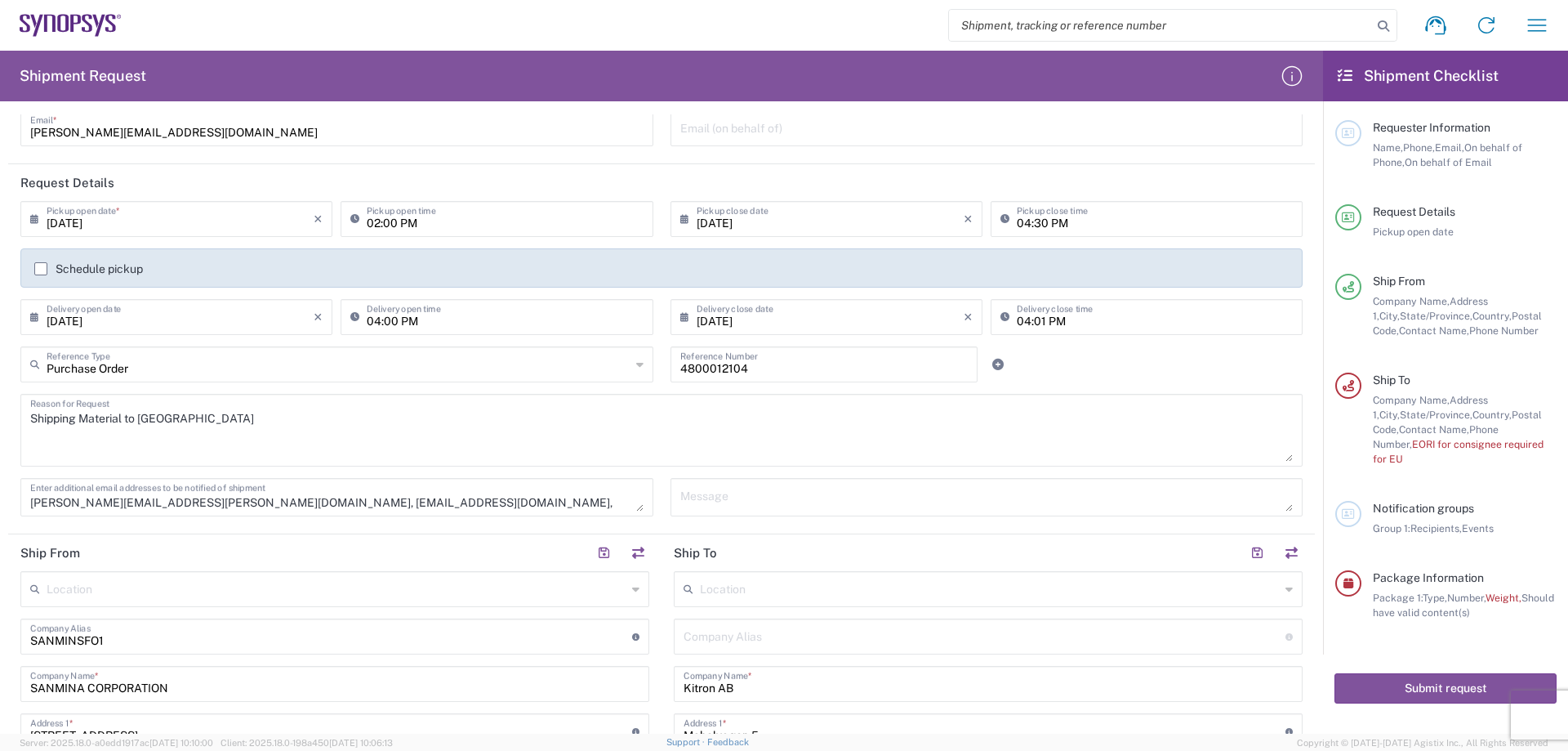
scroll to position [0, 0]
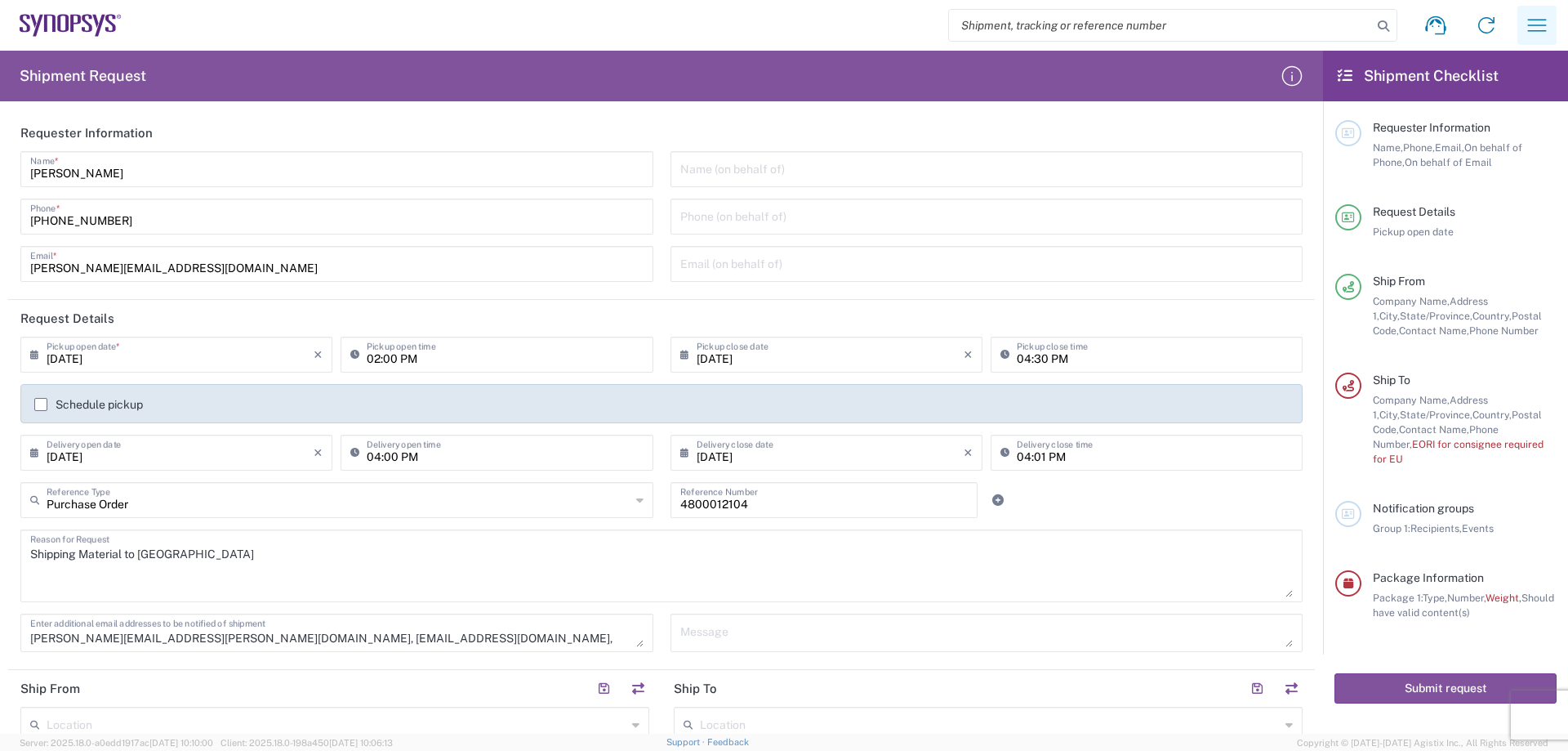
click at [1538, 32] on icon "button" at bounding box center [1536, 25] width 26 height 26
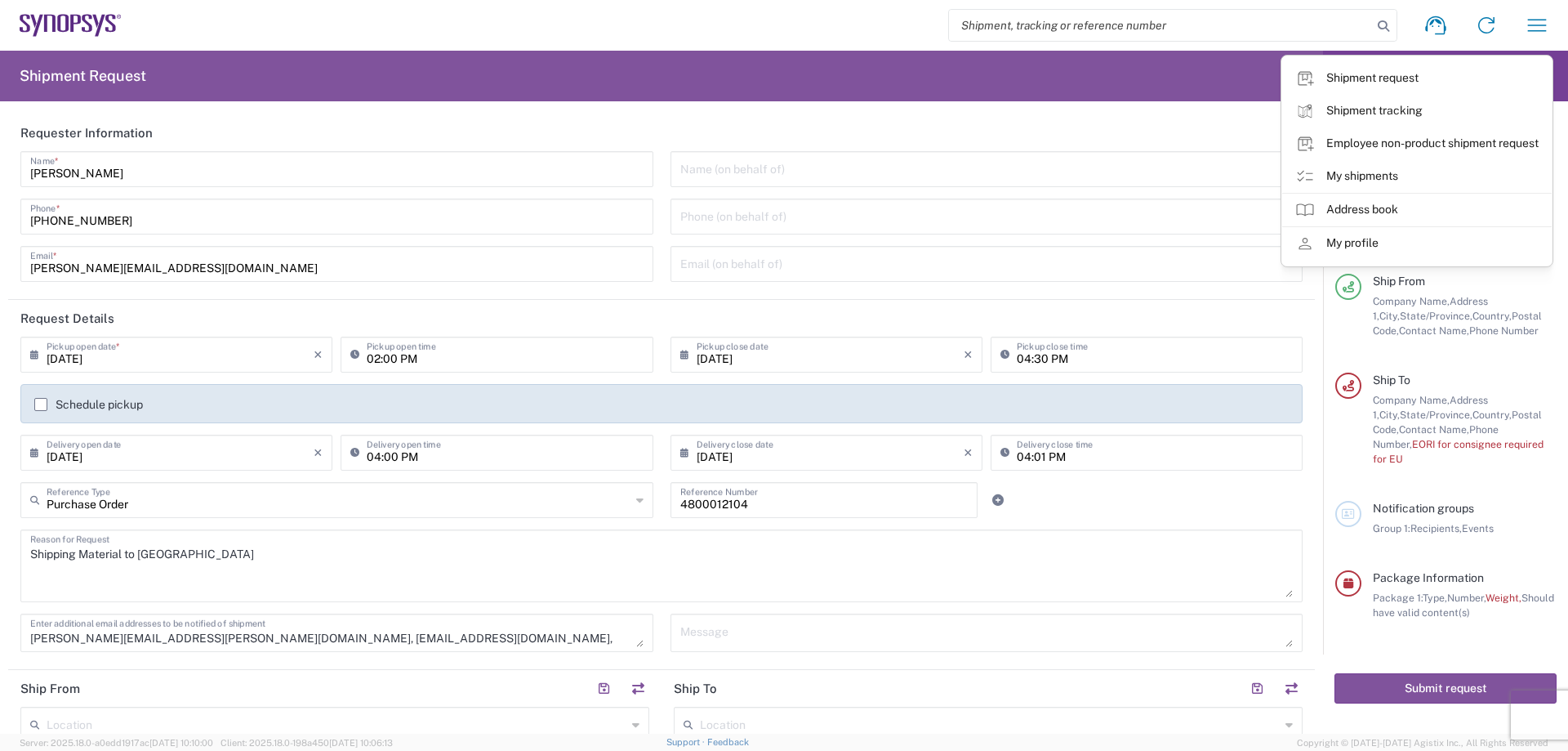
click at [1131, 139] on header "Requester Information" at bounding box center [661, 132] width 1306 height 37
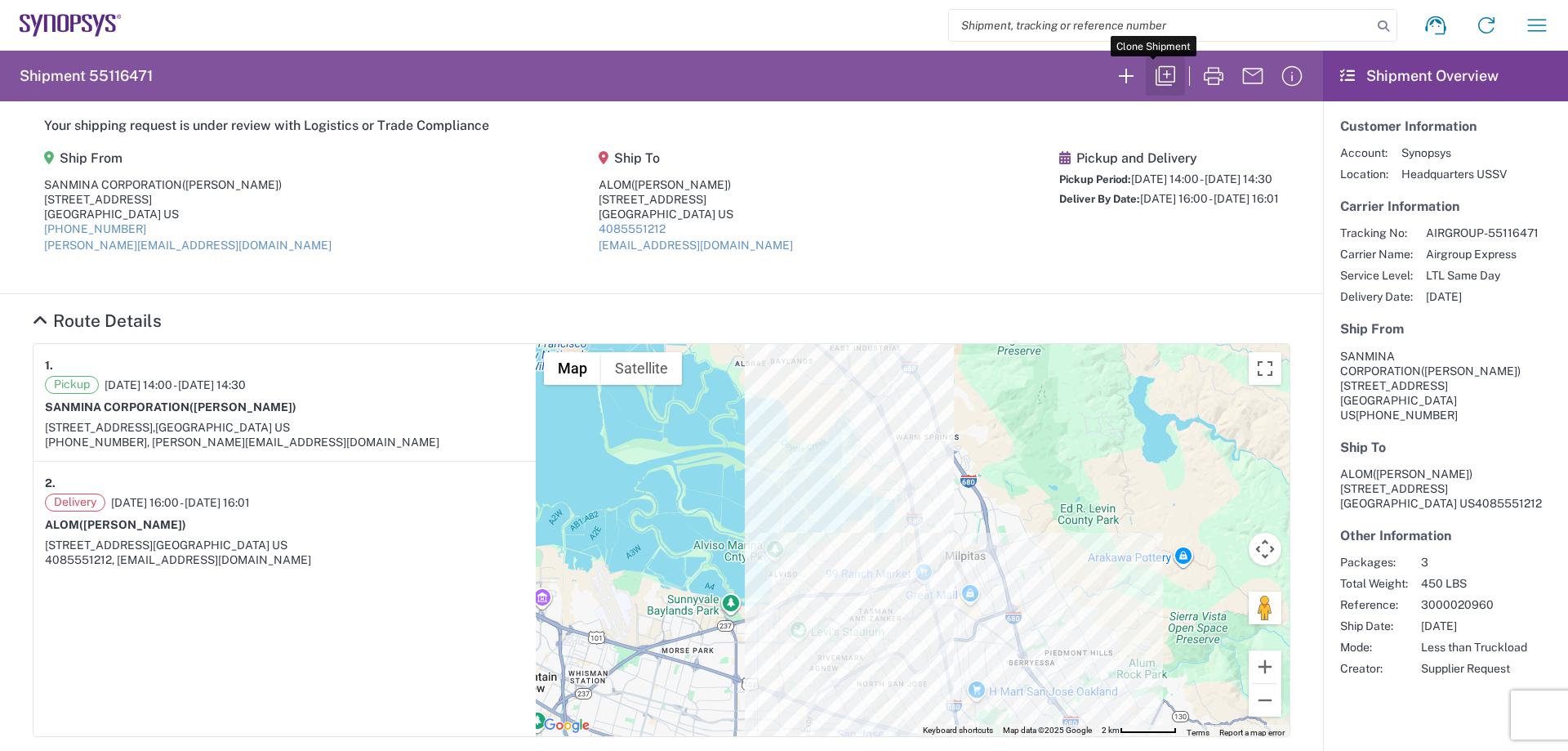
click at [1157, 78] on icon "button" at bounding box center [1165, 76] width 26 height 26
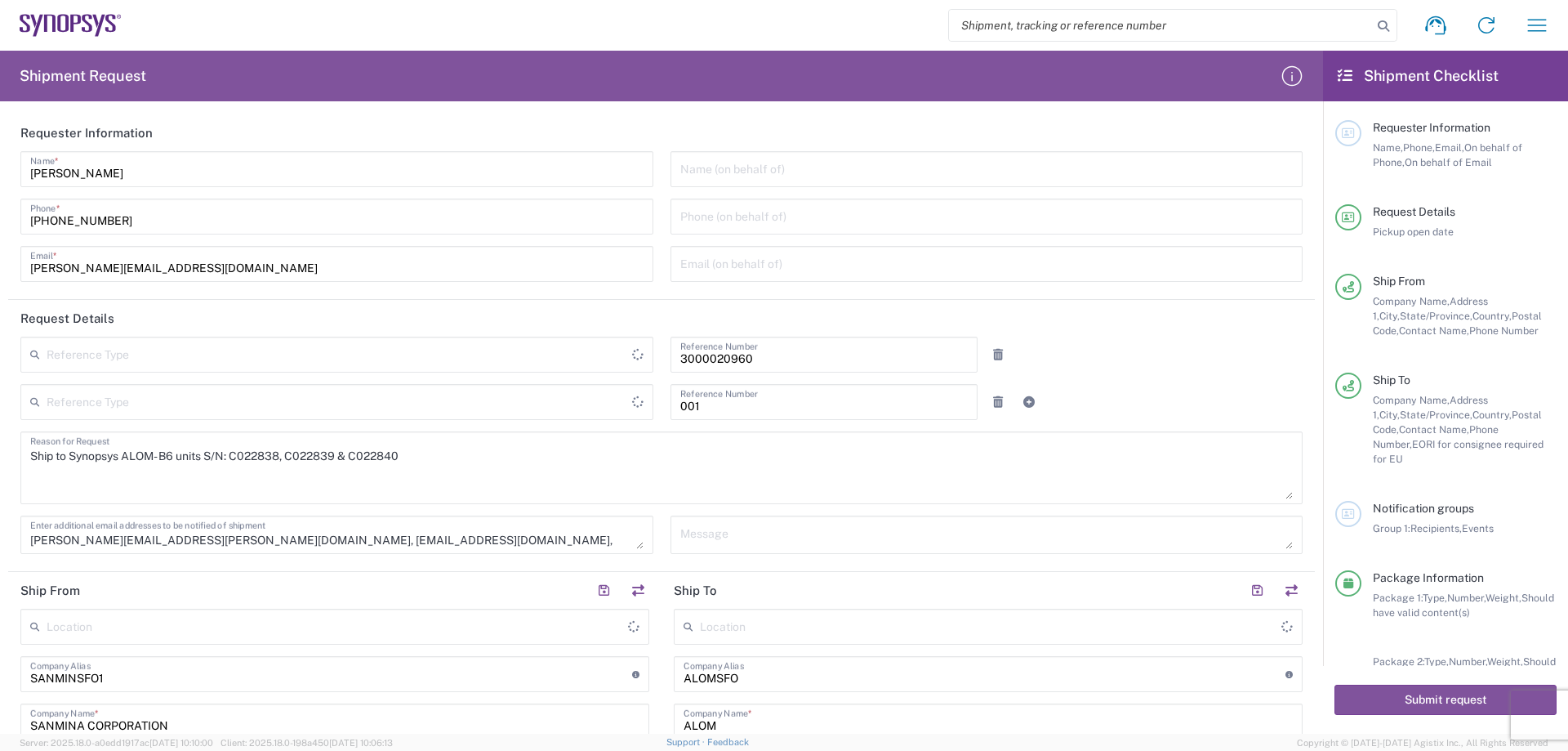
type input "Pallet(s) Standard (Not Stackable)"
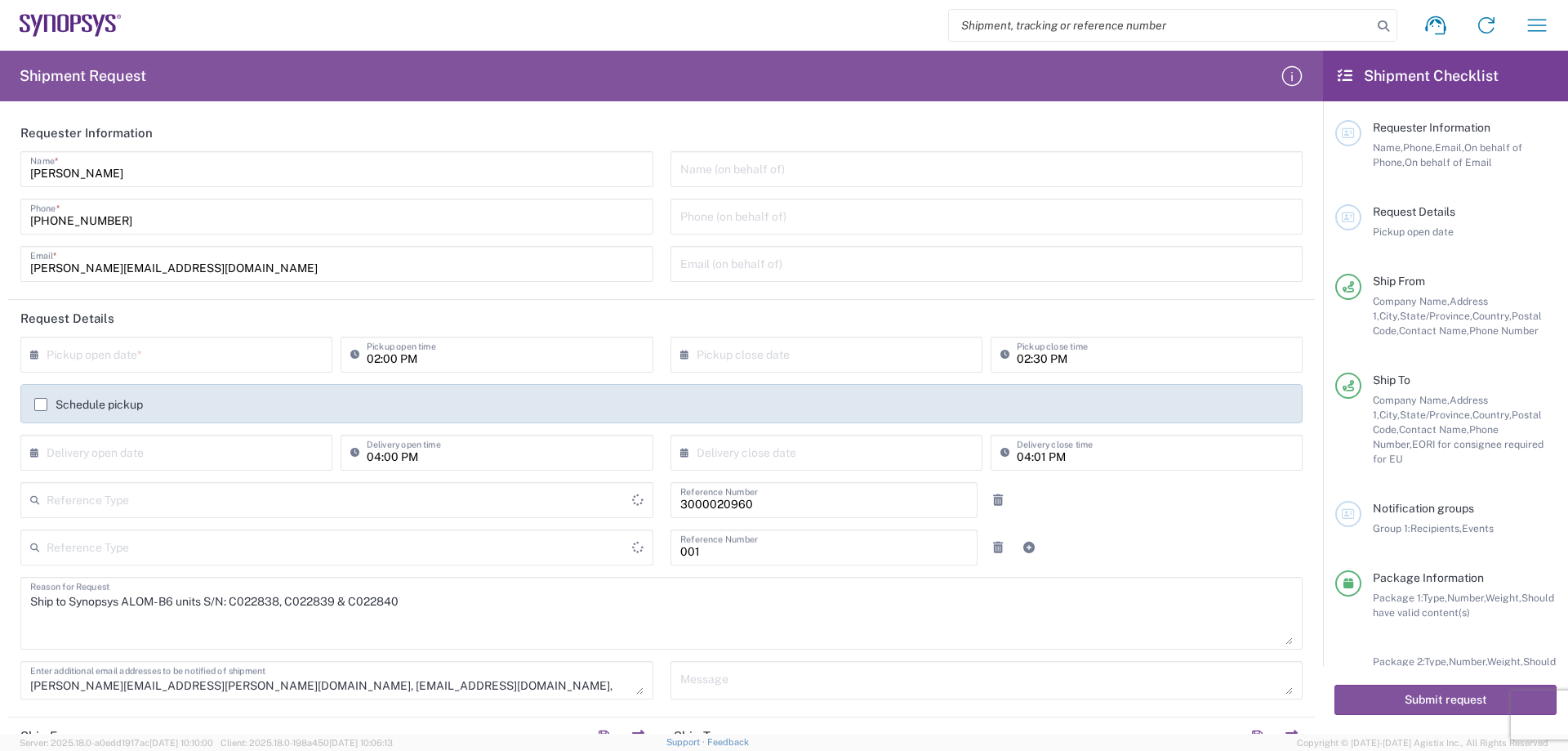
type input "[US_STATE]"
type input "Department"
type input "Pallet(s) Standard (Not Stackable)"
type input "[US_STATE]"
type input "Purchase Order"
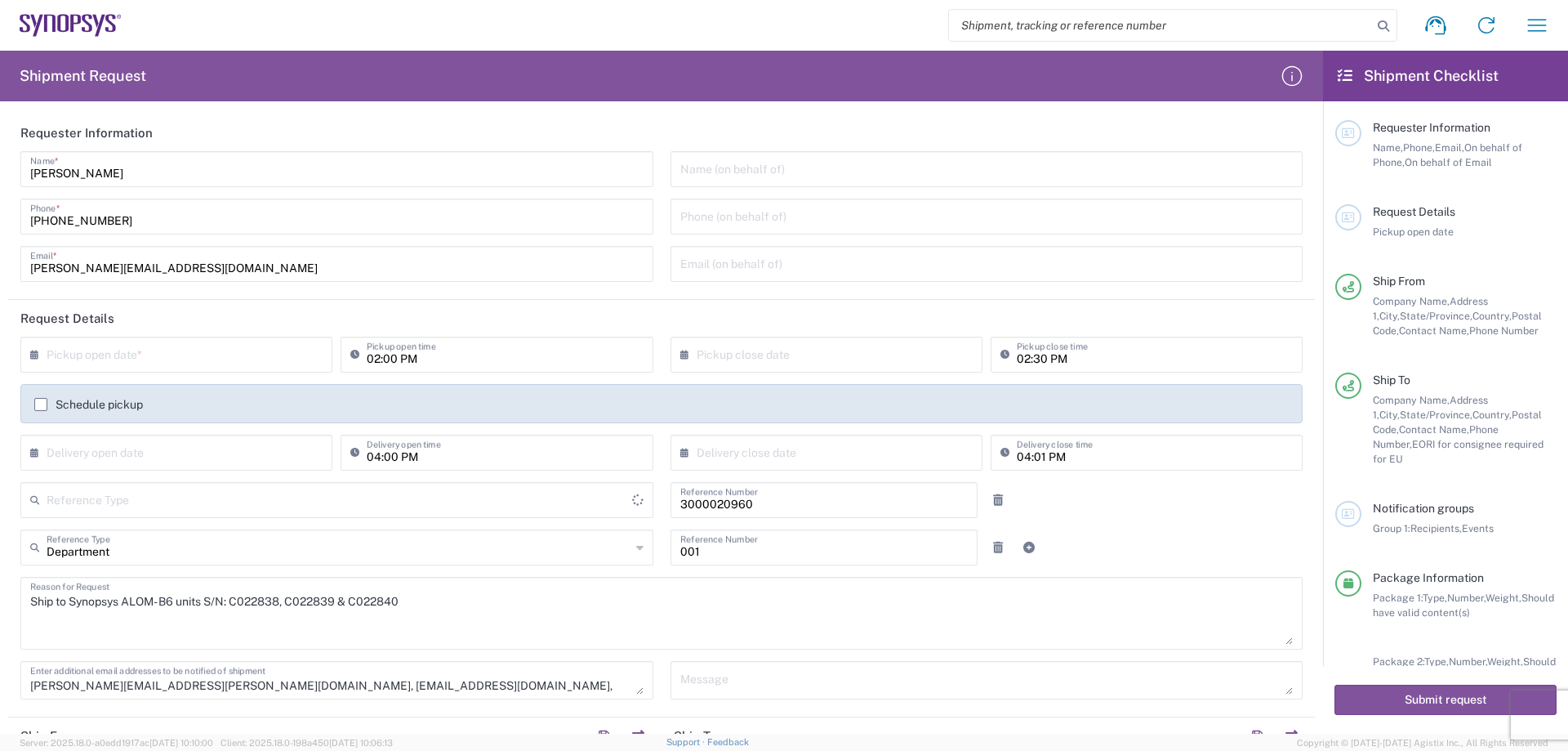
type input "United States"
type input "Pallet(s) Standard (Not Stackable)"
type input "United States"
click at [205, 359] on input "text" at bounding box center [180, 354] width 267 height 29
click at [226, 434] on span "5" at bounding box center [227, 433] width 23 height 23
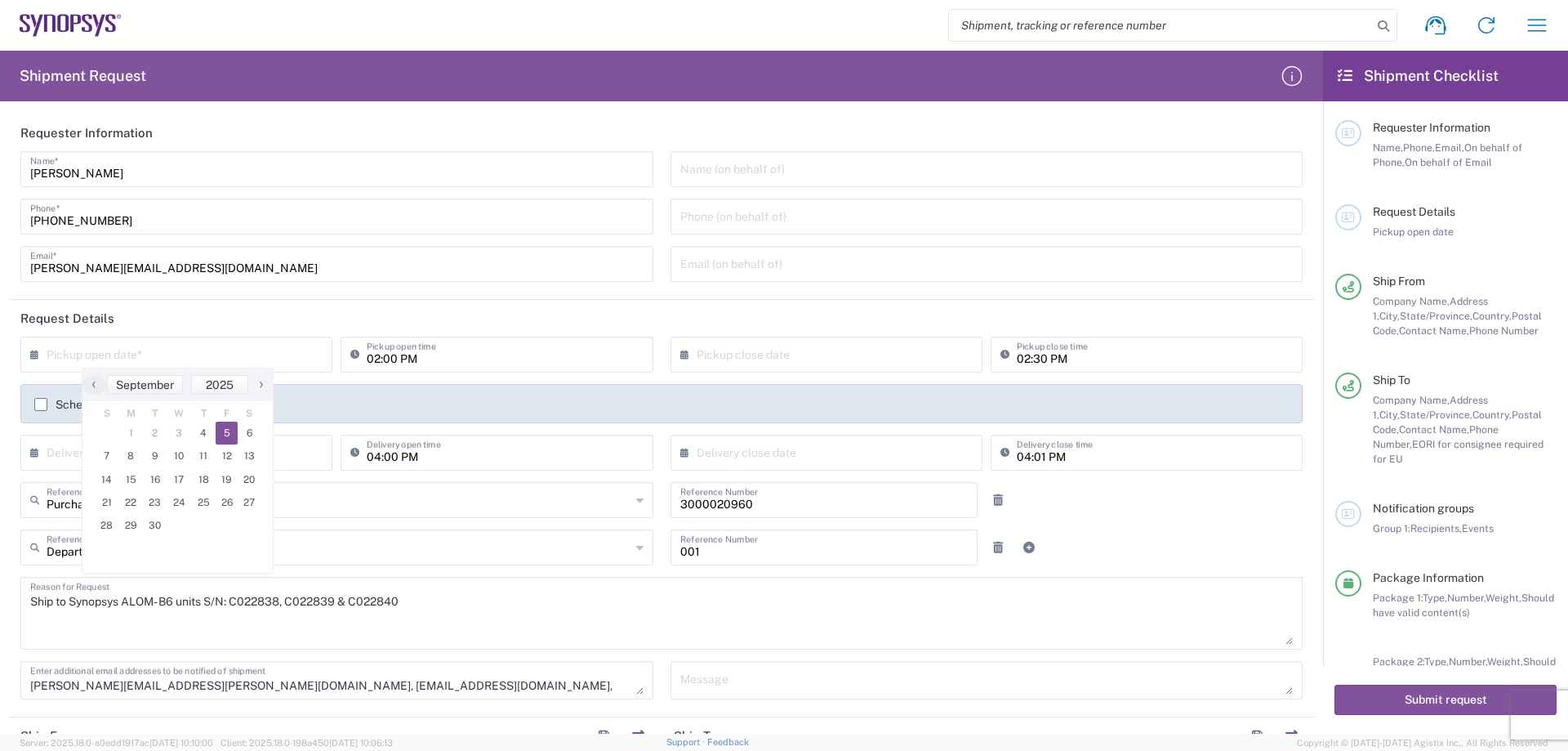
type input "09/05/2025"
click at [723, 344] on input "text" at bounding box center [829, 354] width 267 height 29
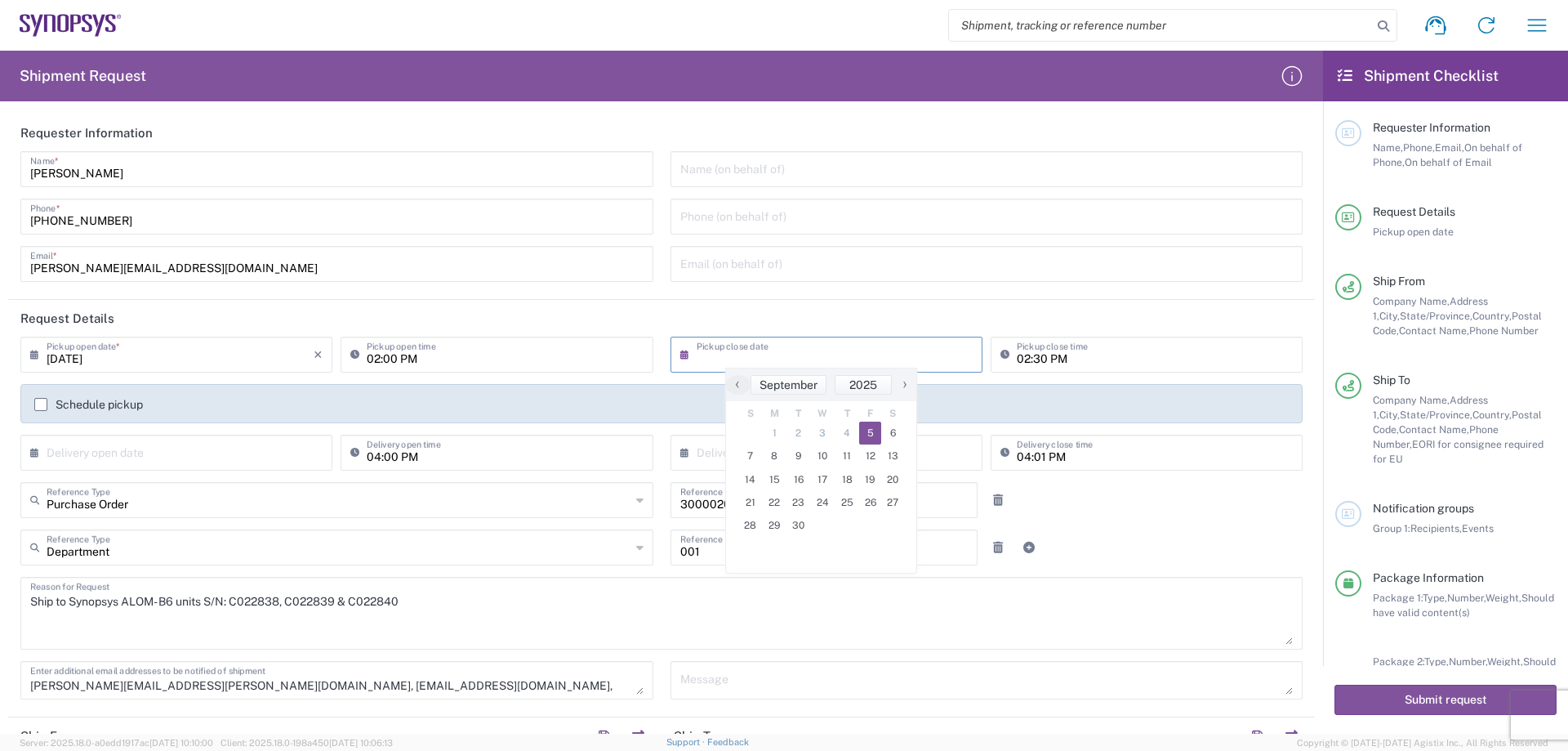
click at [879, 429] on span "5" at bounding box center [870, 433] width 23 height 23
type input "09/05/2025"
click at [1017, 361] on input "02:30 PM" at bounding box center [1155, 354] width 276 height 29
type input "04:30 PM"
click at [128, 453] on input "text" at bounding box center [180, 452] width 267 height 29
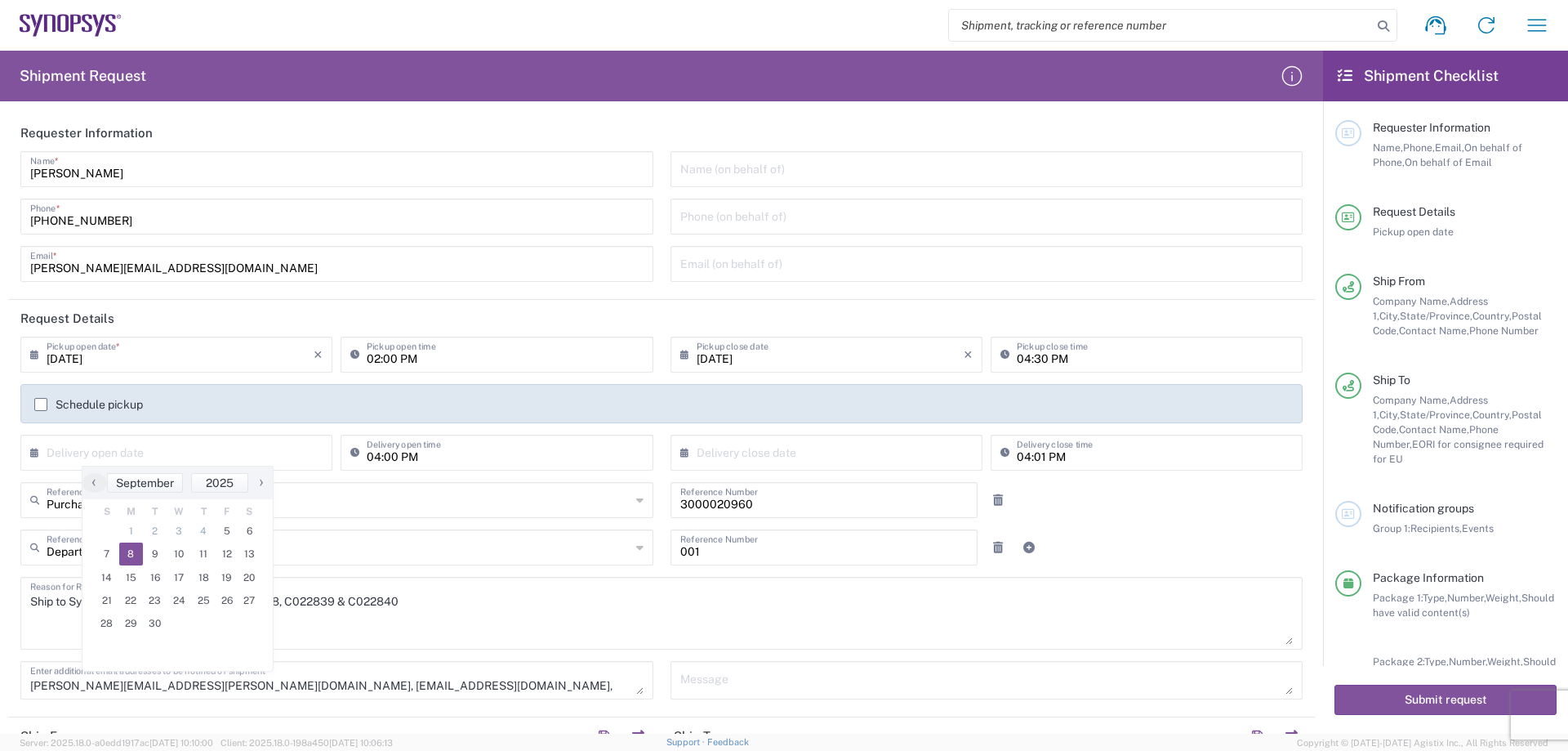
click at [132, 563] on span "8" at bounding box center [131, 553] width 25 height 23
type input "09/08/2025"
click at [725, 446] on input "text" at bounding box center [829, 452] width 267 height 29
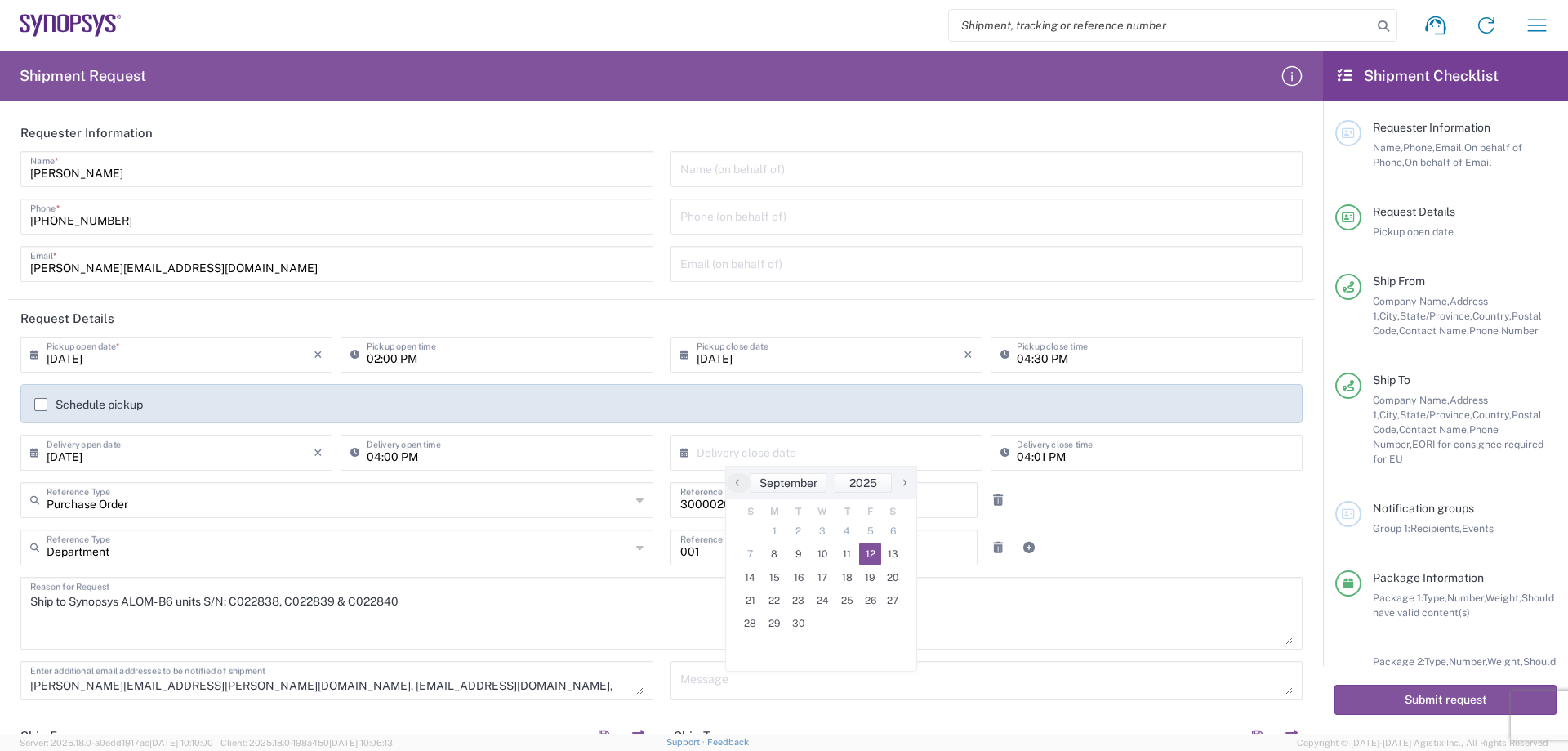
click at [867, 552] on span "12" at bounding box center [870, 553] width 23 height 23
type input "09/12/2025"
drag, startPoint x: 723, startPoint y: 516, endPoint x: 660, endPoint y: 516, distance: 63.0
click at [661, 516] on div "3000020960 Reference Number" at bounding box center [823, 505] width 325 height 48
click at [988, 491] on link at bounding box center [998, 500] width 23 height 23
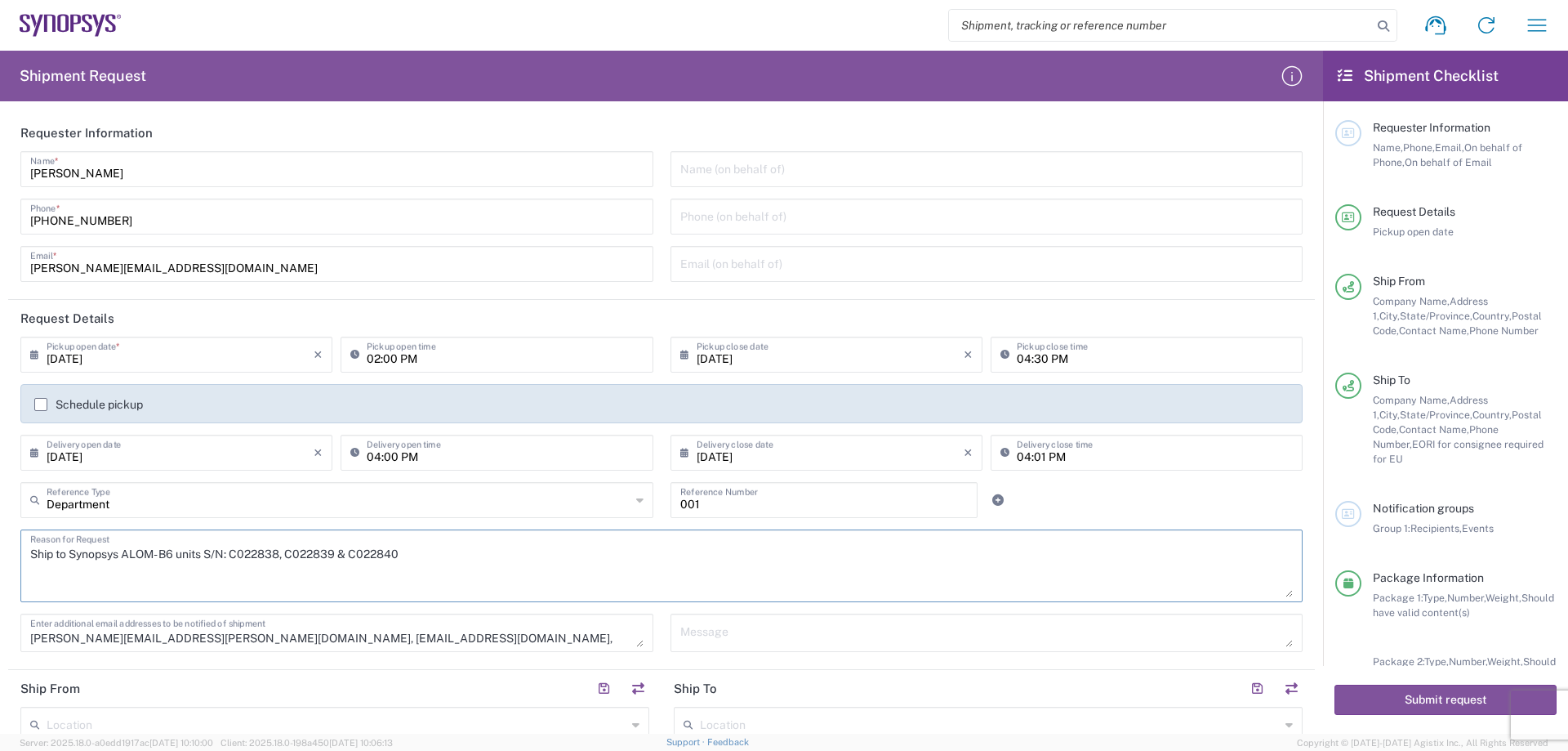
drag, startPoint x: 409, startPoint y: 556, endPoint x: 0, endPoint y: 615, distance: 413.2
click at [0, 615] on form "Requester Information Mansi Somaiya Name * 669-204-9718 Phone * mansi.somaiya@s…" at bounding box center [661, 424] width 1323 height 619
type textarea "Shipping 79 memory cards to Synopsys R&D"
click at [1294, 485] on div "Department Reference Type Department Customer Ref Invoice Number Purchase Order…" at bounding box center [661, 505] width 1300 height 48
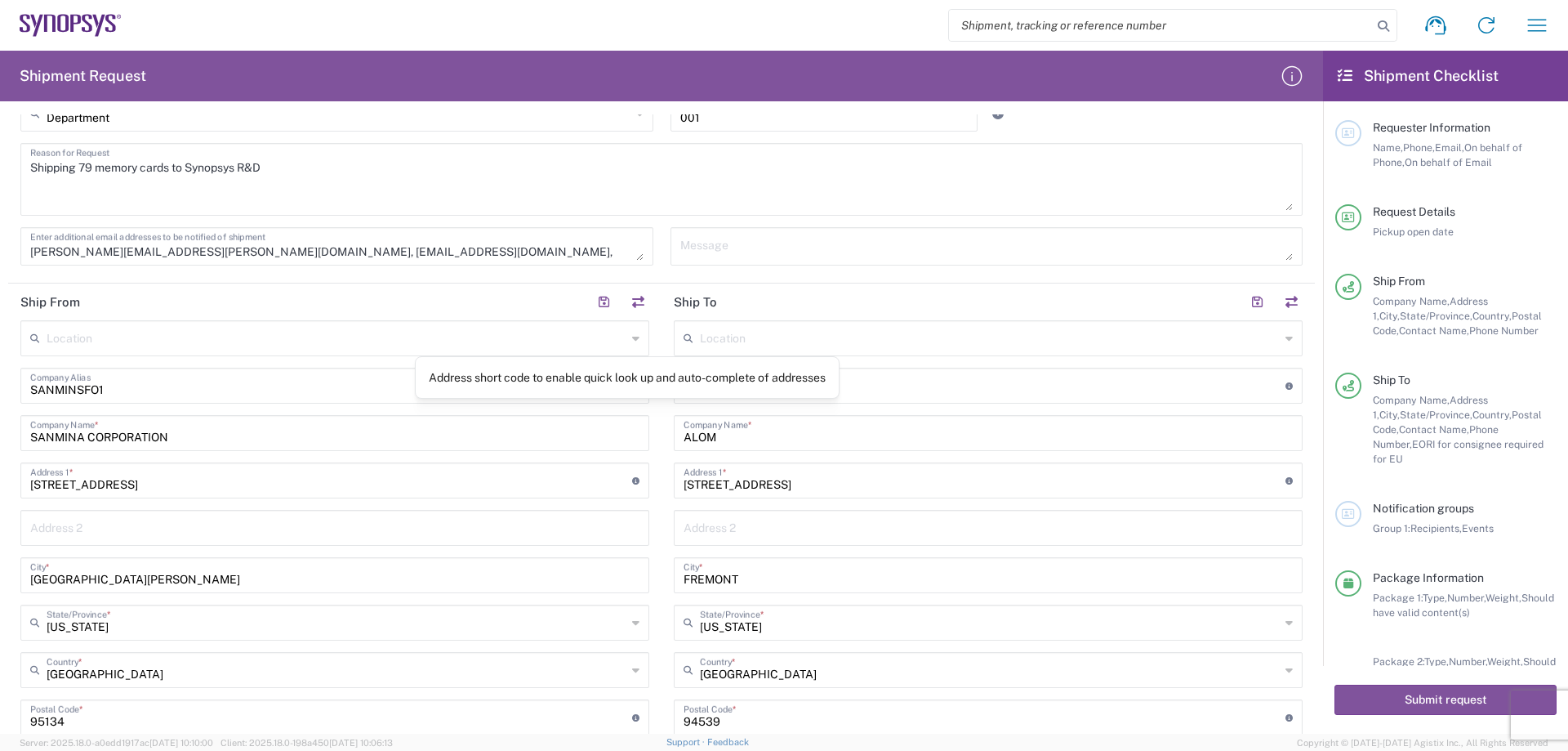
scroll to position [408, 0]
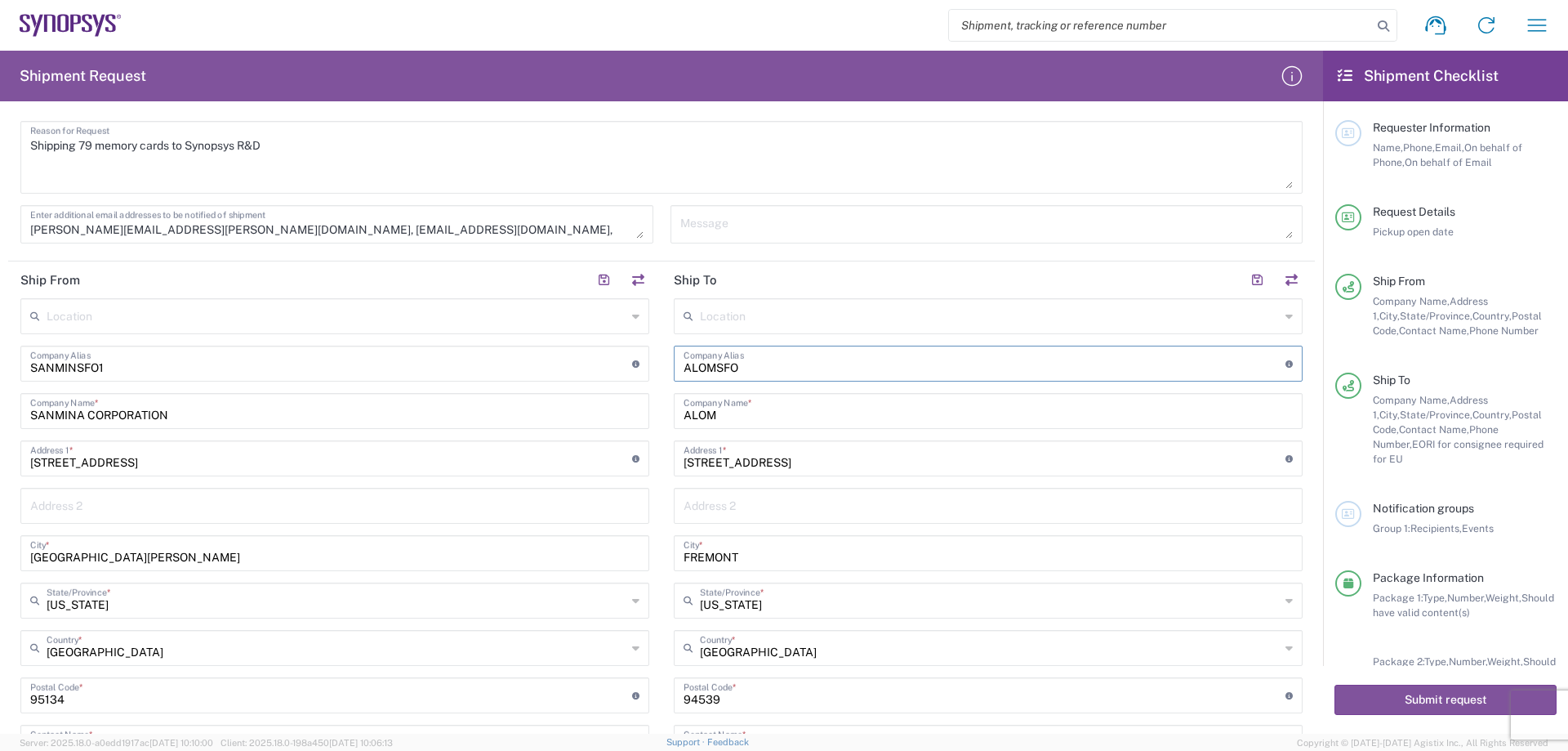
drag, startPoint x: 752, startPoint y: 371, endPoint x: 667, endPoint y: 382, distance: 85.7
click at [674, 382] on div "Location Aachen DE04 Agrate Brianza IT01 Aschheim DE02 Atlanta US60 Austin US26…" at bounding box center [989, 628] width 629 height 660
click at [753, 409] on input "ALOM" at bounding box center [988, 410] width 609 height 29
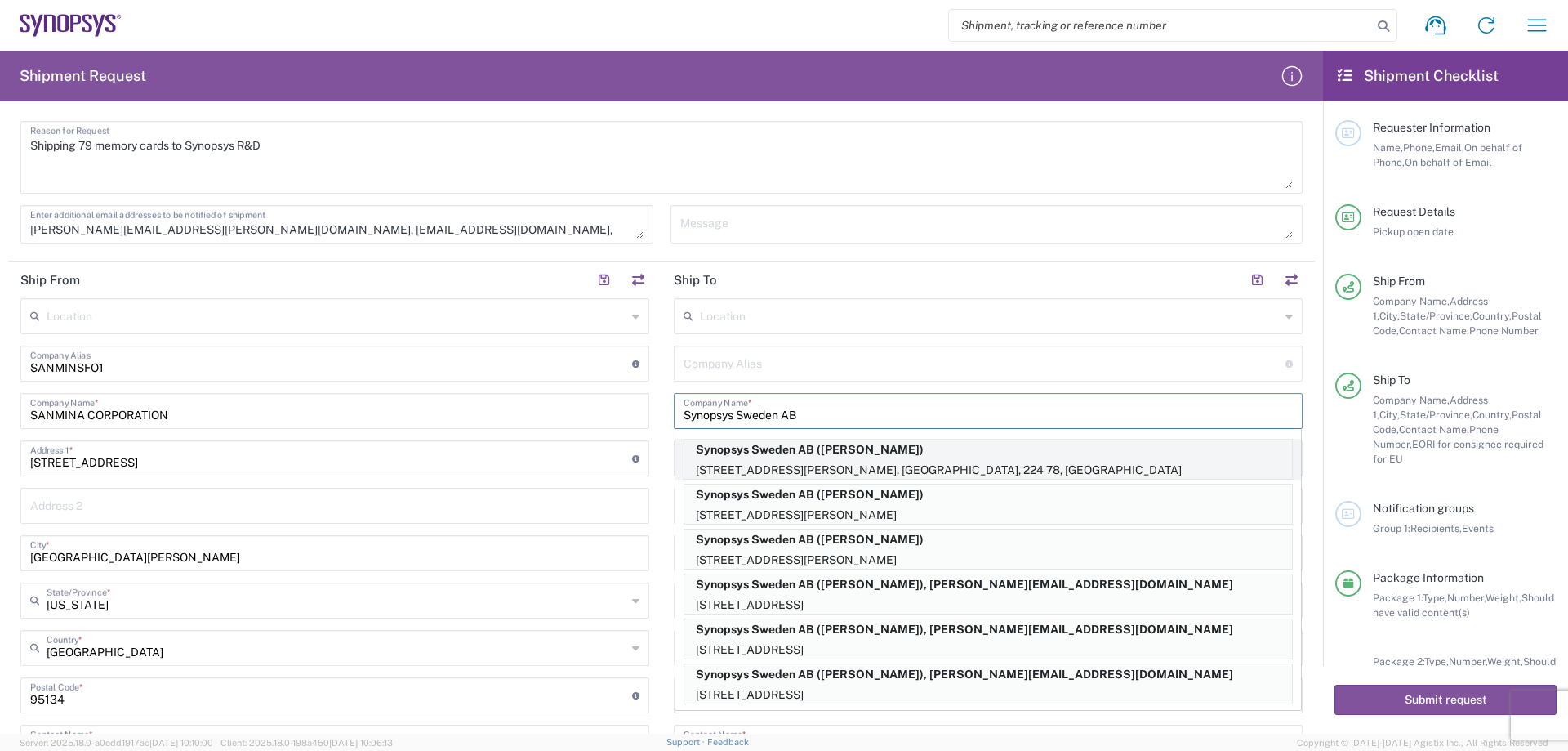
scroll to position [0, 0]
type input "Synopsys Sweden AB"
click at [858, 463] on p "Kalkstensvägen 3, 224 78 Lund, Sweden, Lund, 224 78, SE" at bounding box center [988, 471] width 608 height 20
type input "Synopsys Sweden AB"
type input "Kalkstensvägen 3"
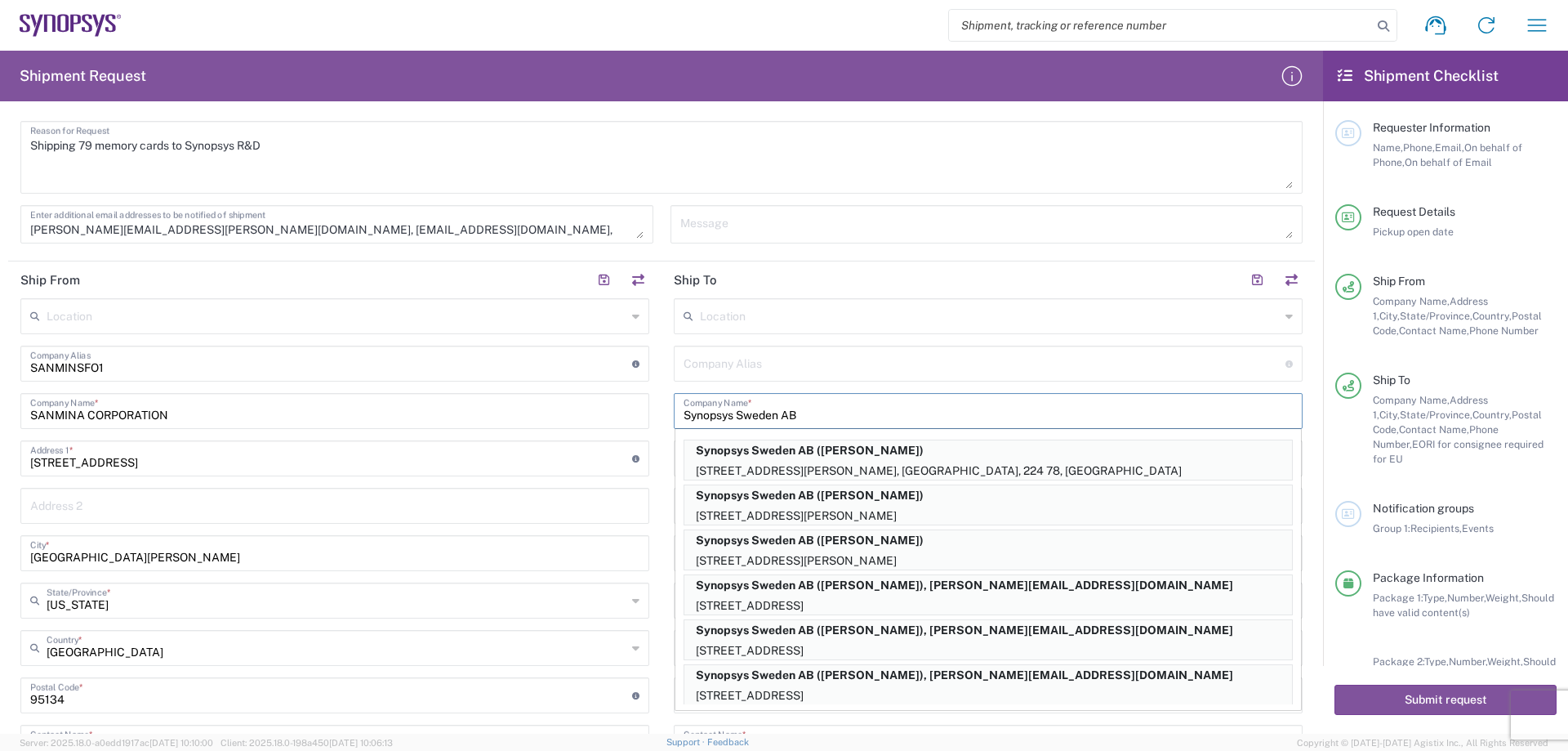
type input "224 78 Lund, Sweden"
type input "Lund"
type input "Sweden"
type input "224 78"
type input "Allison Hellsten"
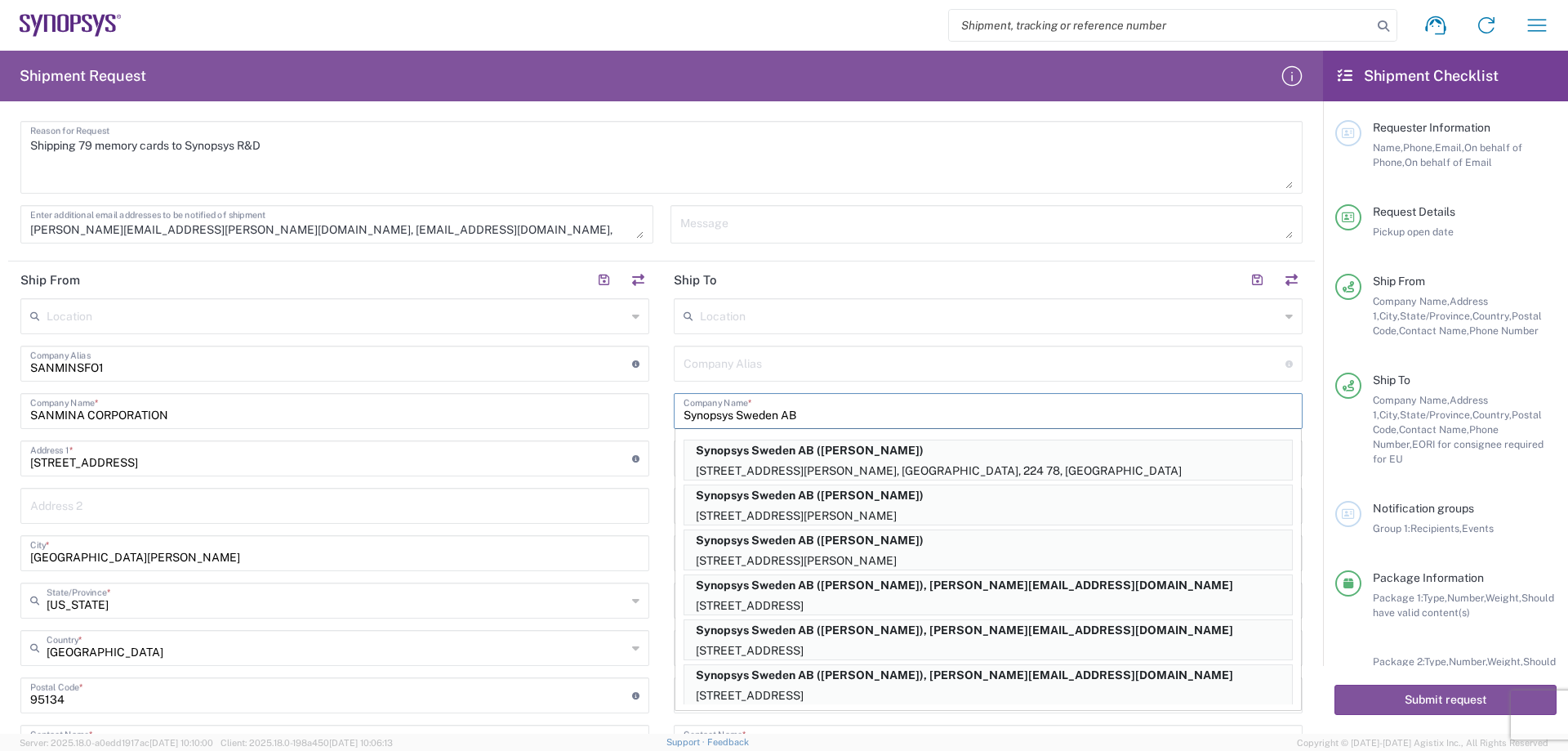
type input "+46-46-590-22-11"
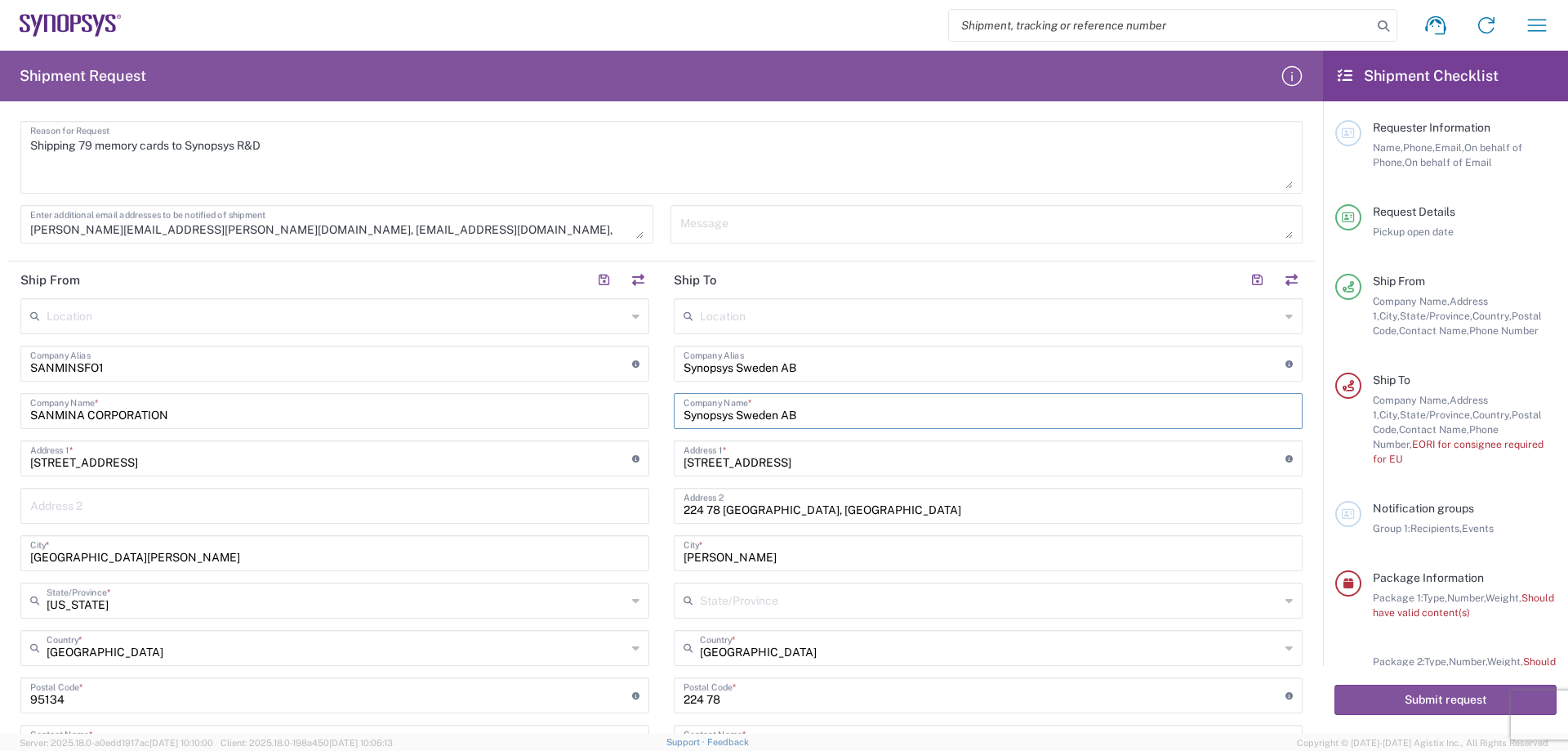
type input "California"
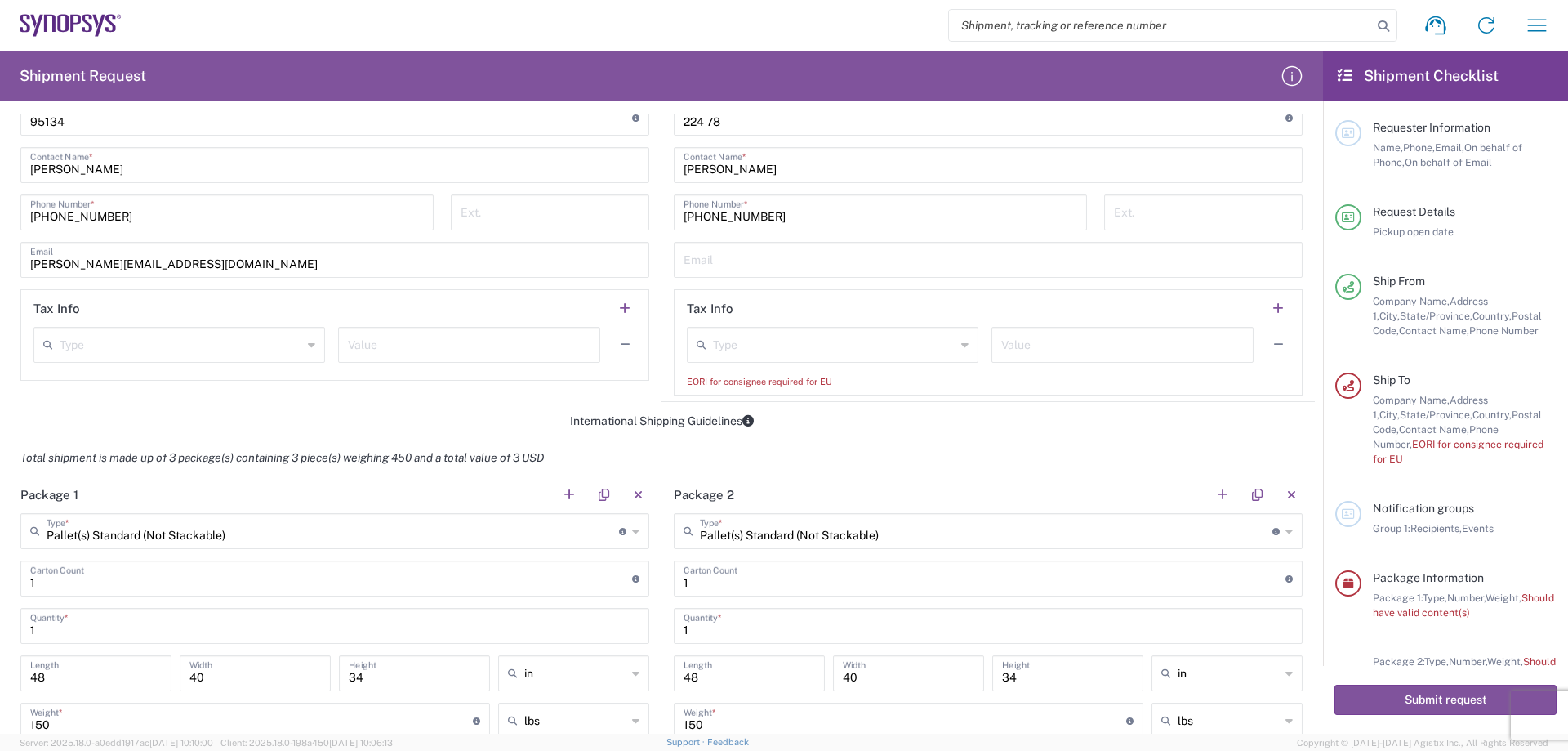
scroll to position [1062, 0]
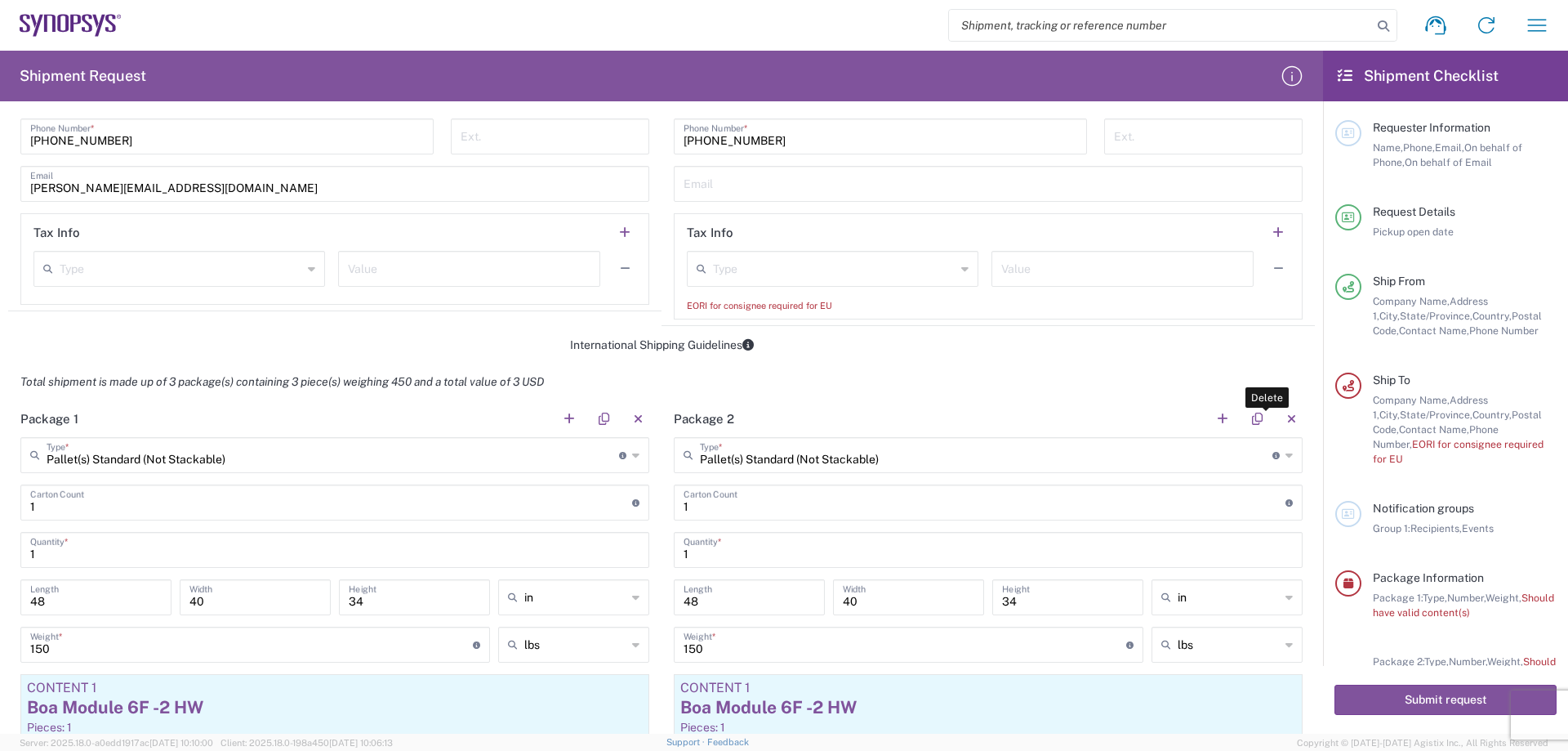
click at [1280, 419] on button "button" at bounding box center [1291, 419] width 23 height 23
click at [1281, 416] on button "button" at bounding box center [1291, 419] width 23 height 23
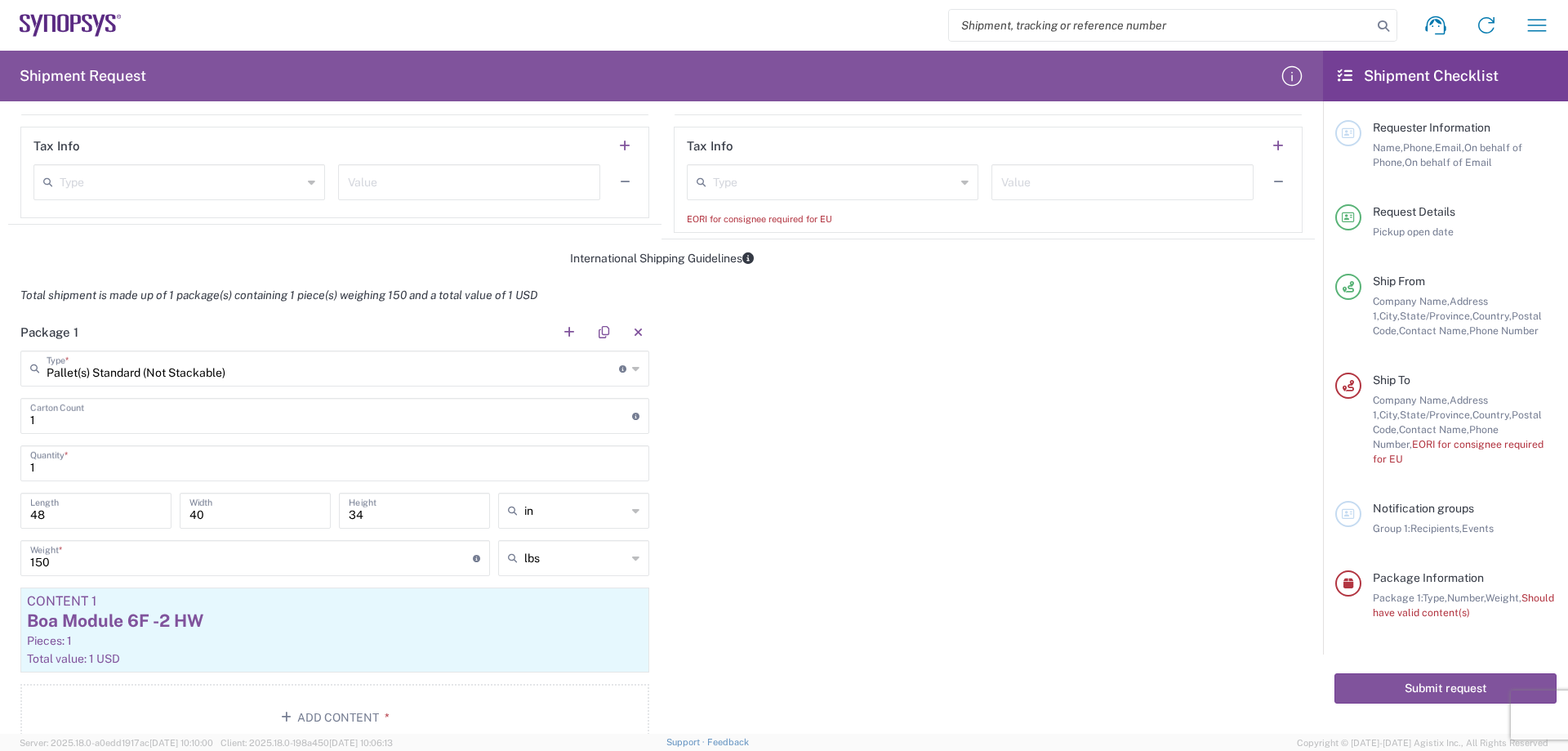
scroll to position [1226, 0]
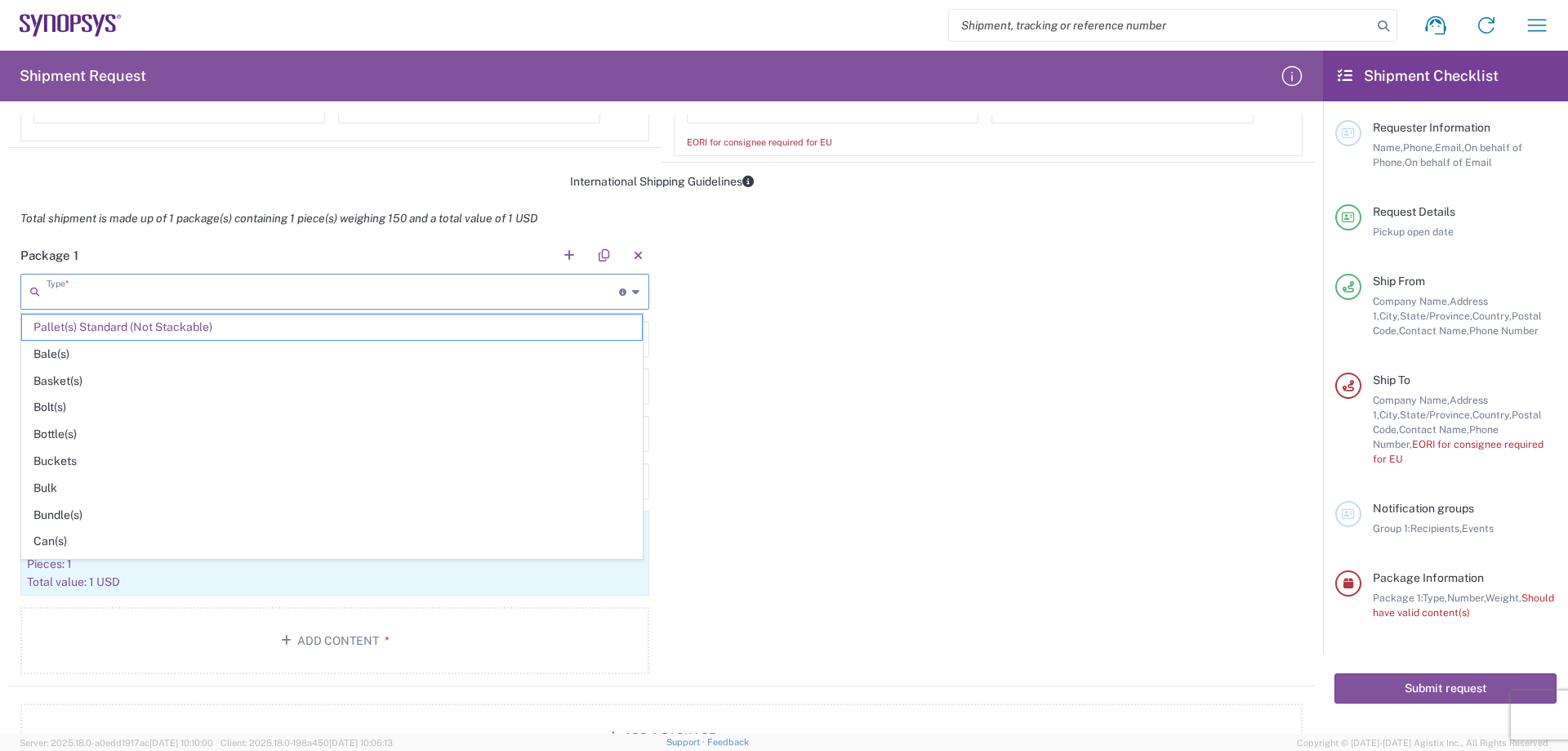
click at [578, 288] on input "text" at bounding box center [333, 291] width 573 height 29
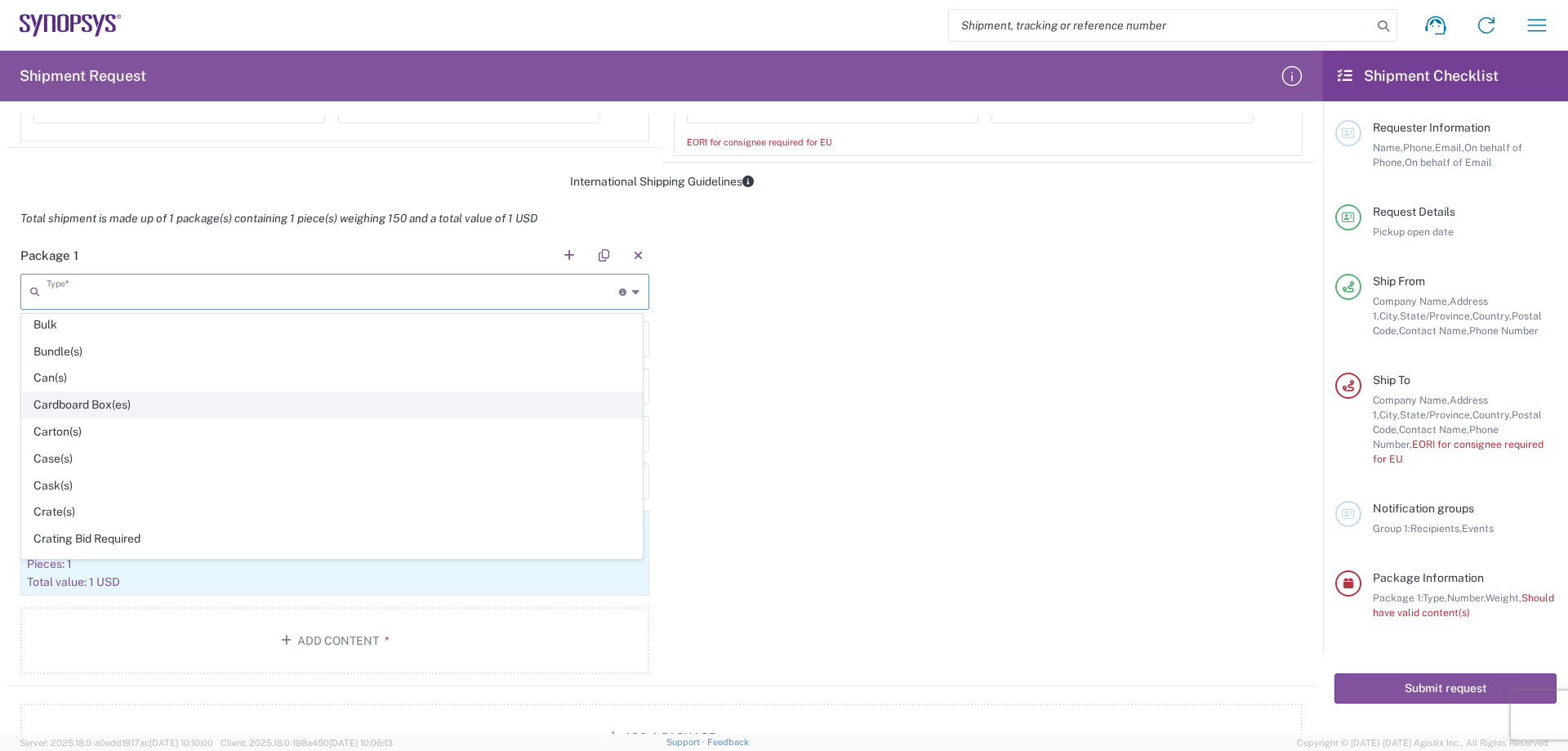
click at [142, 406] on span "Cardboard Box(es)" at bounding box center [331, 405] width 620 height 26
type input "Cardboard Box(es)"
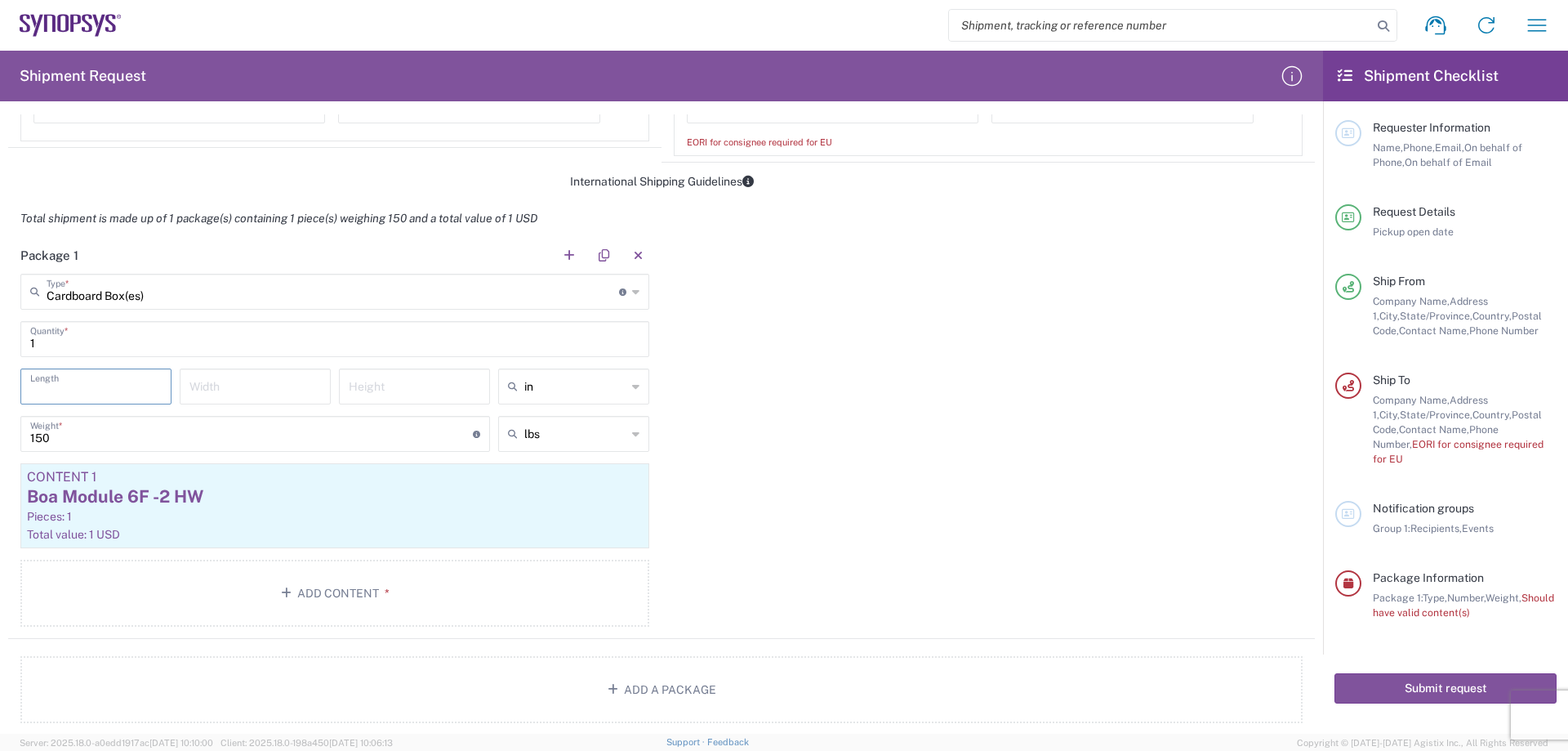
click at [113, 385] on input "number" at bounding box center [95, 385] width 131 height 29
type input "14"
type input "7"
click at [232, 478] on div "Content 1" at bounding box center [335, 477] width 616 height 14
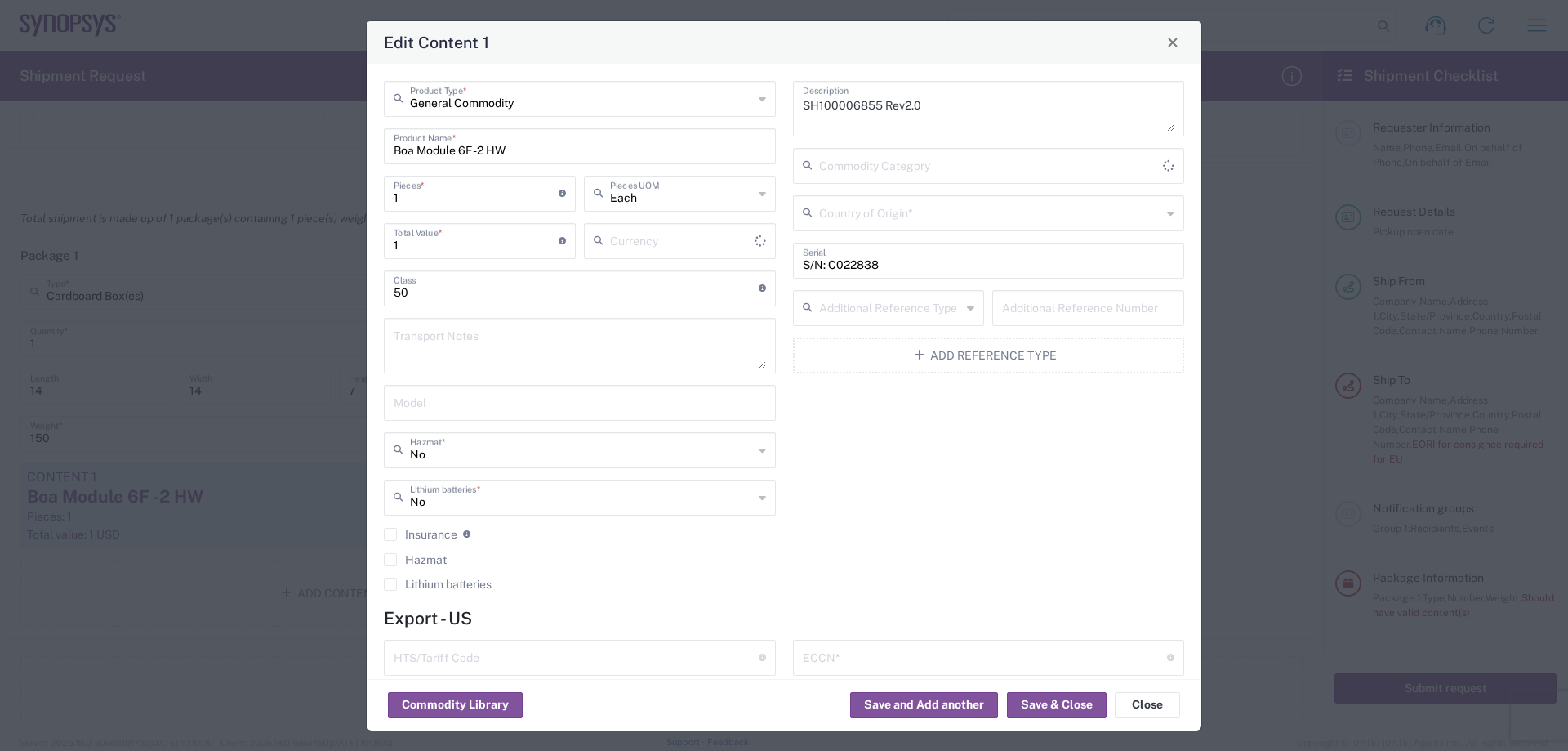
type input "US Dollar"
click at [545, 144] on input "Boa Module 6F -2 HW" at bounding box center [579, 145] width 372 height 29
click at [544, 143] on input "Boa Module 6F -2 HW" at bounding box center [579, 145] width 372 height 29
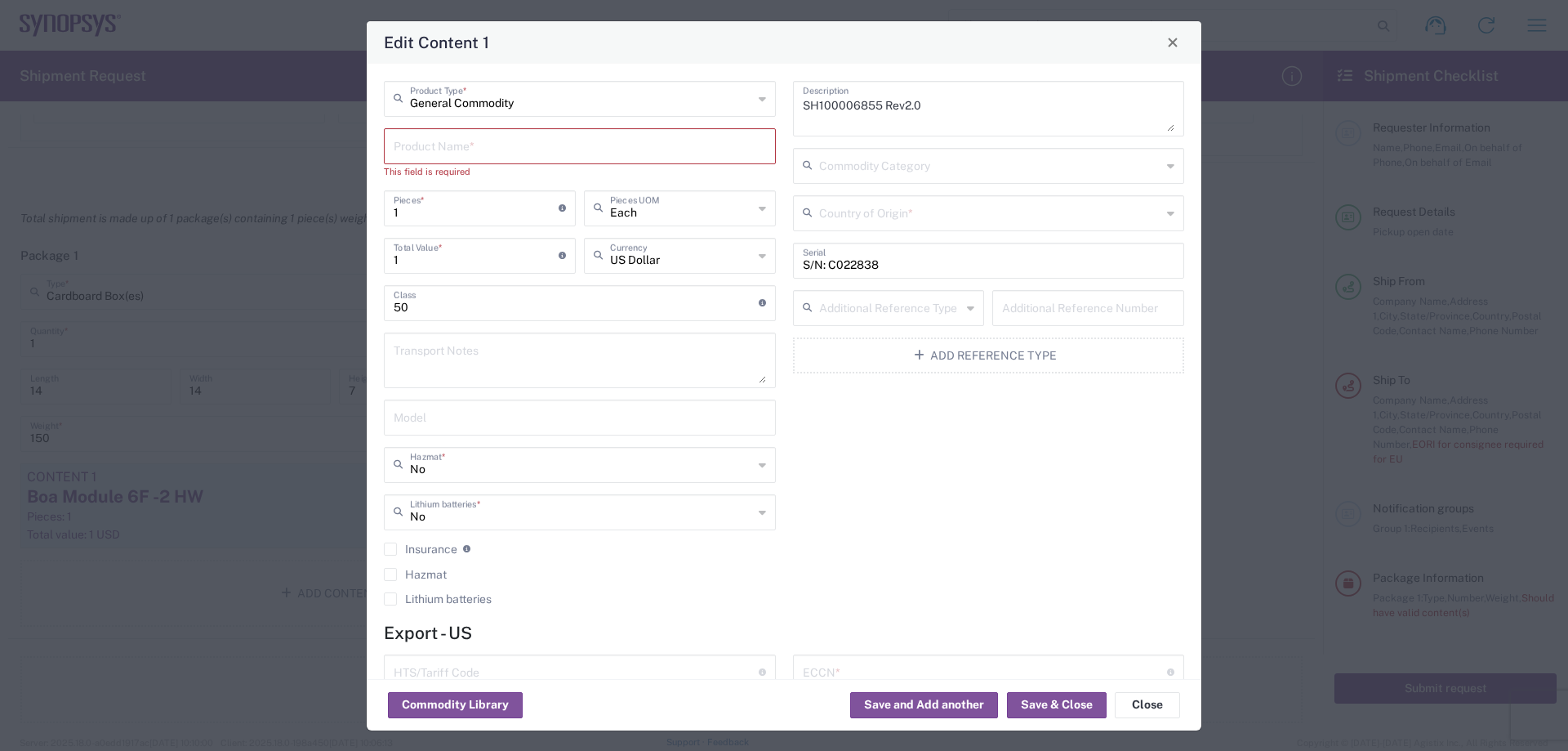
click at [487, 147] on input "text" at bounding box center [579, 145] width 372 height 29
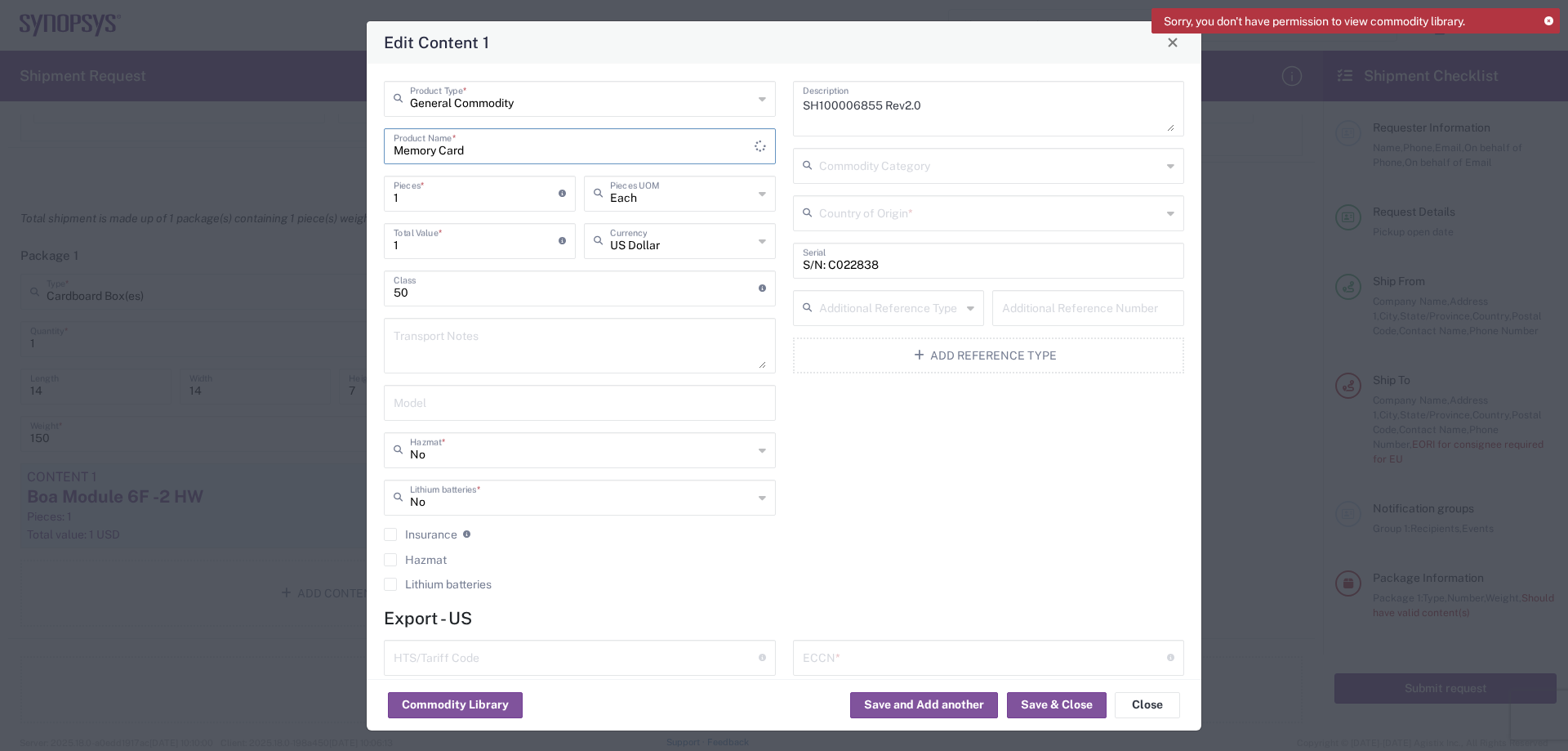
type input "Memory Card"
click at [950, 103] on textarea "SH100006855 Rev2.0" at bounding box center [989, 109] width 372 height 46
type textarea "SH100005704"
drag, startPoint x: 902, startPoint y: 274, endPoint x: 805, endPoint y: 280, distance: 97.2
click at [805, 280] on div "SH100005704 Description Commodity Category Country of Origin * S/N: C022838 Ser…" at bounding box center [989, 341] width 409 height 521
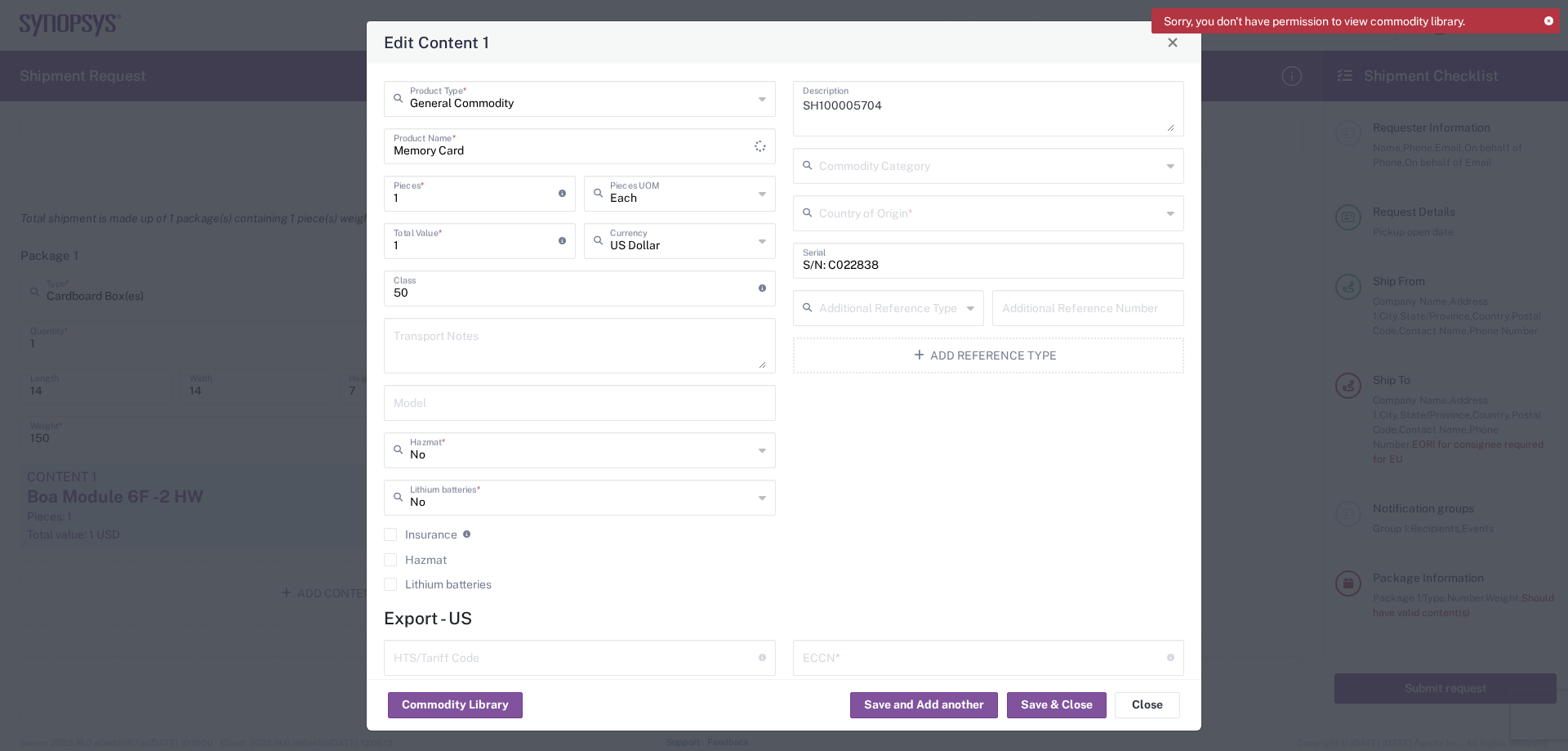
click at [805, 280] on div "SH100005704 Description Commodity Category Country of Origin * S/N: C022838 Ser…" at bounding box center [989, 341] width 409 height 521
click at [879, 255] on input "S/N: C022838" at bounding box center [989, 260] width 372 height 29
click at [875, 262] on input "S/N: C022838" at bounding box center [989, 260] width 372 height 29
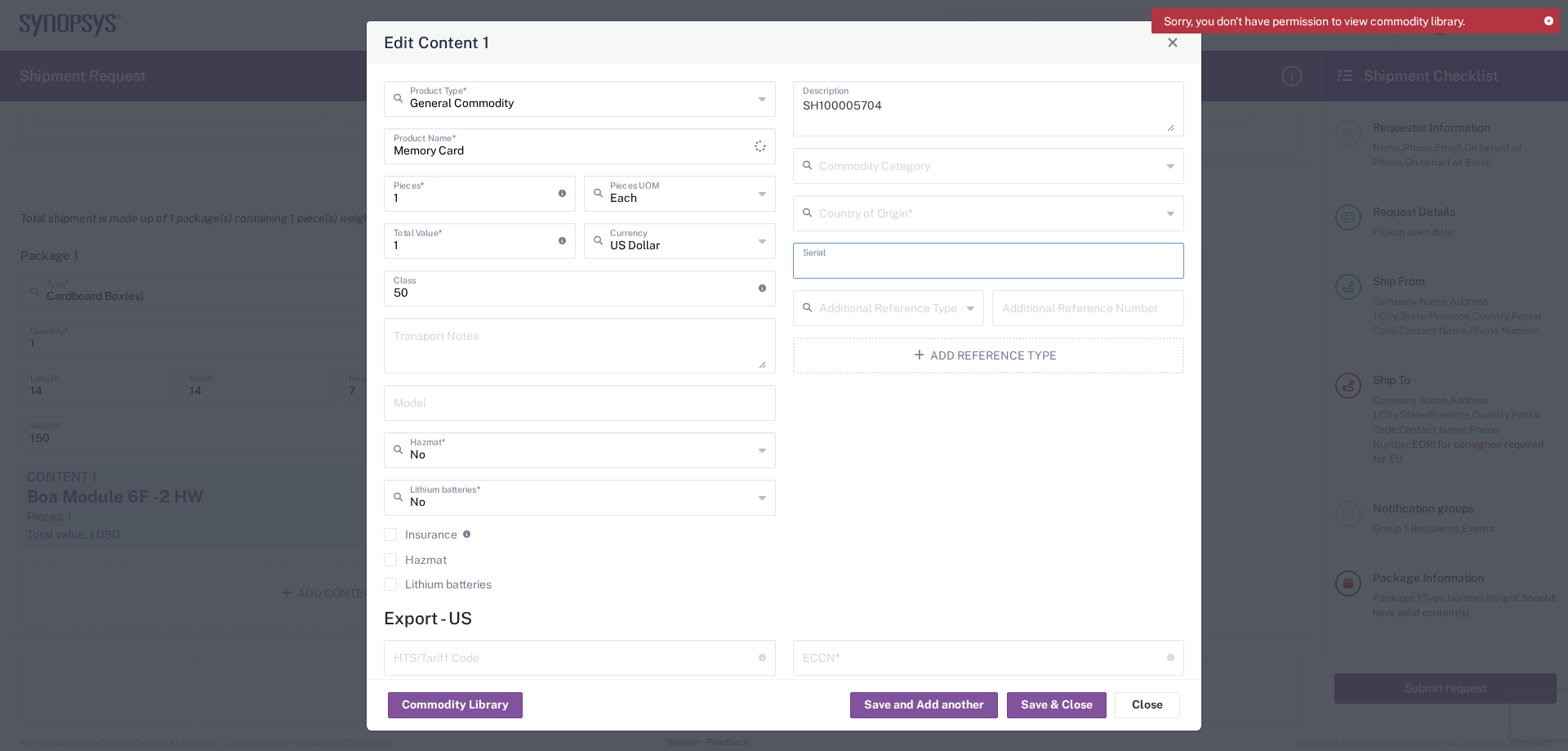
click at [875, 487] on div "SH100005704 Description Commodity Category Country of Origin * Serial Additiona…" at bounding box center [989, 341] width 409 height 521
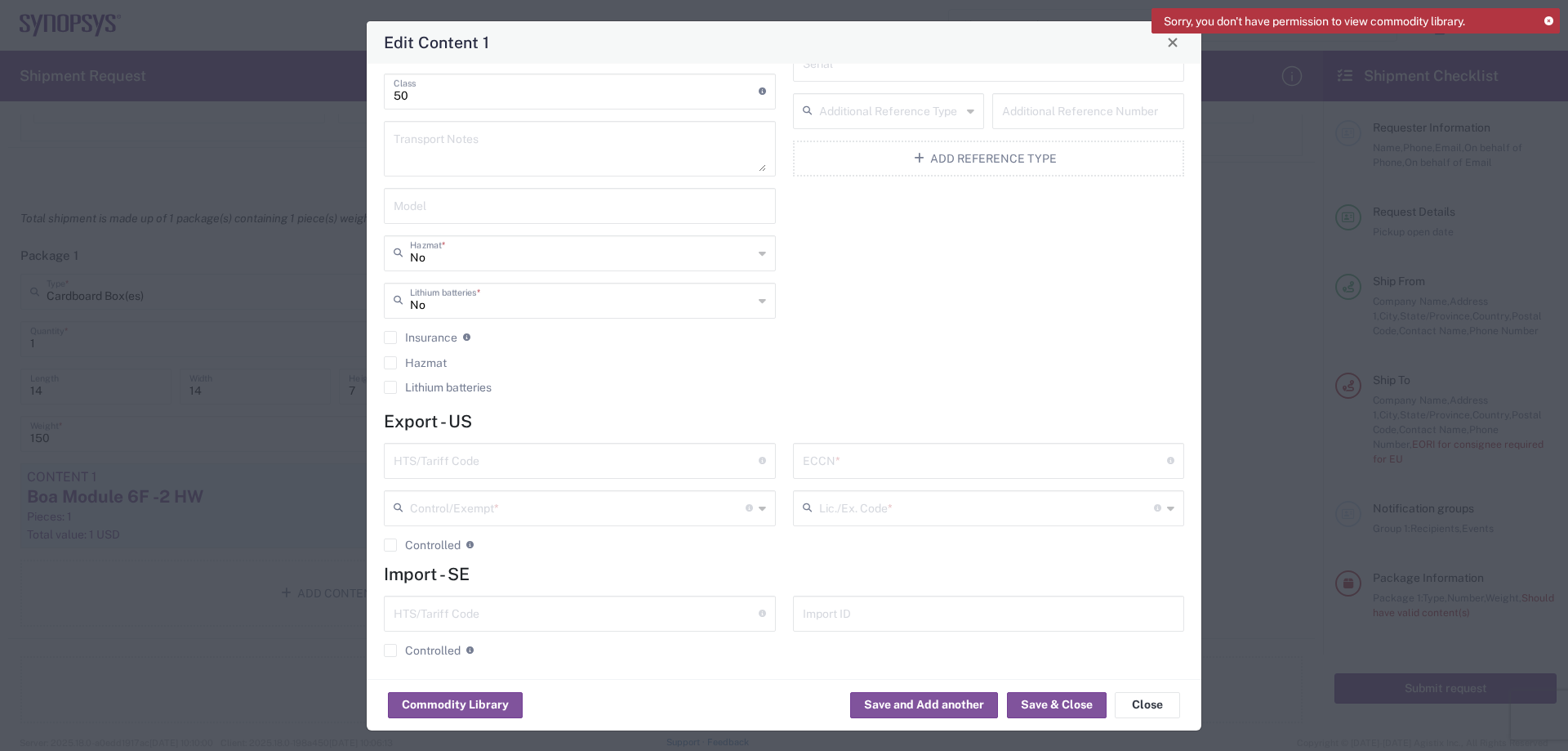
scroll to position [205, 0]
click at [508, 462] on input "text" at bounding box center [576, 453] width 365 height 29
click at [889, 444] on input "text" at bounding box center [985, 453] width 365 height 29
click at [720, 463] on input "text" at bounding box center [576, 453] width 365 height 29
paste input "8473301140"
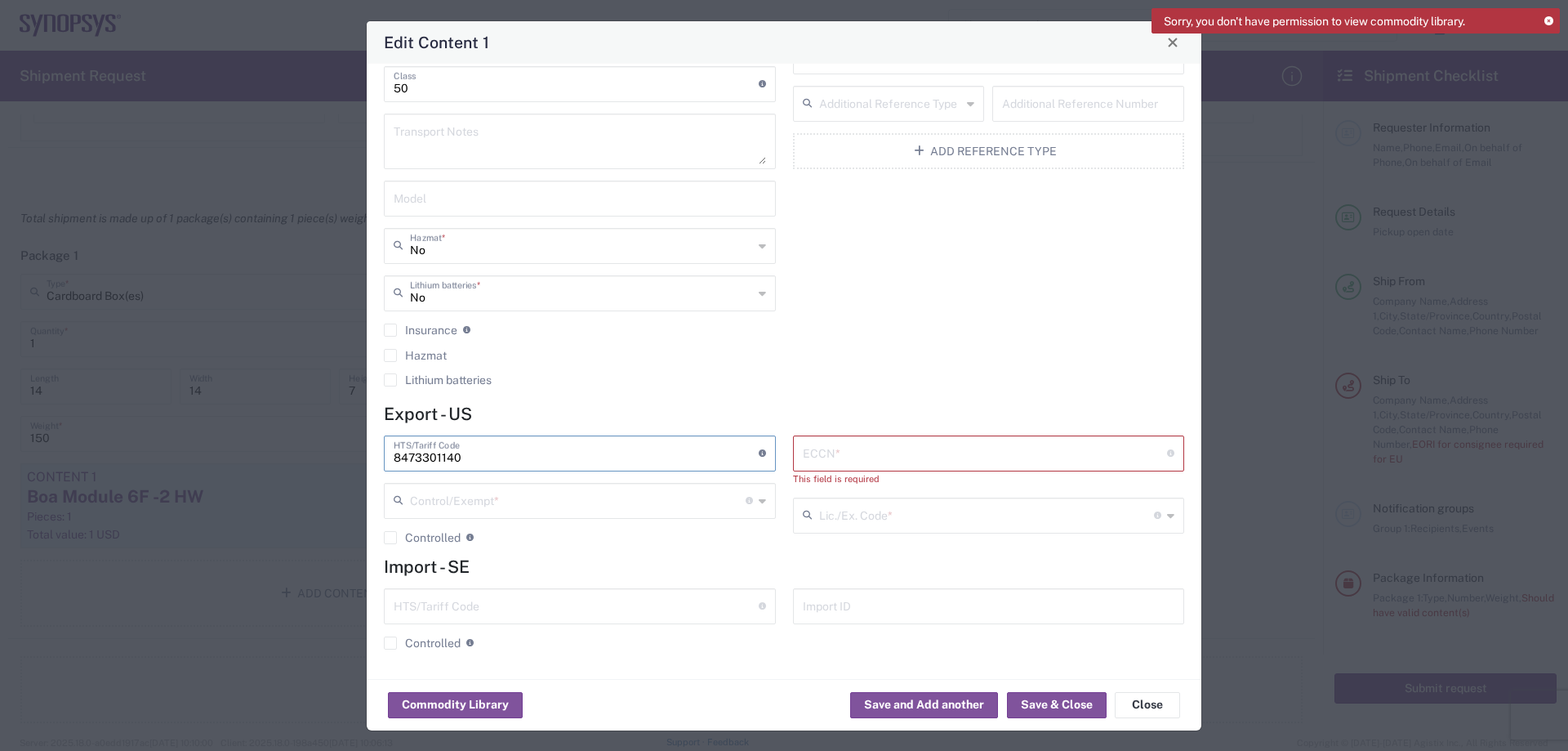
type input "8473301140"
click at [840, 546] on div "ECCN * Export Control Classification Number which consists of a set of digits a…" at bounding box center [989, 496] width 409 height 121
click at [1035, 708] on button "Save & Close" at bounding box center [1057, 705] width 100 height 26
click at [1167, 49] on button "Close" at bounding box center [1173, 42] width 23 height 23
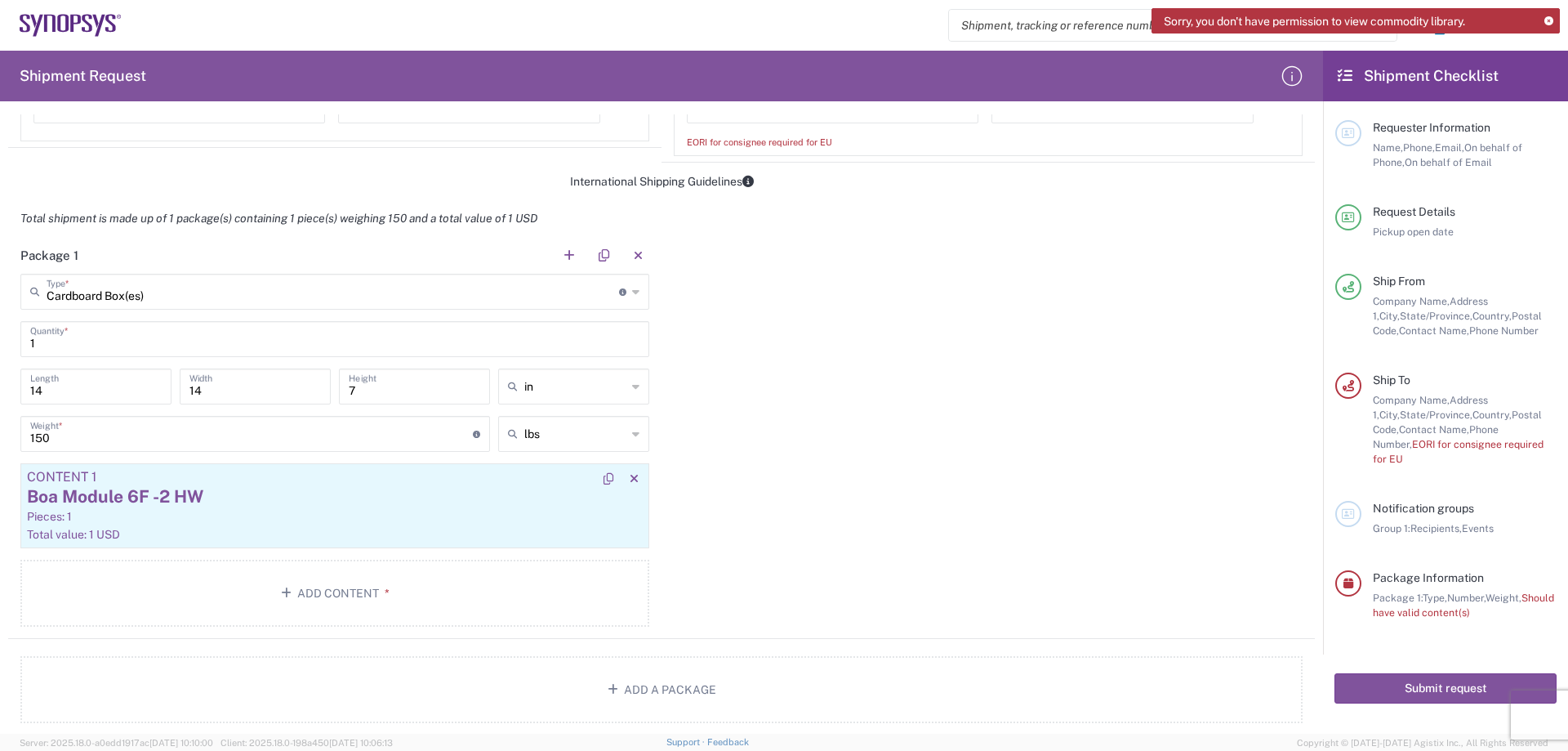
click at [93, 517] on div "Pieces: 1" at bounding box center [335, 516] width 616 height 14
